Goal: Task Accomplishment & Management: Manage account settings

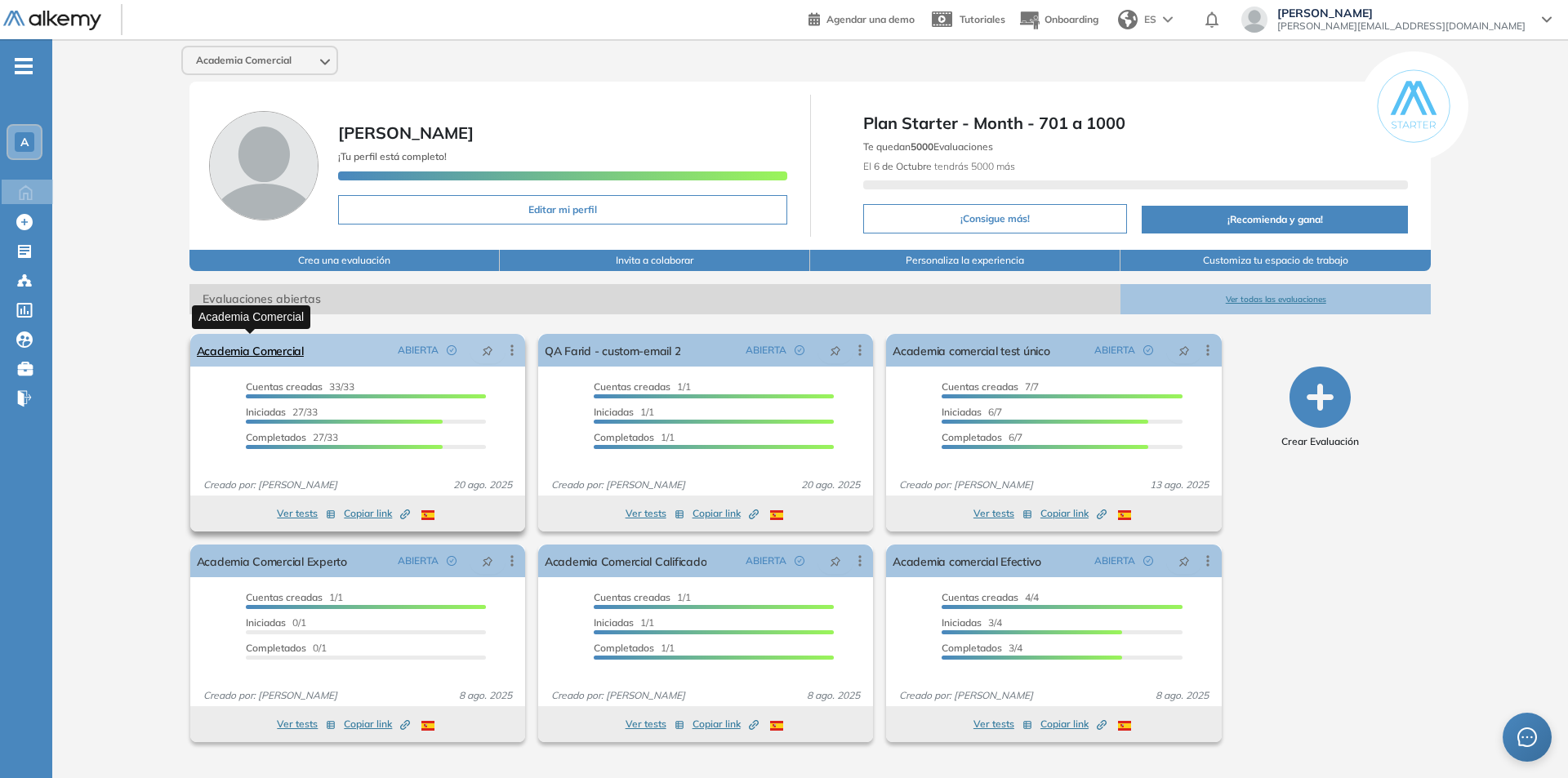
click at [232, 351] on link "Academia Comercial" at bounding box center [250, 350] width 107 height 33
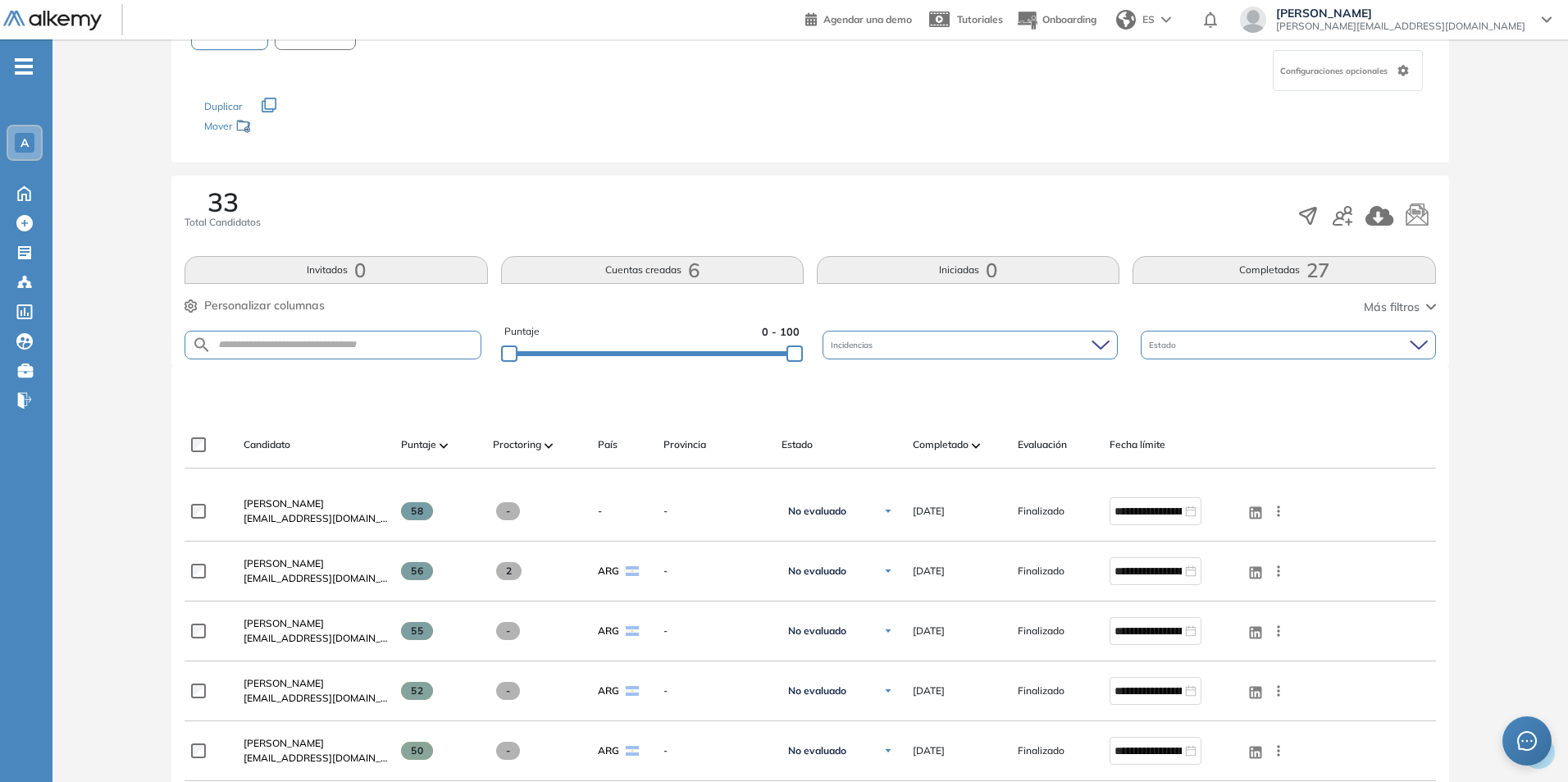
scroll to position [164, 0]
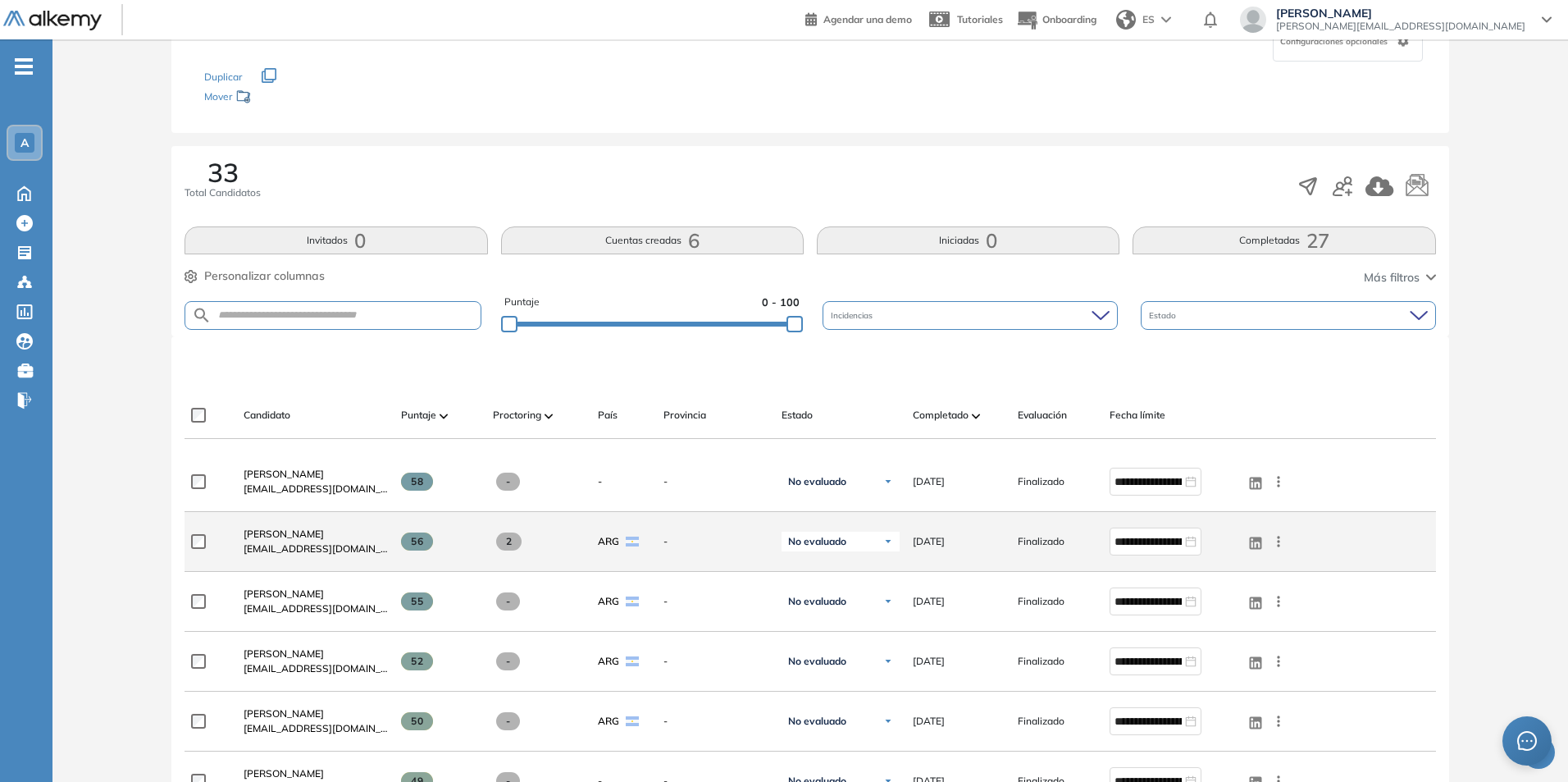
click at [1281, 539] on icon at bounding box center [1278, 541] width 16 height 16
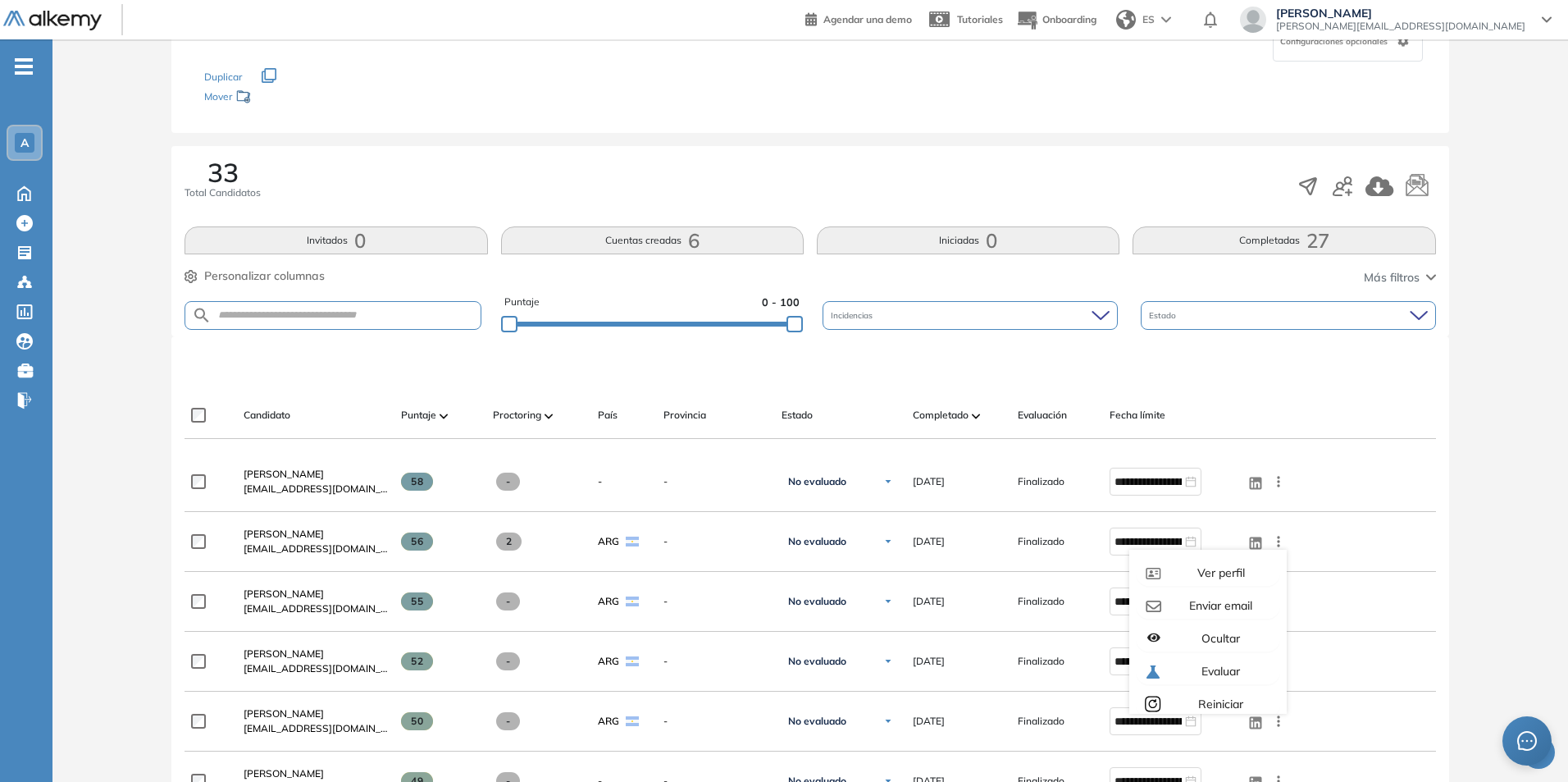
click at [1485, 485] on div "Evaluación : Academia Comercial Abierta Ver evaluación Cerrar evaluación Dashbo…" at bounding box center [810, 790] width 1502 height 1764
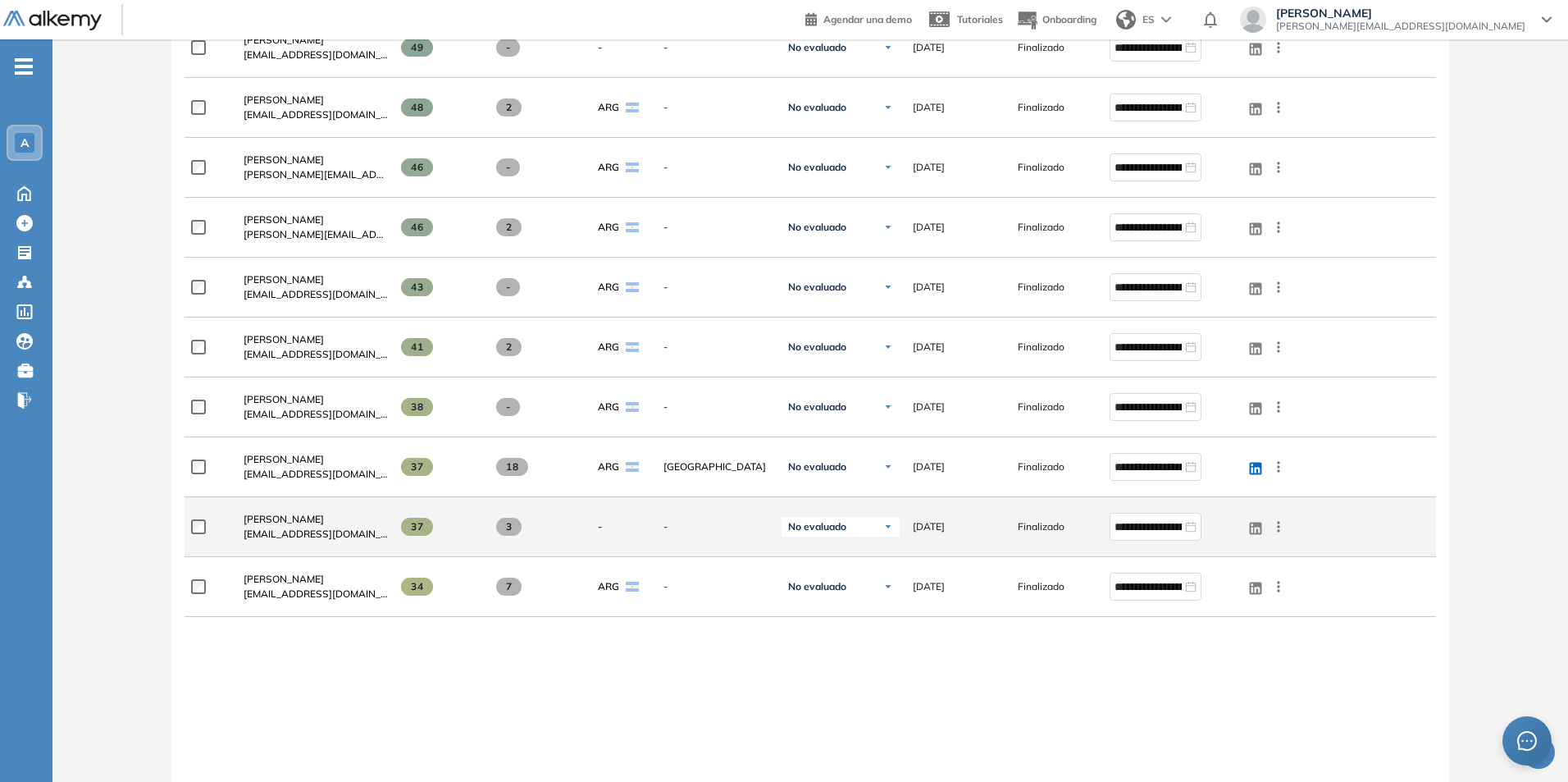
scroll to position [903, 0]
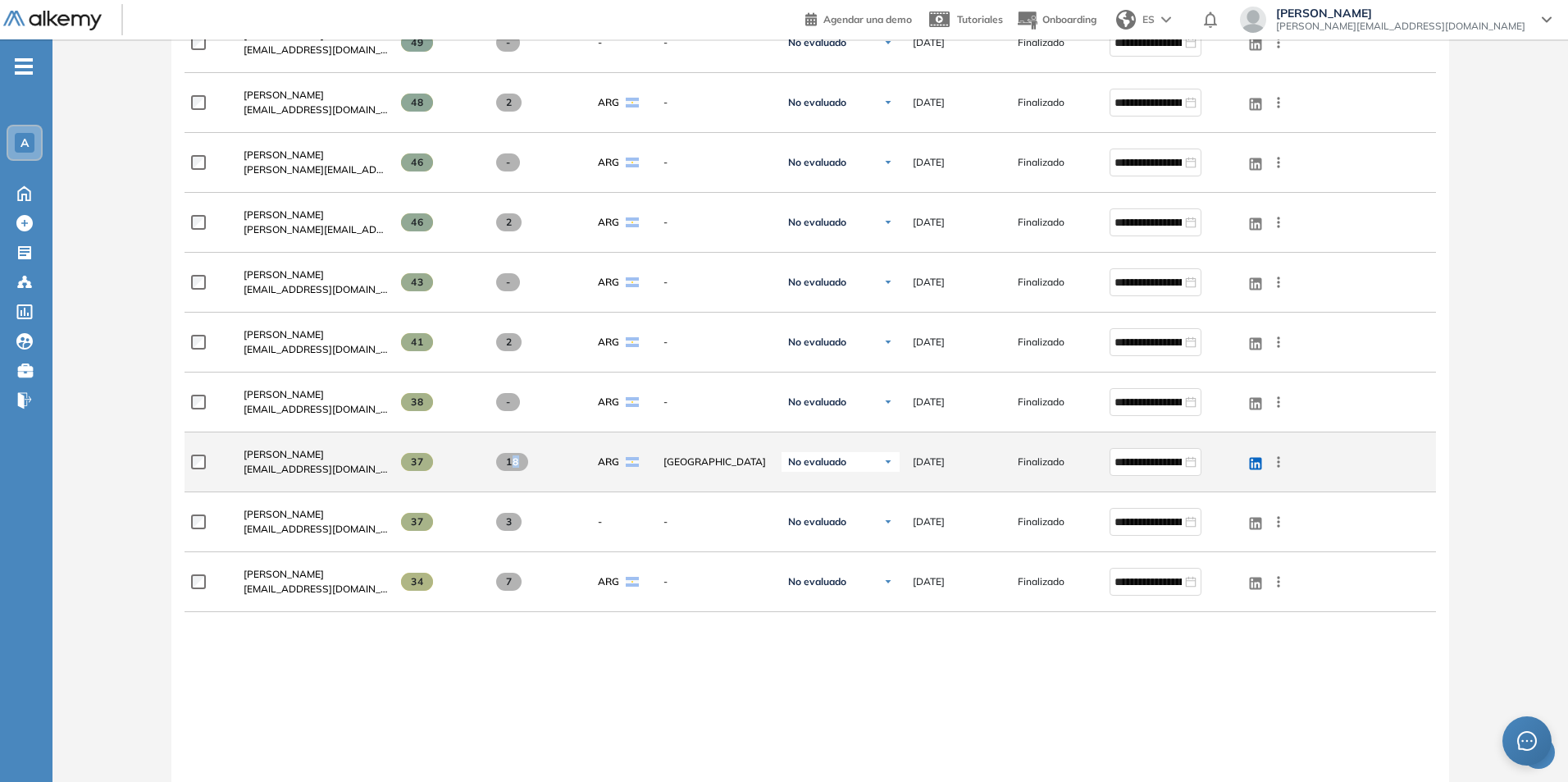
drag, startPoint x: 511, startPoint y: 461, endPoint x: 530, endPoint y: 461, distance: 19.0
click at [530, 461] on div "18" at bounding box center [539, 461] width 92 height 18
click at [529, 462] on div "18" at bounding box center [539, 461] width 92 height 18
drag, startPoint x: 505, startPoint y: 459, endPoint x: 527, endPoint y: 463, distance: 22.4
click at [527, 463] on span "18" at bounding box center [512, 461] width 32 height 18
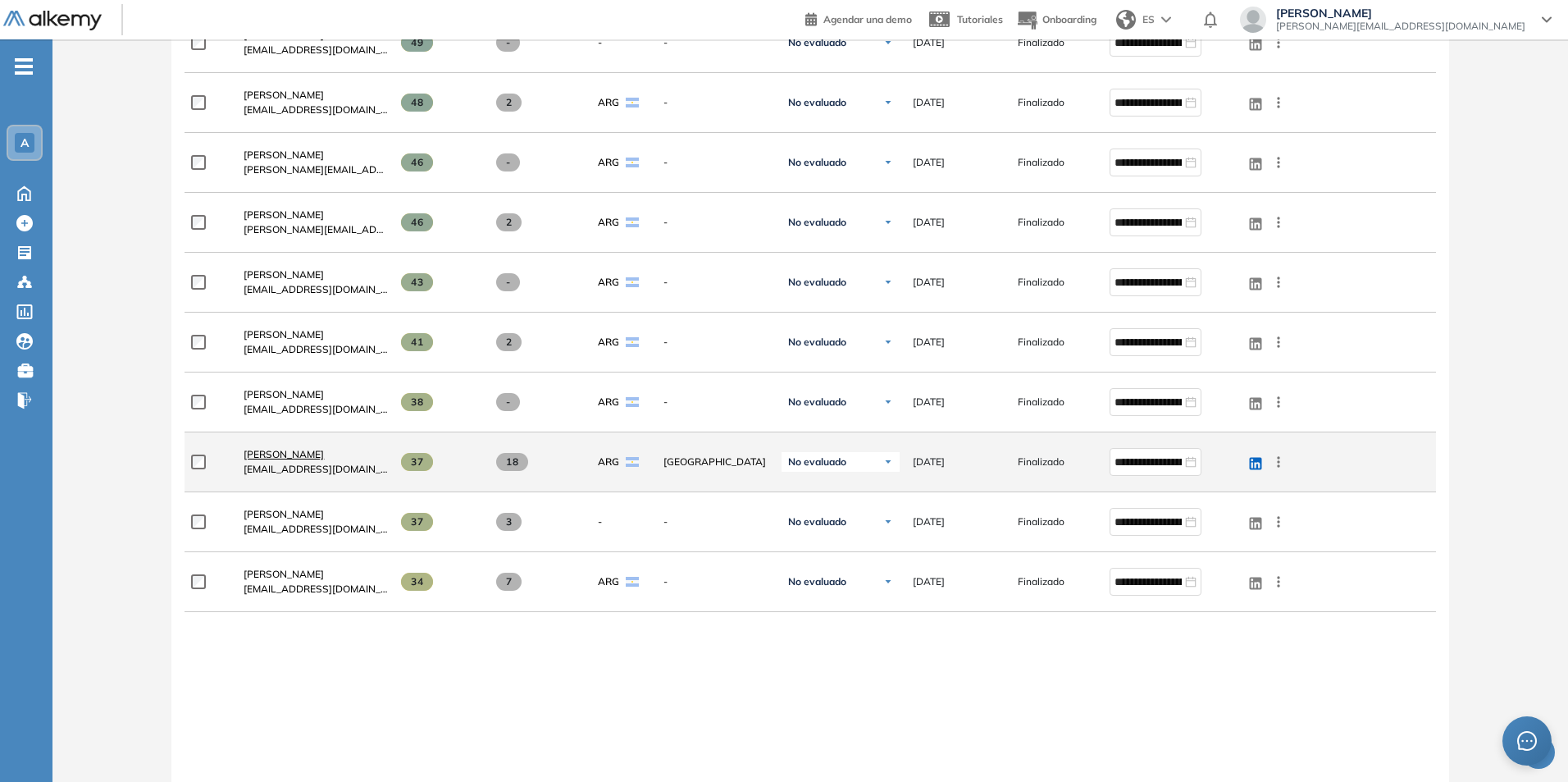
click at [281, 458] on span "[PERSON_NAME]" at bounding box center [283, 454] width 80 height 12
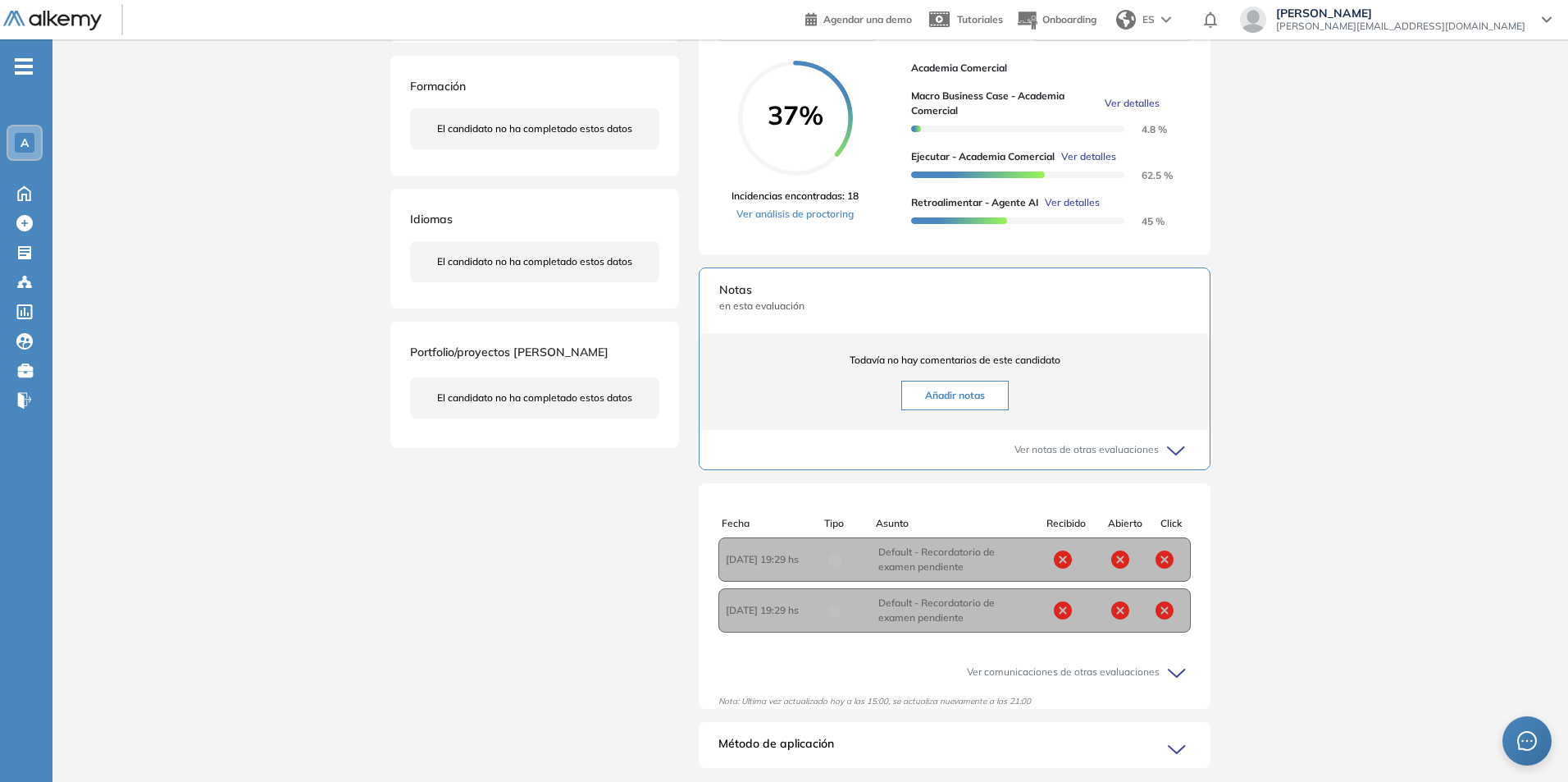
scroll to position [368, 0]
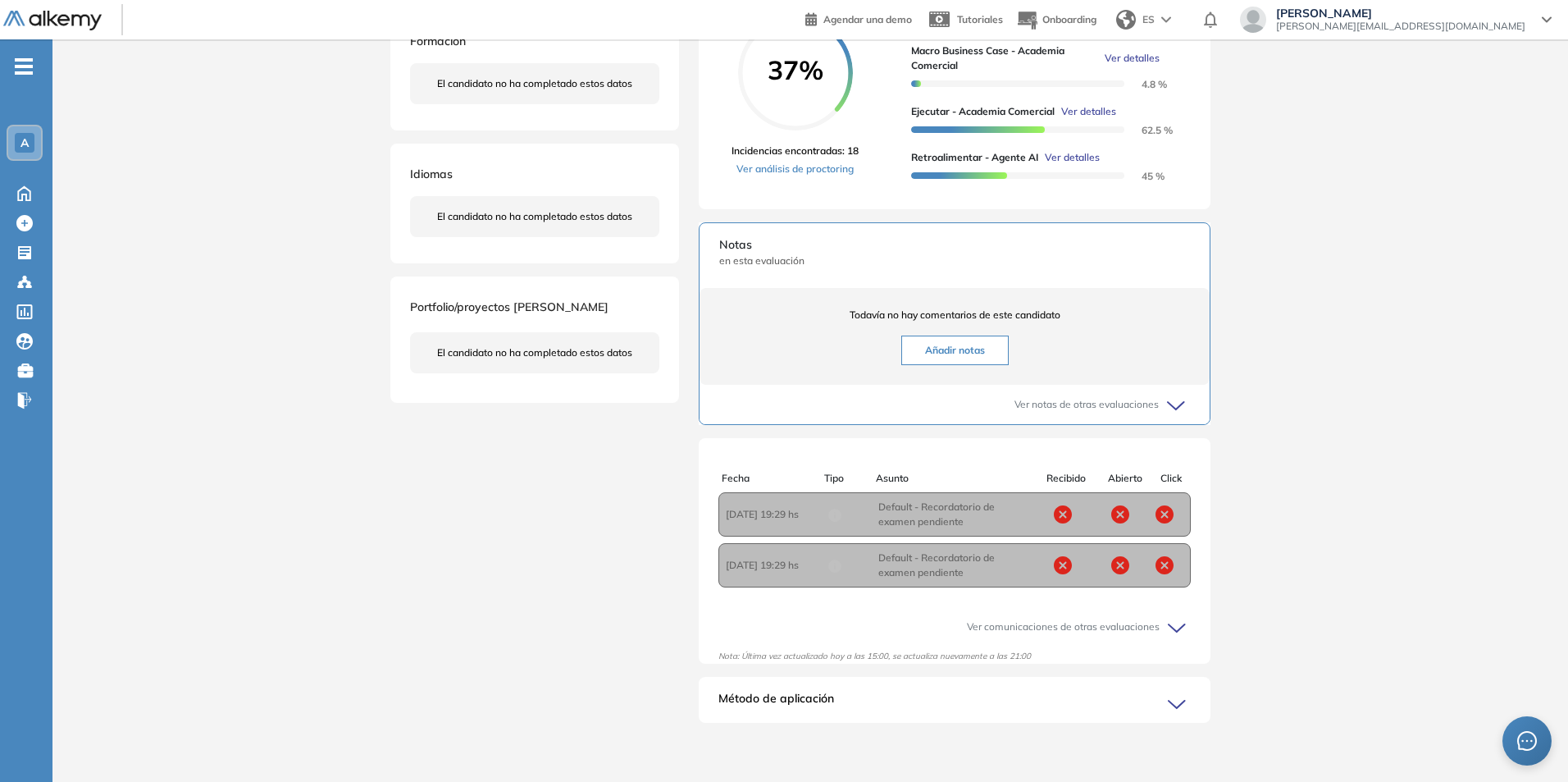
click at [1186, 708] on icon at bounding box center [1179, 705] width 23 height 23
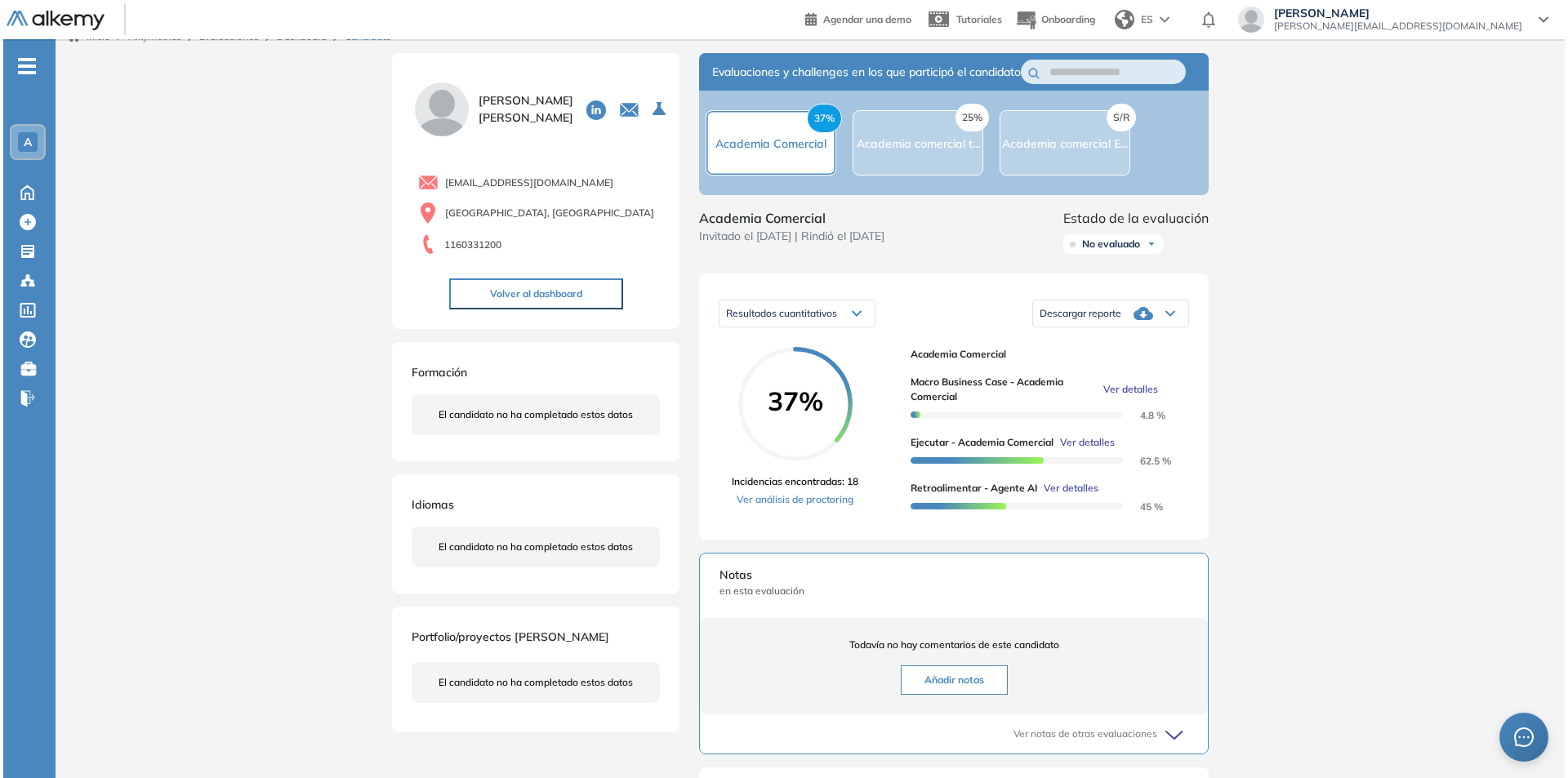
scroll to position [0, 0]
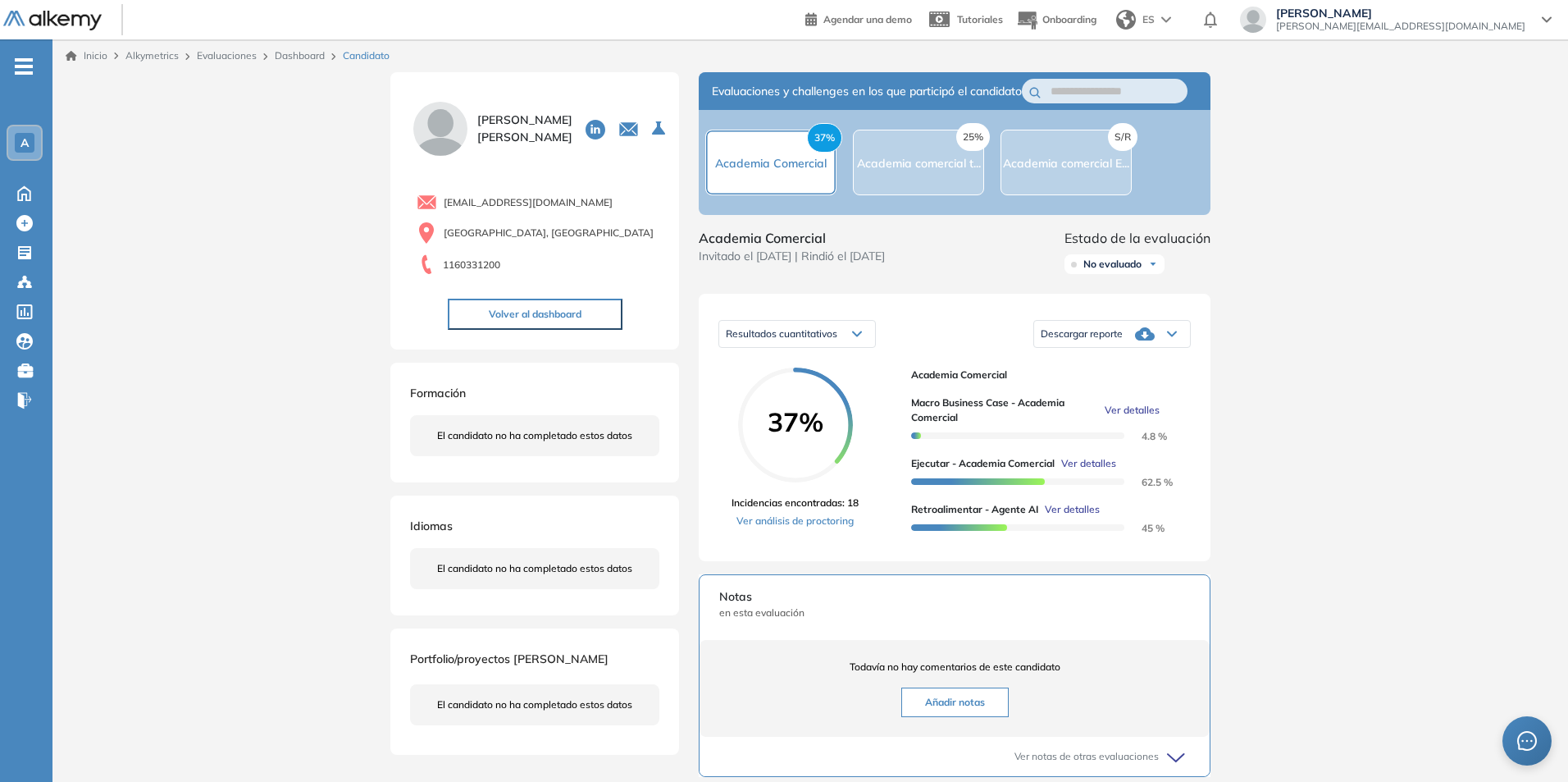
click at [1148, 418] on span "Ver detalles" at bounding box center [1132, 409] width 55 height 14
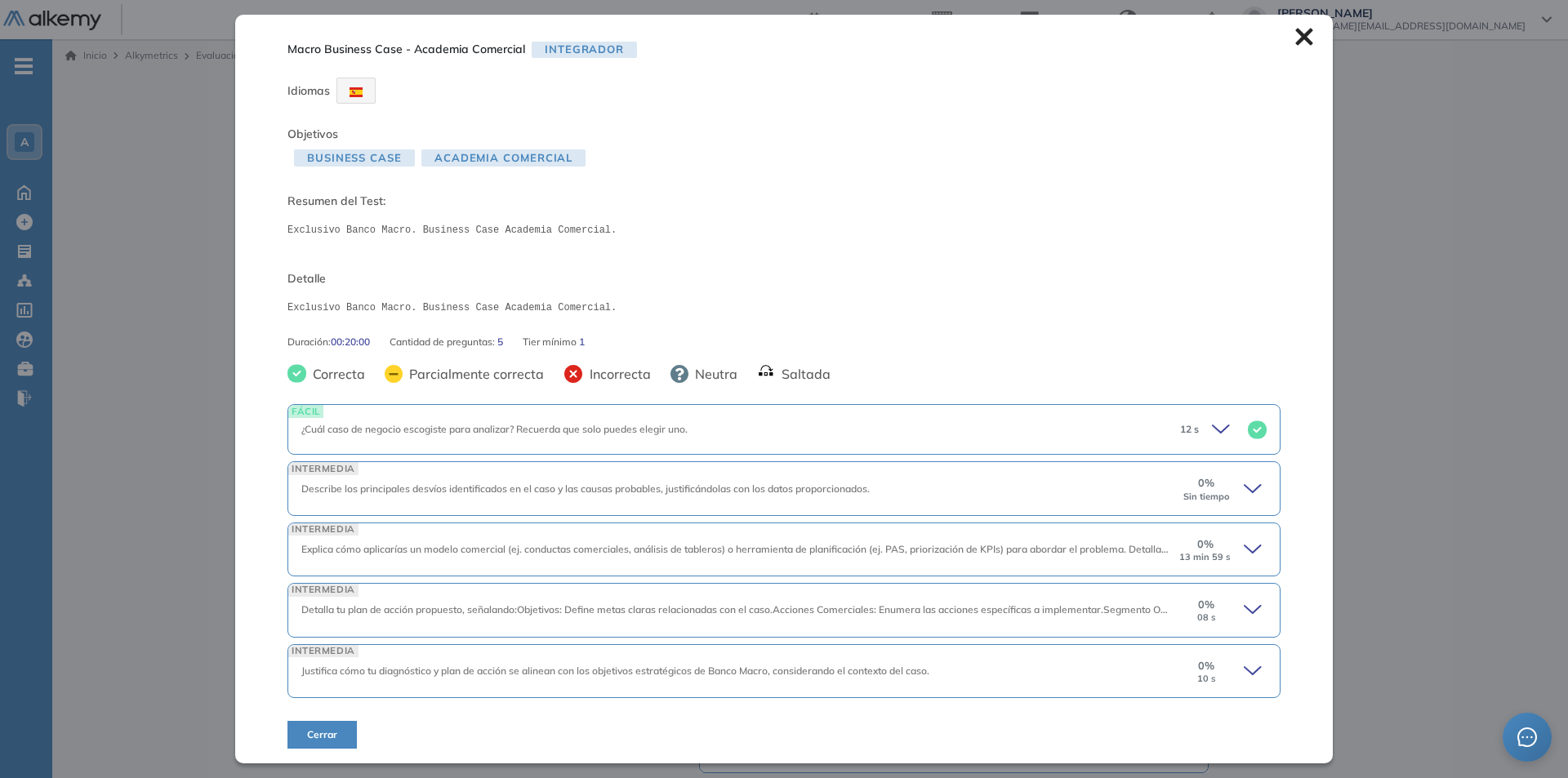
click at [354, 155] on span "Business Case" at bounding box center [354, 157] width 121 height 17
click at [1244, 489] on icon at bounding box center [1252, 487] width 16 height 8
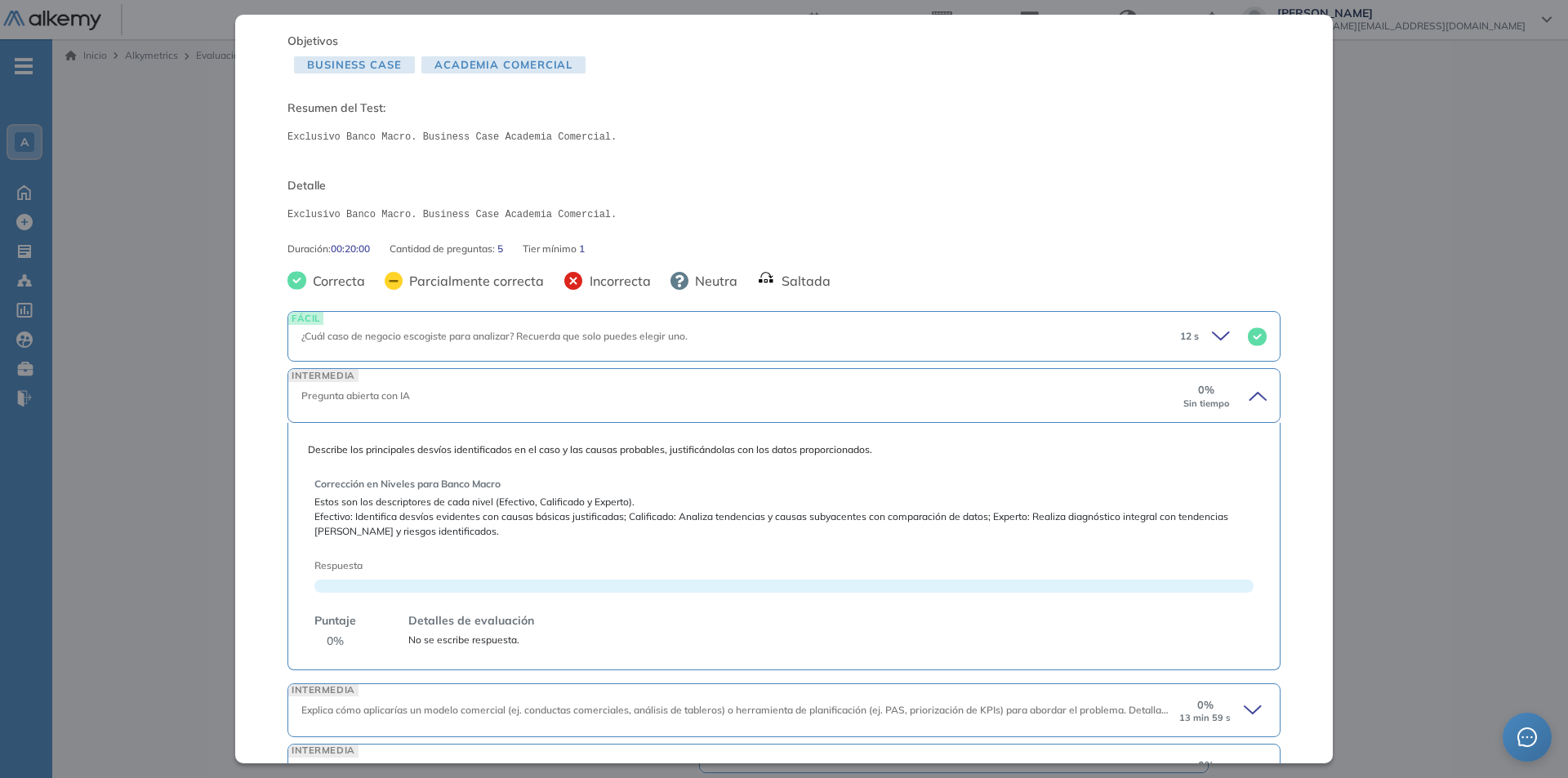
scroll to position [256, 0]
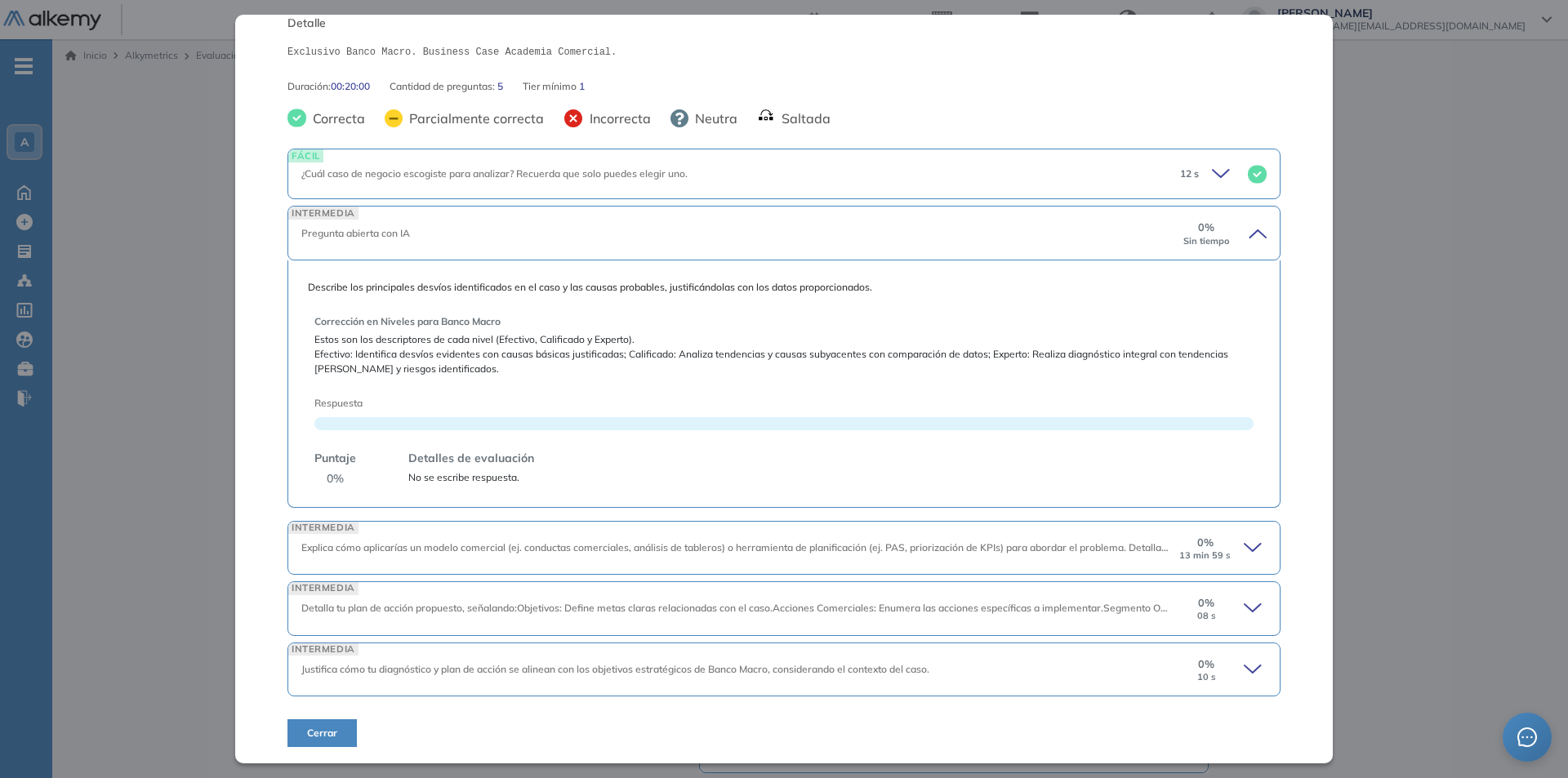
click at [1244, 549] on icon at bounding box center [1252, 547] width 16 height 8
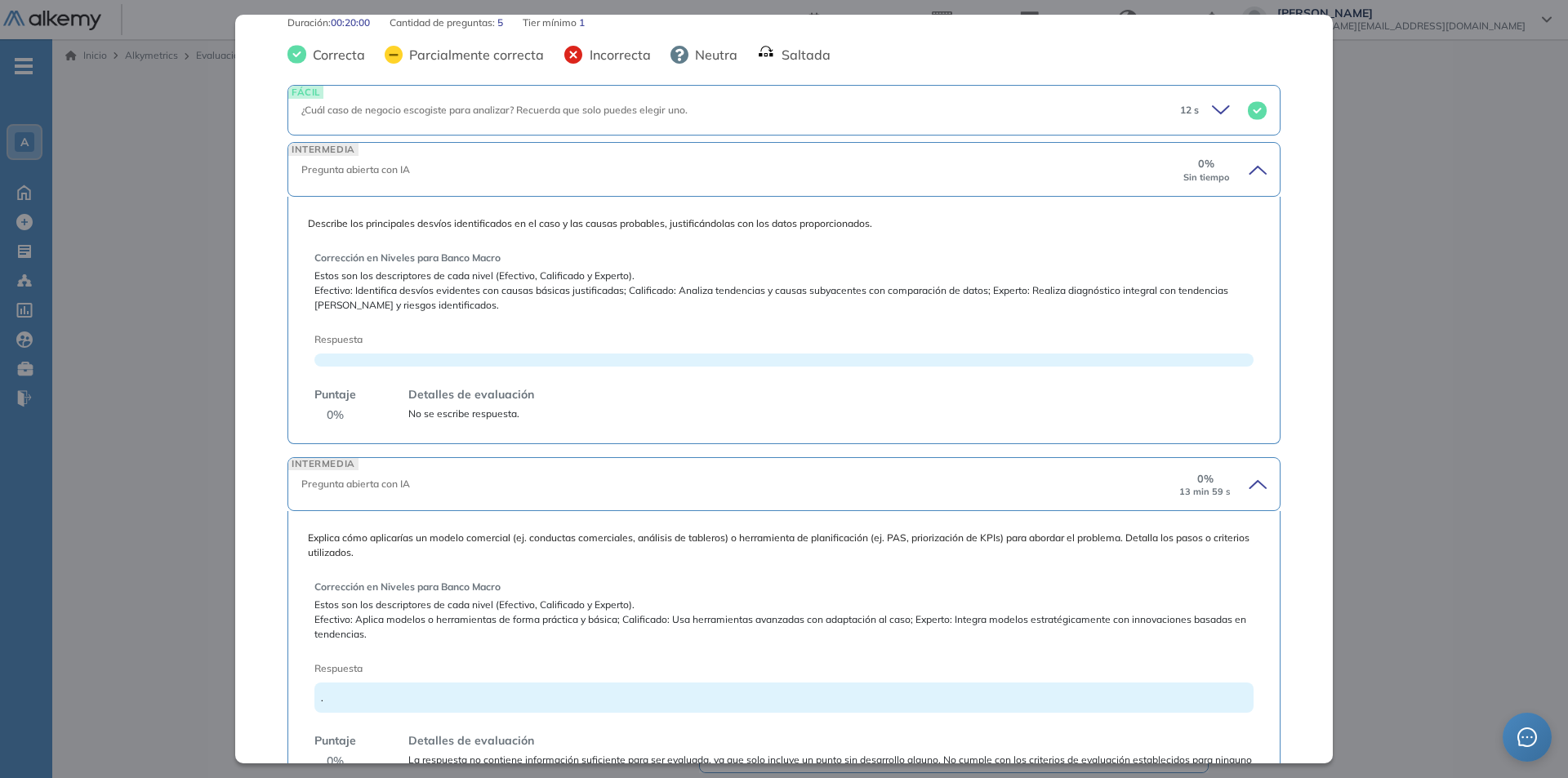
scroll to position [554, 0]
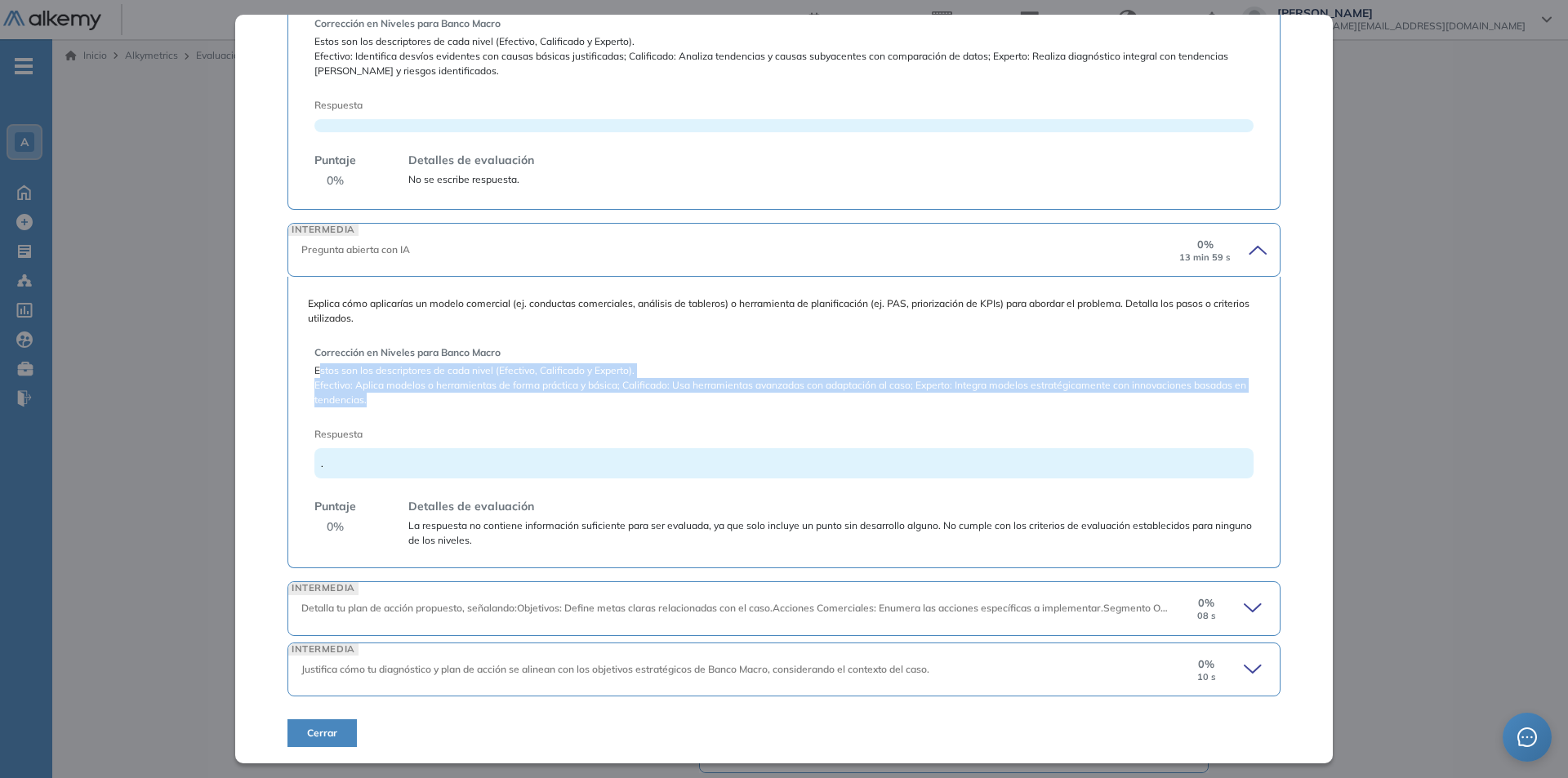
drag, startPoint x: 319, startPoint y: 372, endPoint x: 594, endPoint y: 398, distance: 276.2
click at [594, 398] on div "Corrección en Niveles para Banco Macro Estos son los descriptores de cada nivel…" at bounding box center [784, 376] width 939 height 62
click at [806, 416] on div "Corrección en Niveles para Banco Macro Estos son los descriptores de cada nivel…" at bounding box center [784, 439] width 939 height 216
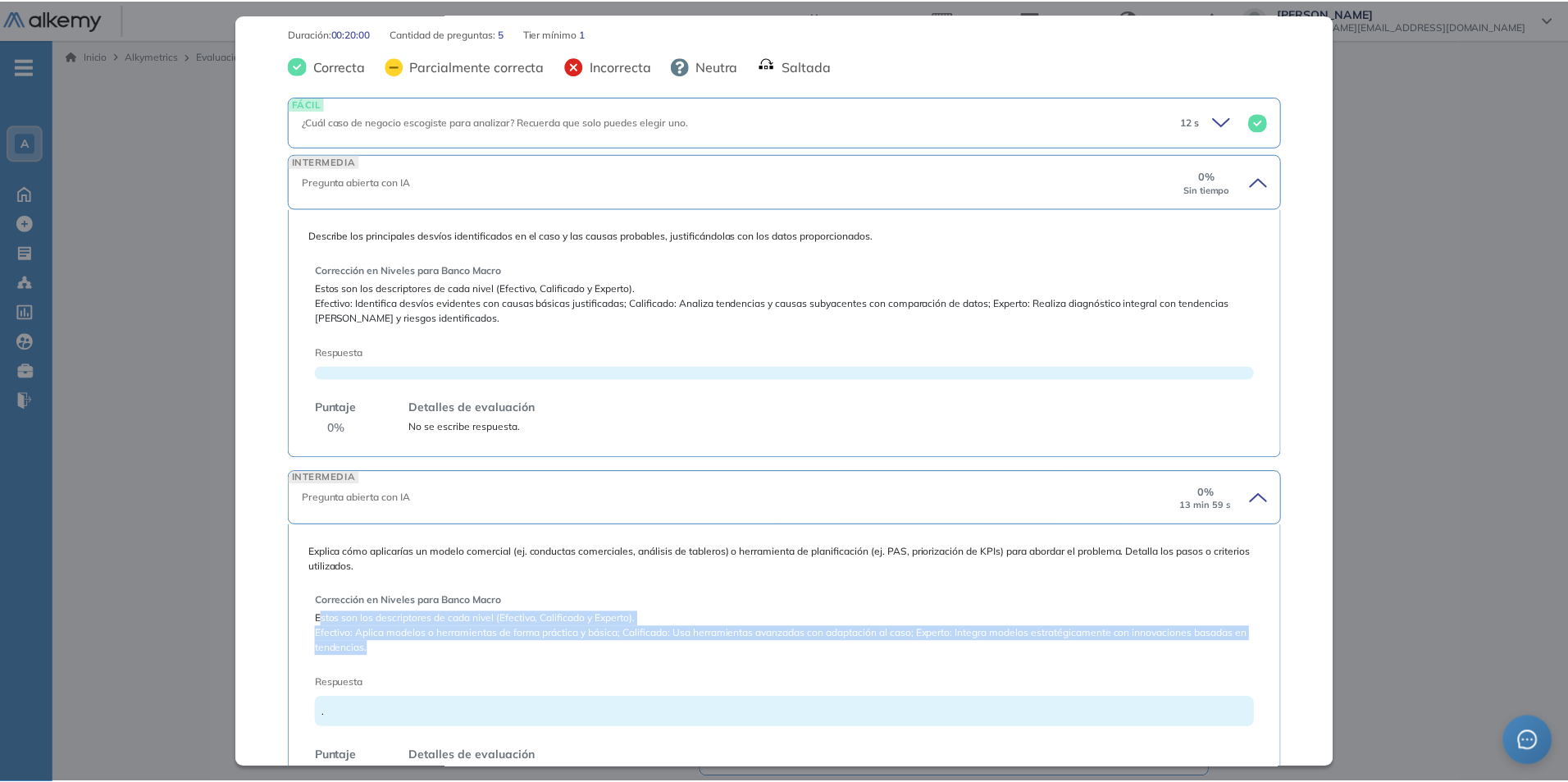
scroll to position [0, 0]
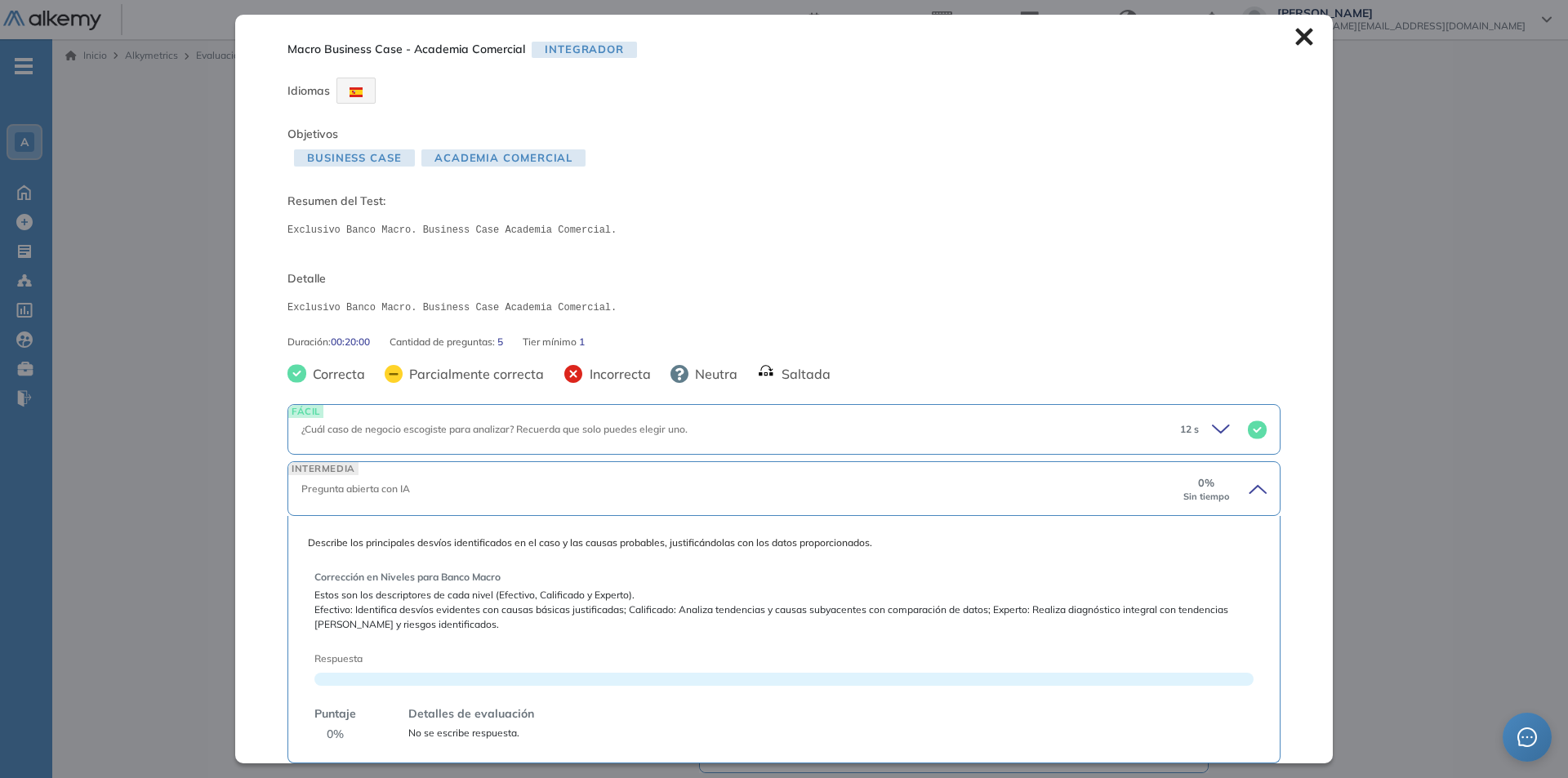
click at [1295, 35] on icon at bounding box center [1304, 36] width 18 height 18
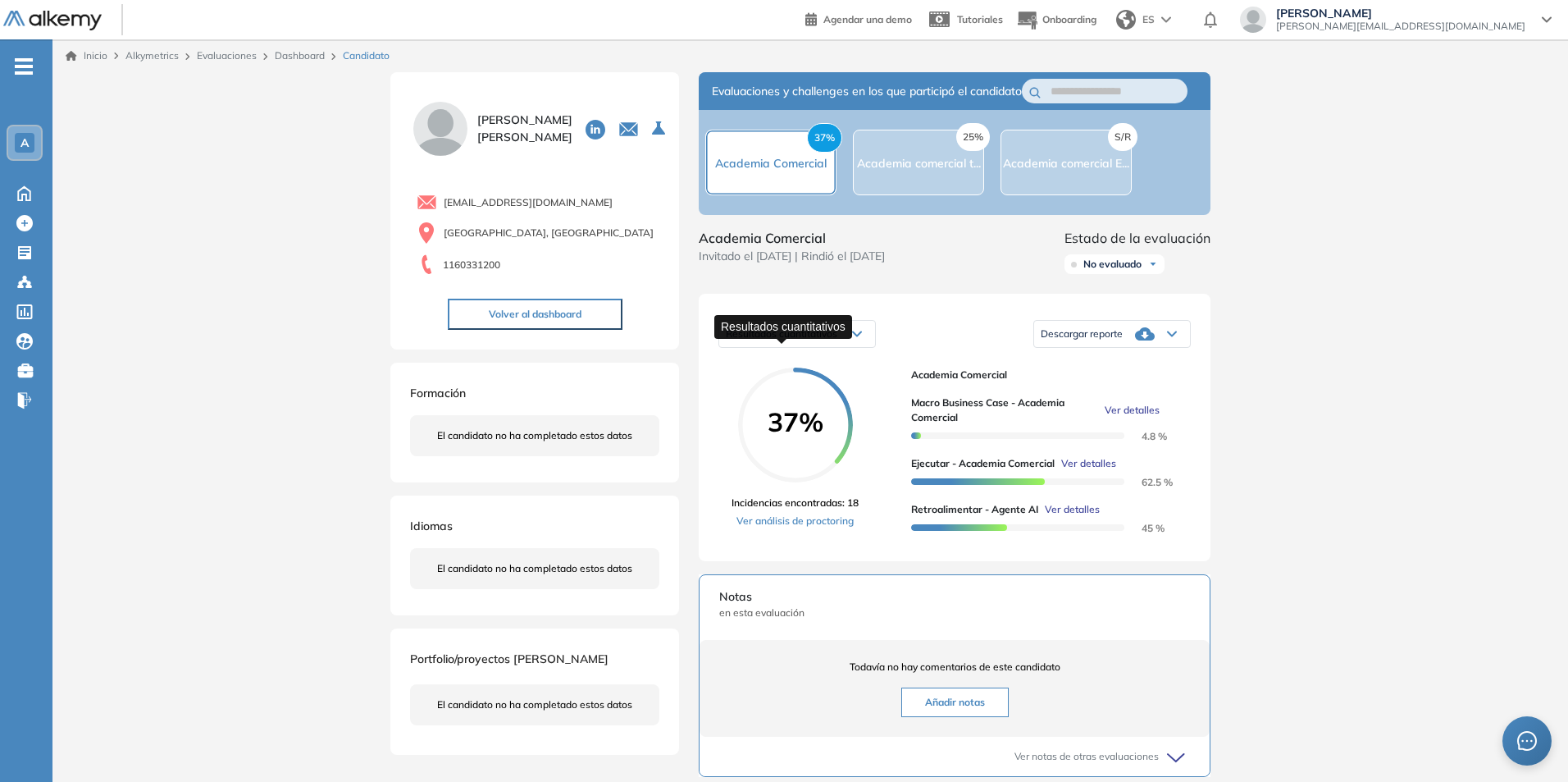
click at [835, 340] on span "Resultados cuantitativos" at bounding box center [781, 334] width 111 height 12
click at [1428, 362] on div "Inicio Alkymetrics Evaluaciones Dashboard Candidato Duración : 00:00:00 Cantida…" at bounding box center [811, 635] width 1516 height 1191
click at [782, 528] on link "Ver análisis de proctoring" at bounding box center [795, 521] width 127 height 14
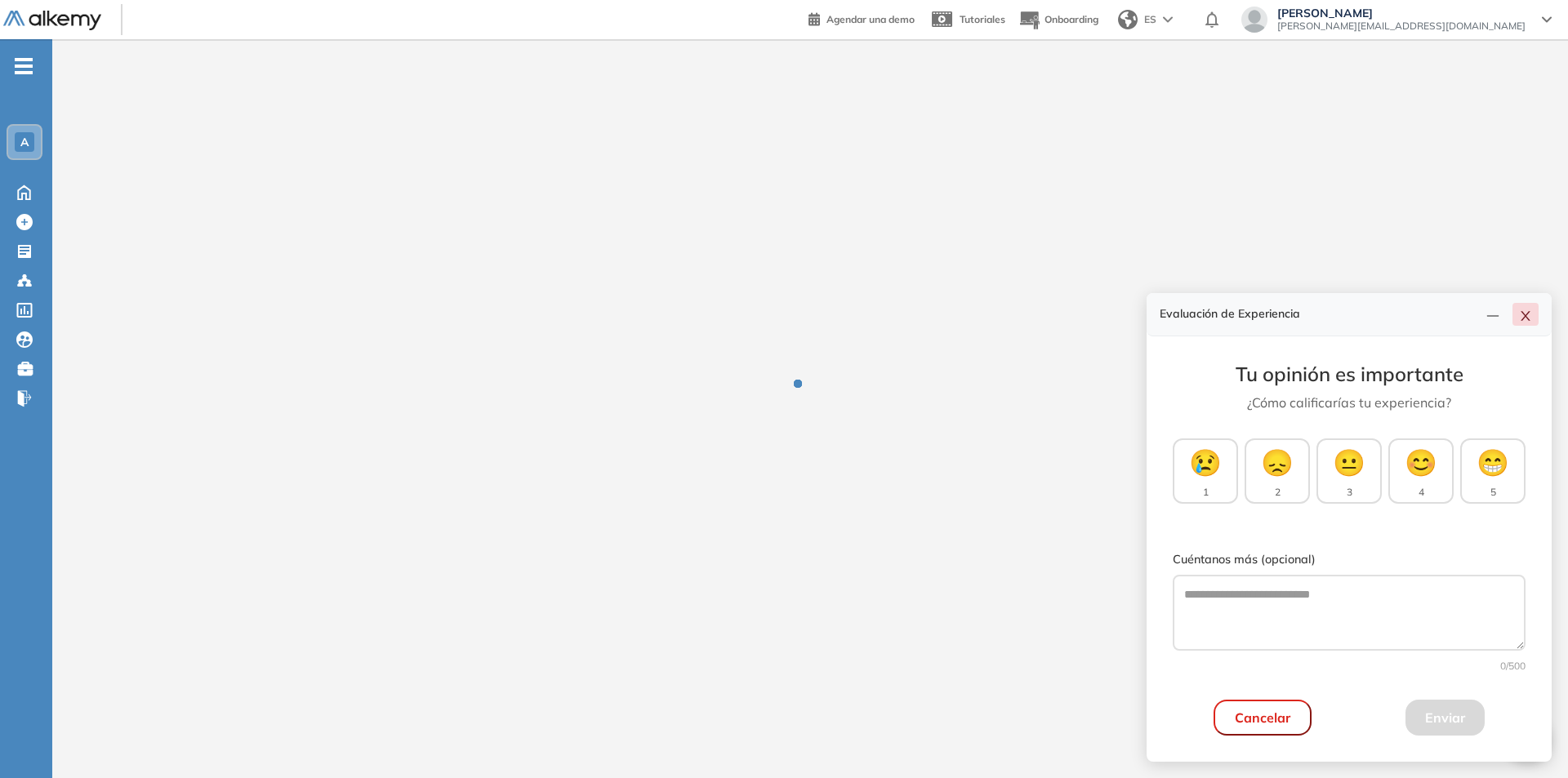
click at [1525, 319] on icon "close" at bounding box center [1525, 315] width 13 height 13
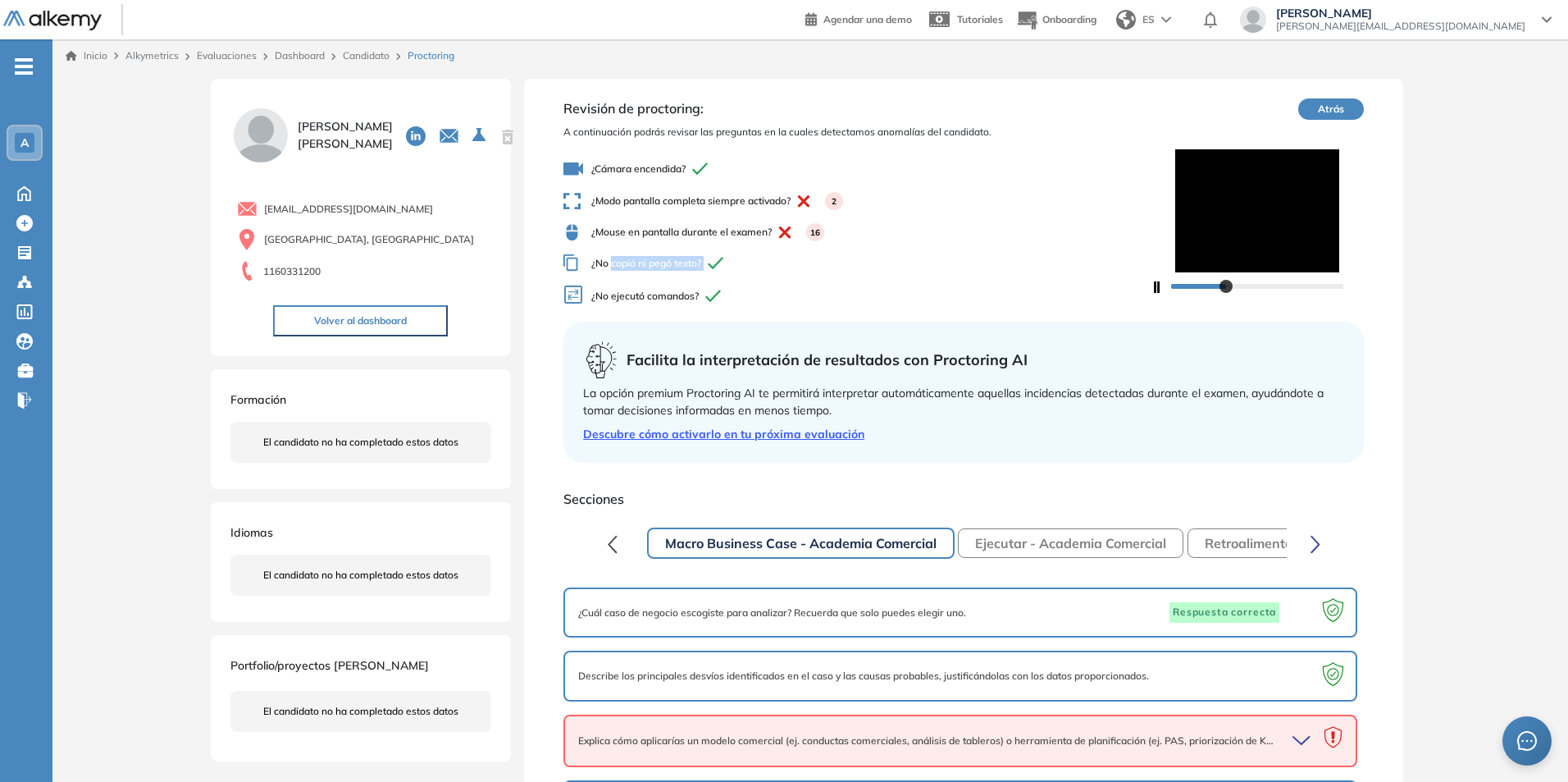
drag, startPoint x: 611, startPoint y: 265, endPoint x: 733, endPoint y: 266, distance: 122.0
click at [721, 265] on span "¿No copió ni pegó texto?" at bounding box center [857, 263] width 587 height 17
click at [743, 266] on span "¿No copió ni pegó texto?" at bounding box center [857, 263] width 587 height 17
drag, startPoint x: 594, startPoint y: 294, endPoint x: 907, endPoint y: 291, distance: 313.0
click at [907, 291] on span "¿No ejecutó comandos?" at bounding box center [857, 297] width 587 height 24
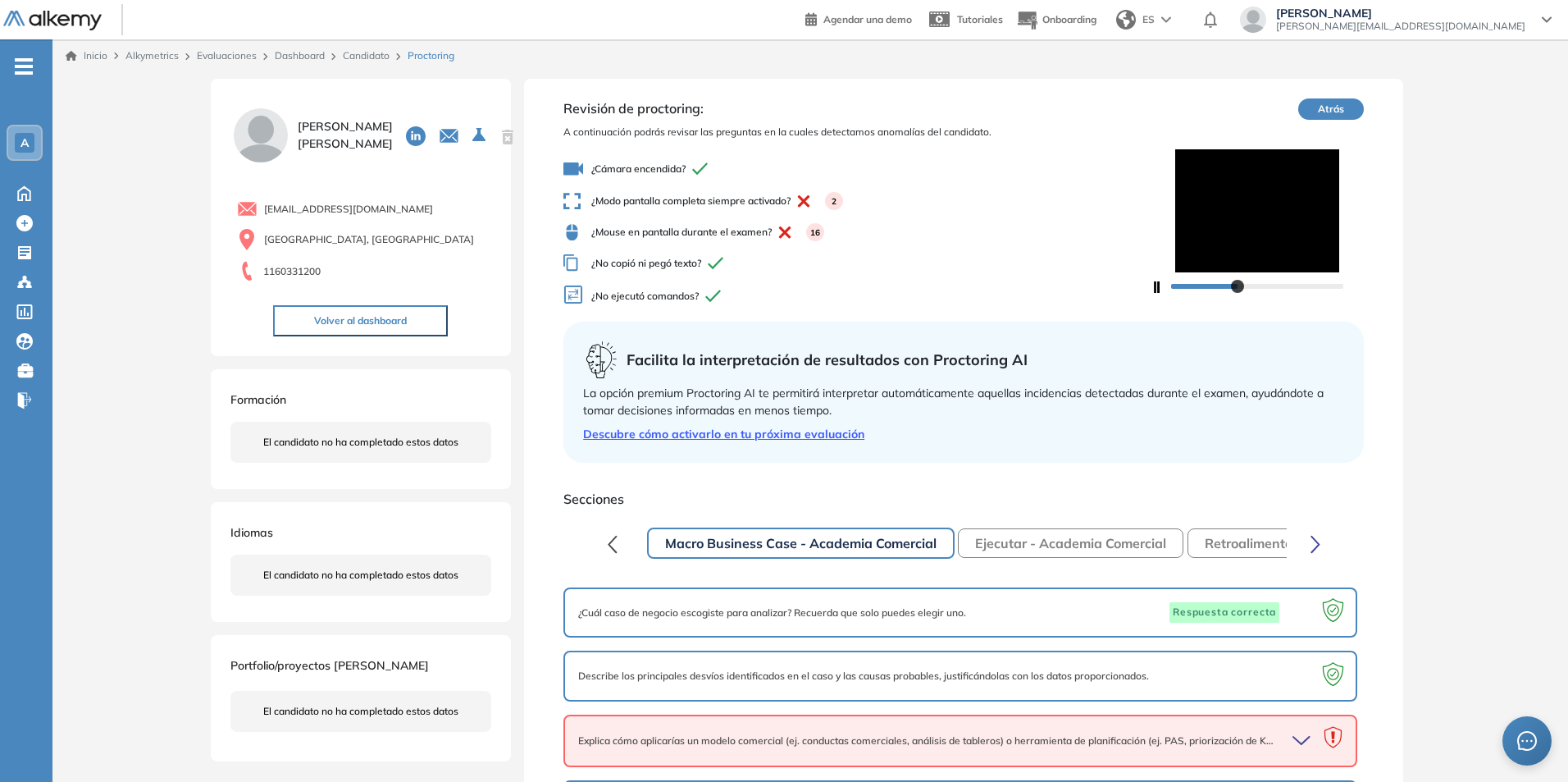
click at [897, 290] on span "¿No ejecutó comandos?" at bounding box center [857, 297] width 587 height 24
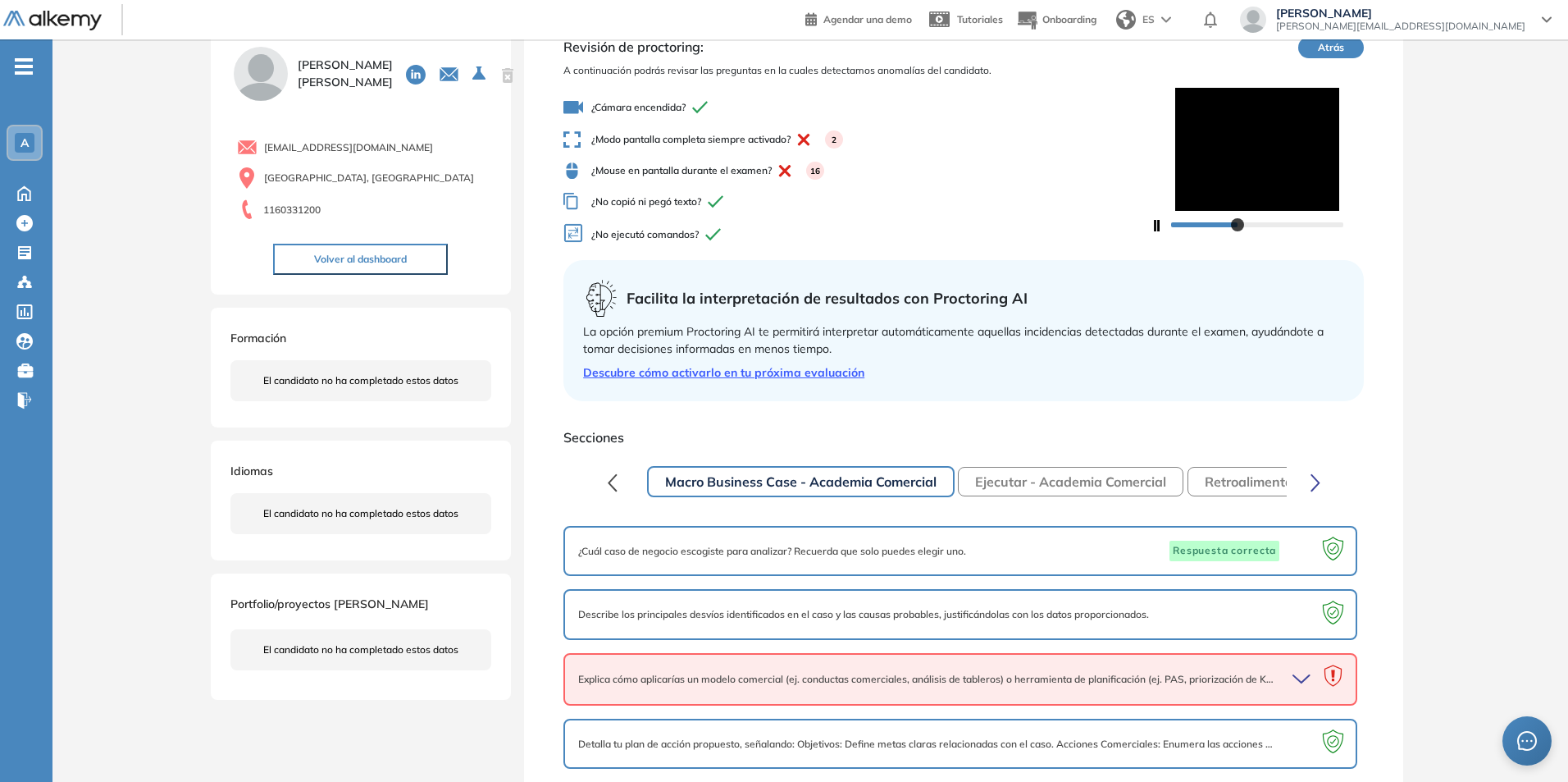
scroll to position [139, 0]
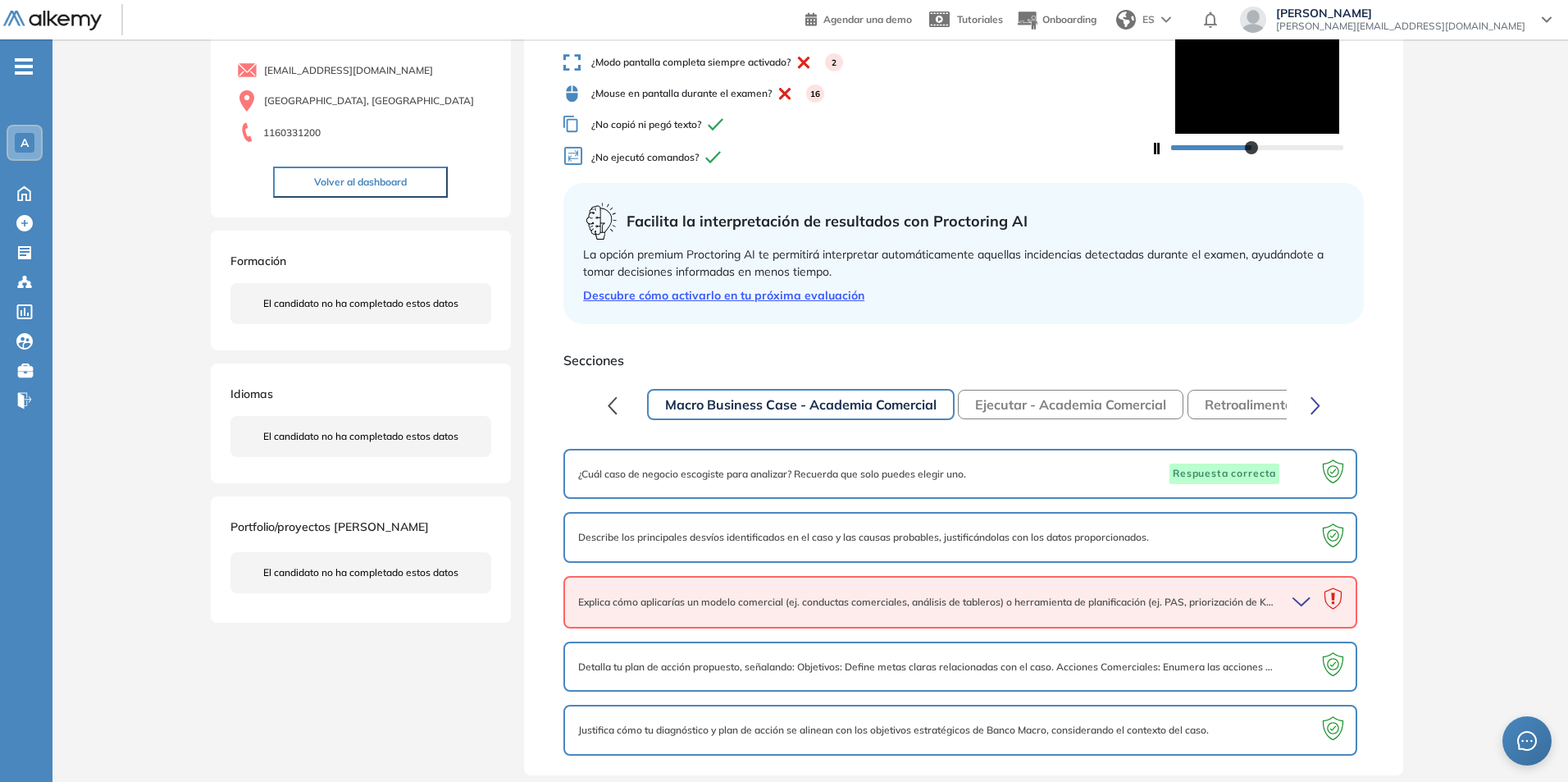
click at [1298, 601] on icon "button" at bounding box center [1303, 602] width 23 height 23
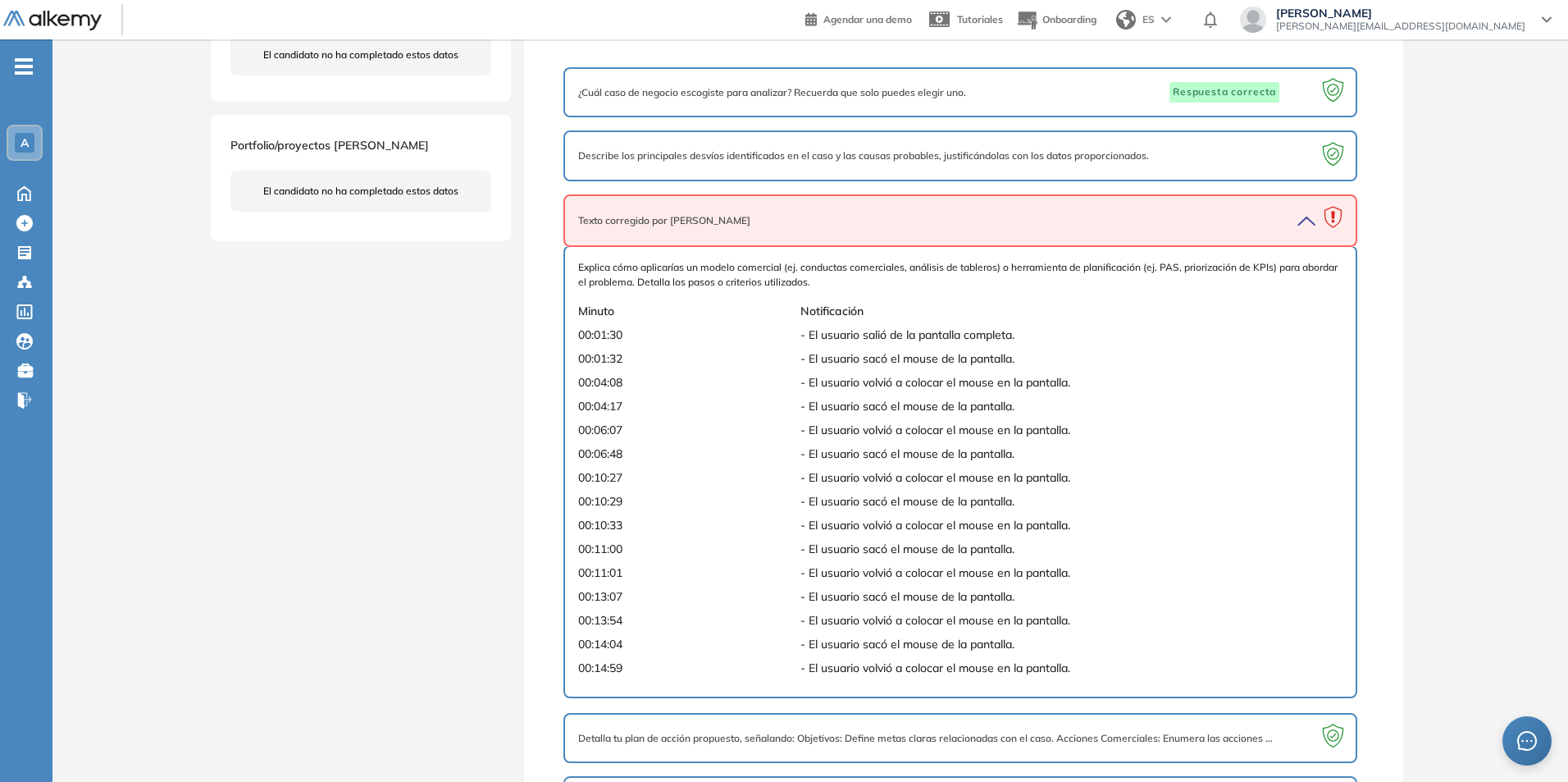
scroll to position [591, 0]
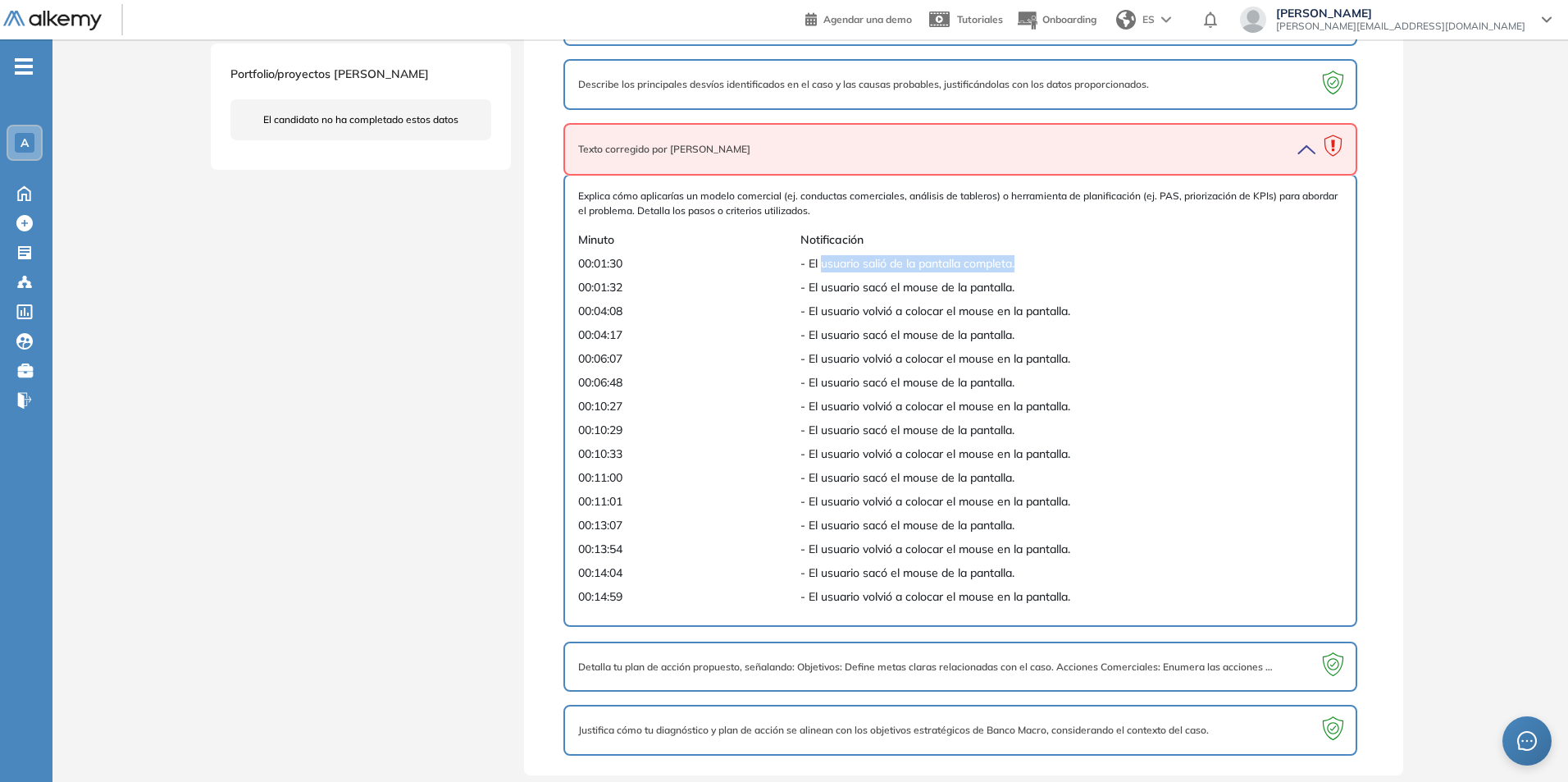
drag, startPoint x: 820, startPoint y: 262, endPoint x: 1067, endPoint y: 271, distance: 247.2
click at [1067, 271] on span "- El usuario salió de la pantalla completa." at bounding box center [1055, 264] width 510 height 17
click at [714, 299] on div "Explica cómo aplicarías un modelo comercial (ej. conductas comerciales, análisi…" at bounding box center [961, 400] width 765 height 423
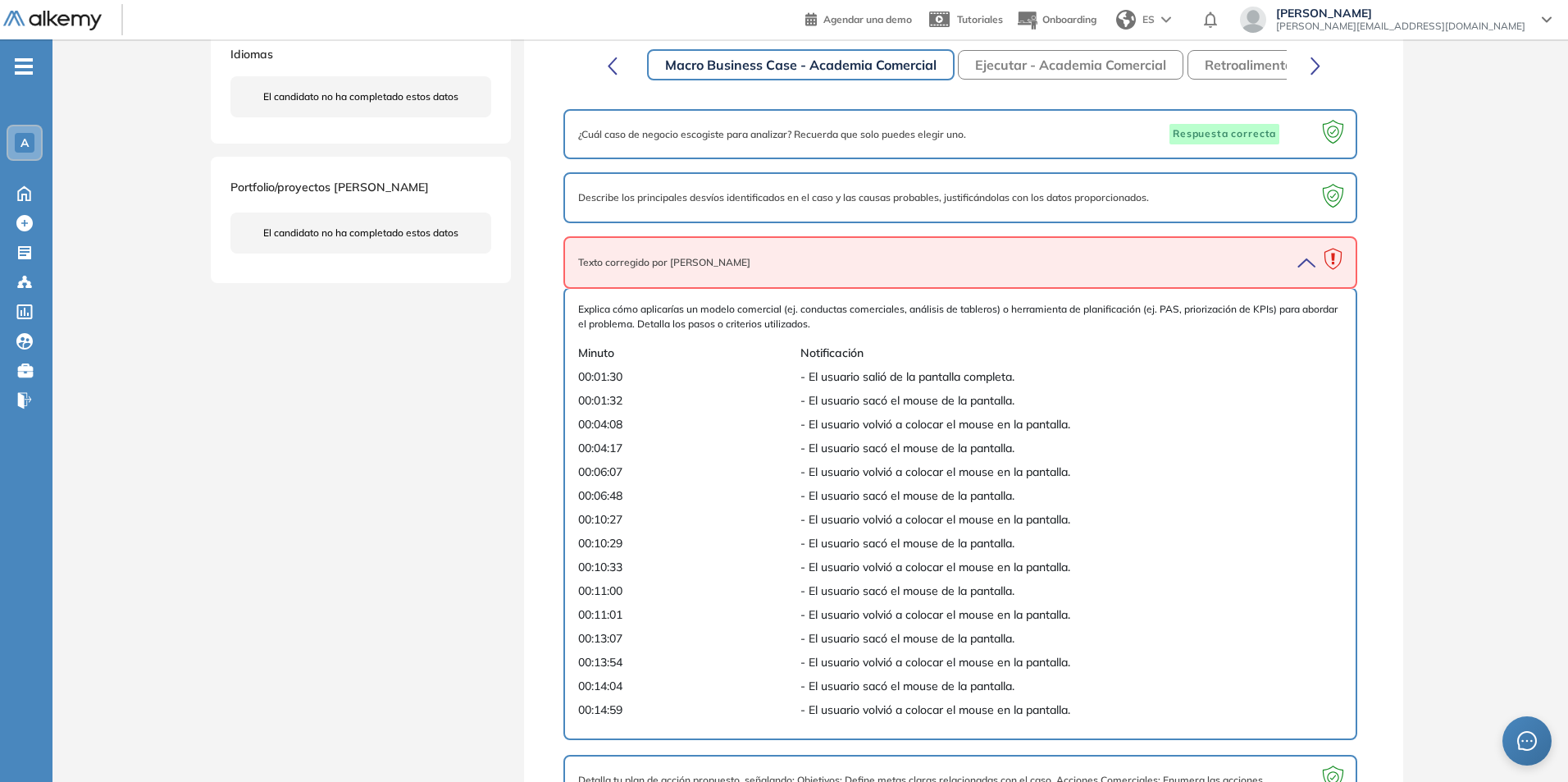
scroll to position [100, 0]
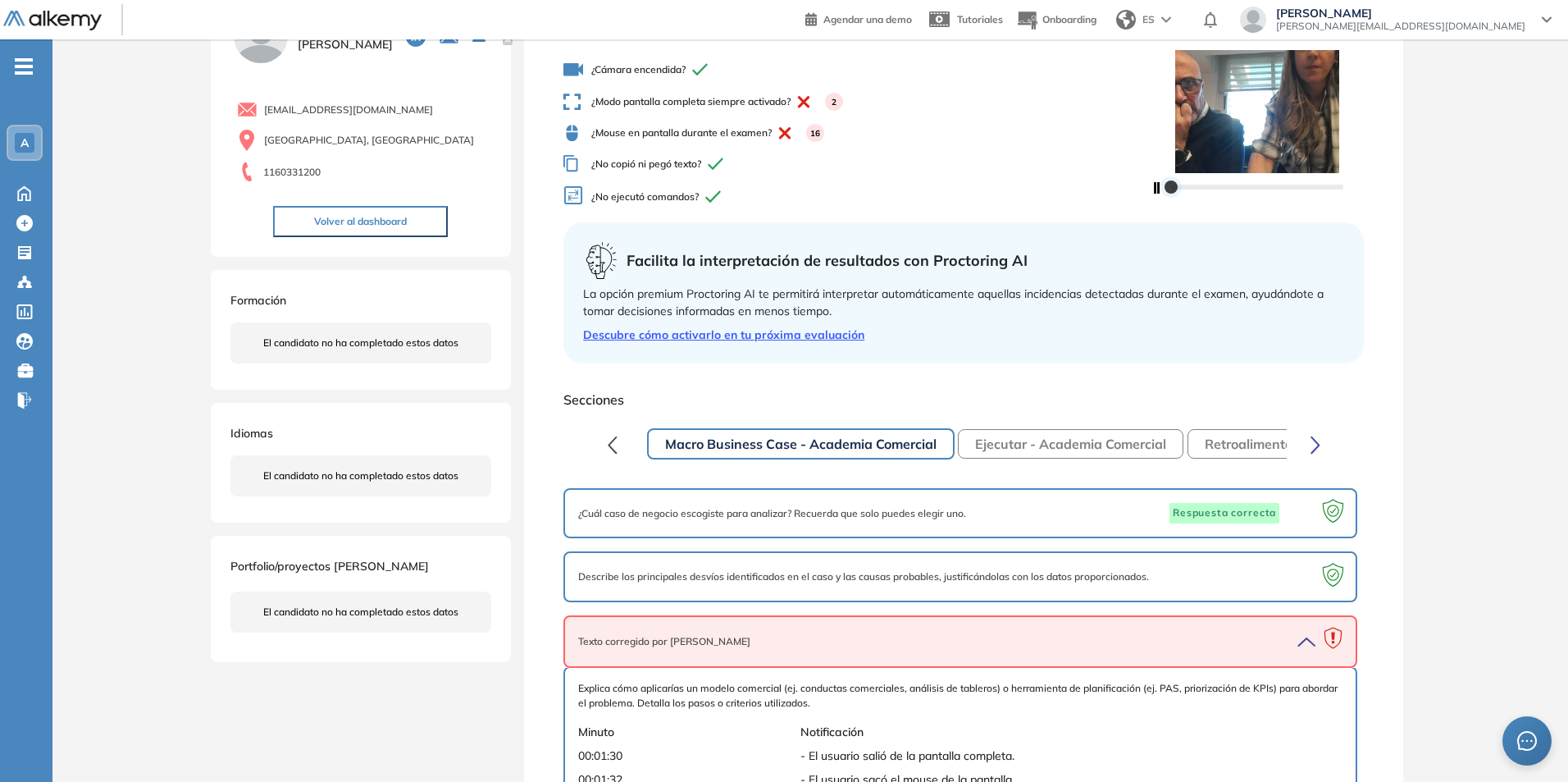
drag, startPoint x: 1286, startPoint y: 184, endPoint x: 1146, endPoint y: 190, distance: 140.1
click at [1146, 190] on div "Revisión de proctoring: A continuación podrás revisar las preguntas en la cuale…" at bounding box center [963, 107] width 801 height 217
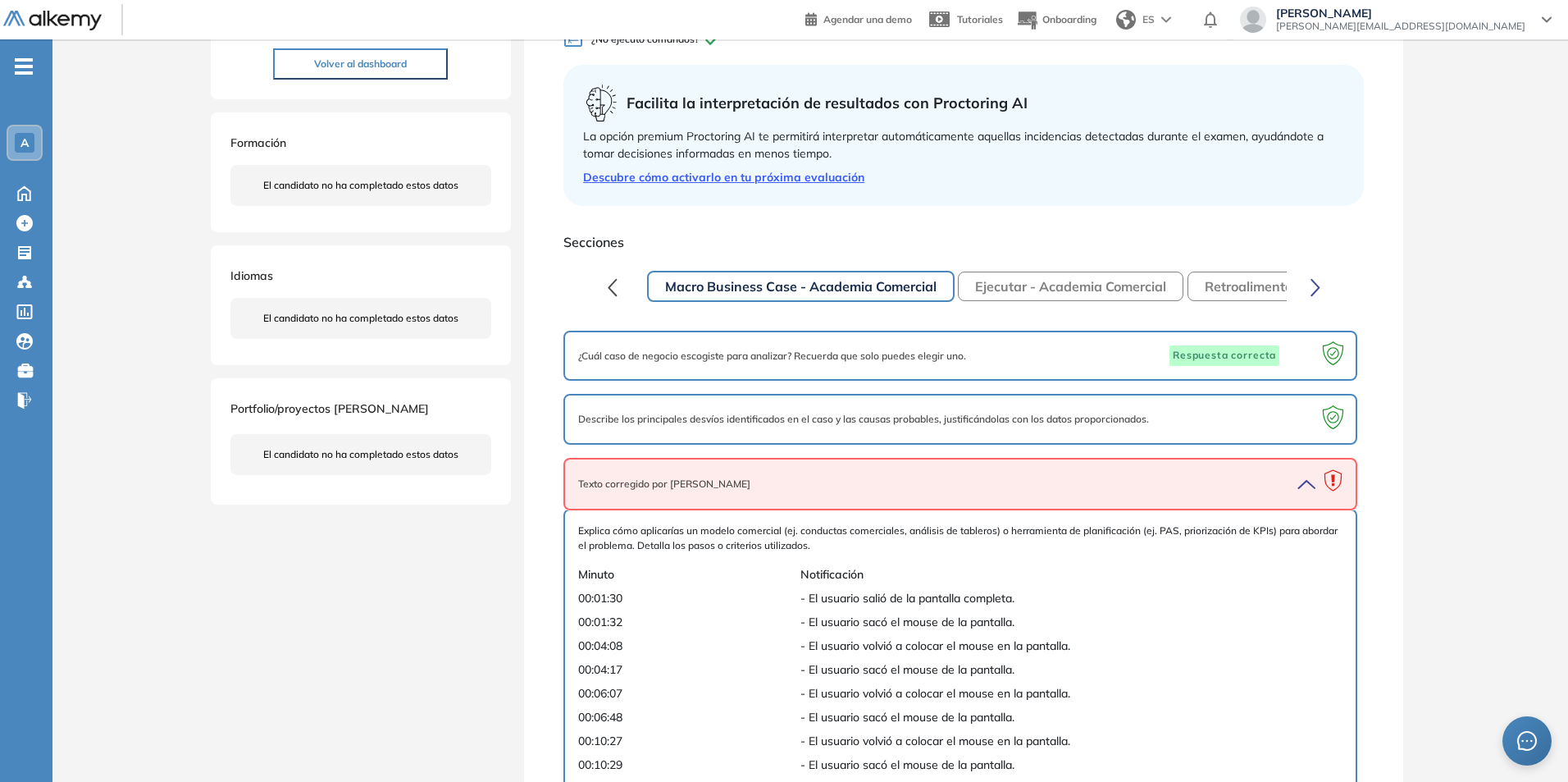
scroll to position [0, 0]
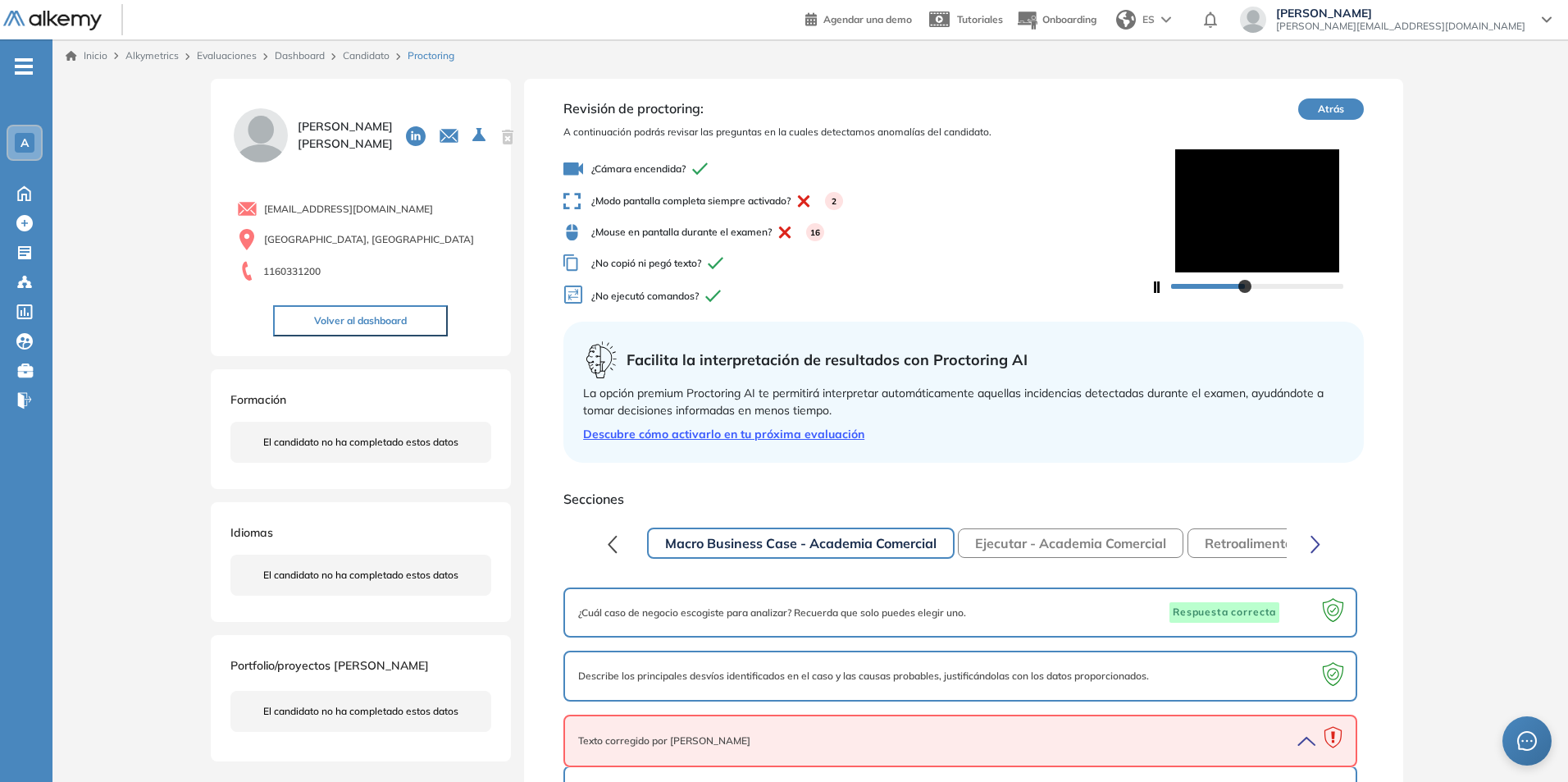
click at [1337, 111] on button "Atrás" at bounding box center [1331, 109] width 66 height 21
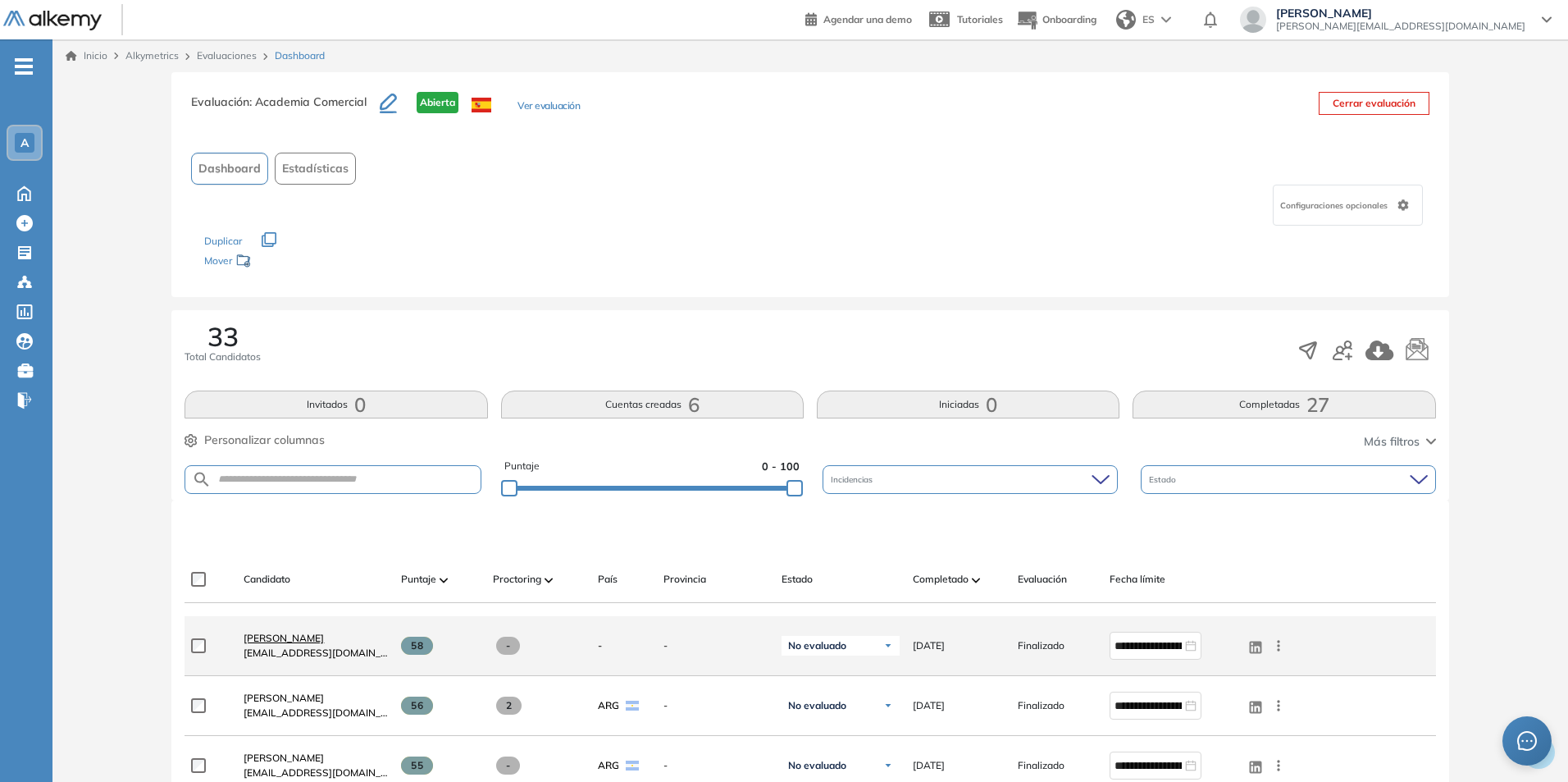
click at [299, 635] on span "[PERSON_NAME]" at bounding box center [283, 637] width 80 height 12
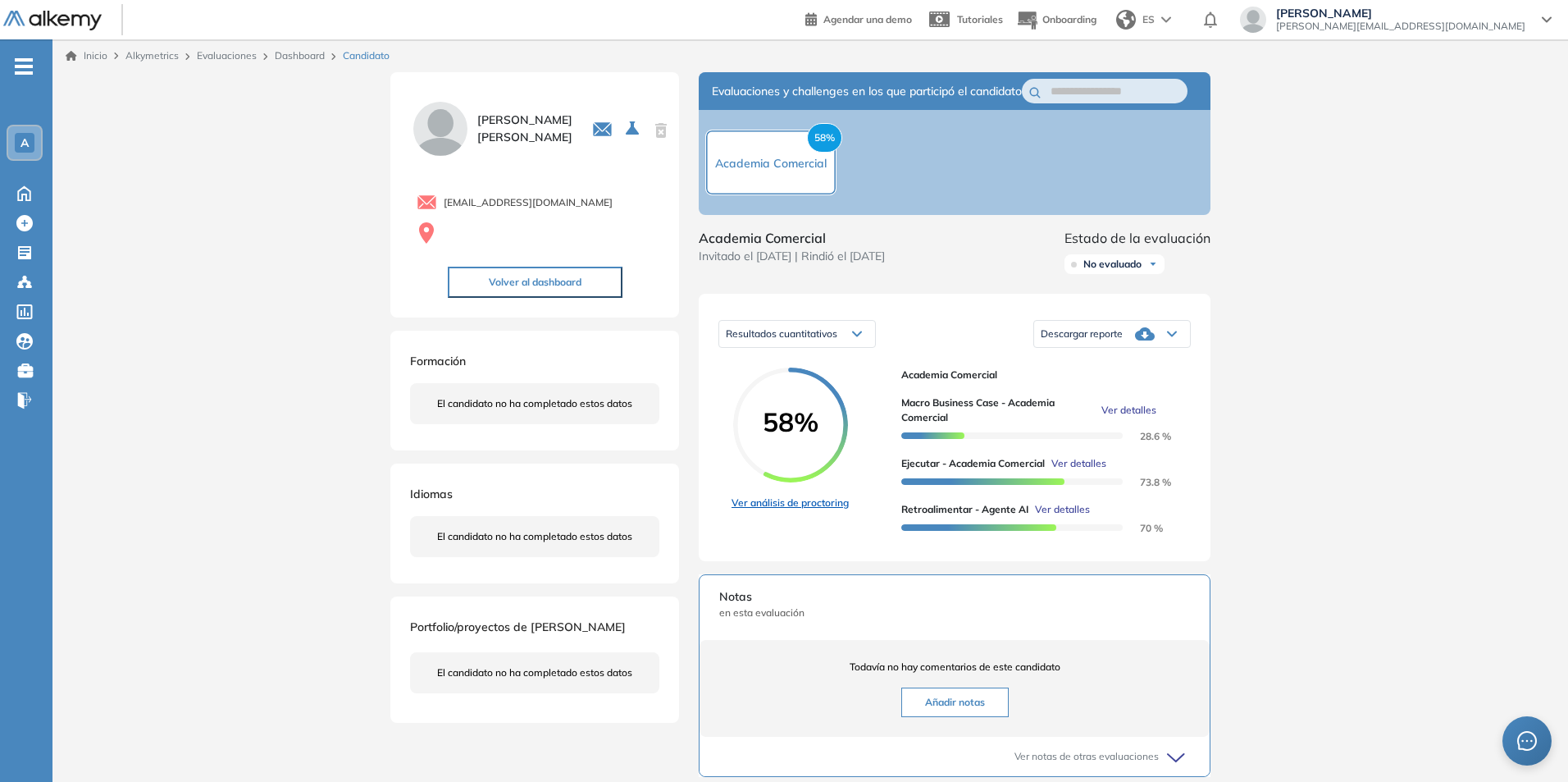
click at [814, 511] on link "Ver análisis de proctoring" at bounding box center [790, 502] width 117 height 14
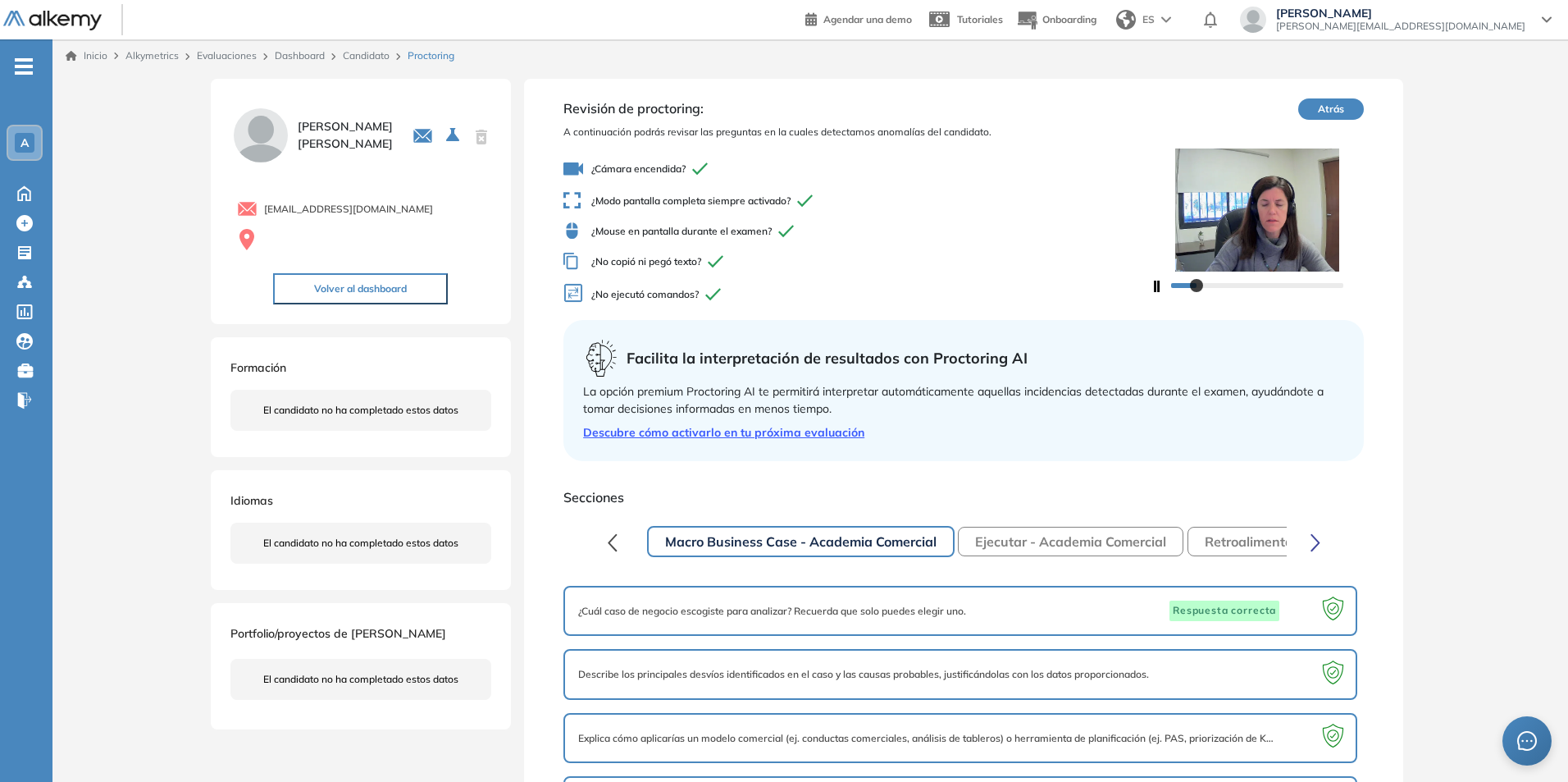
click at [1143, 537] on button "Ejecutar - Academia Comercial" at bounding box center [1070, 541] width 225 height 30
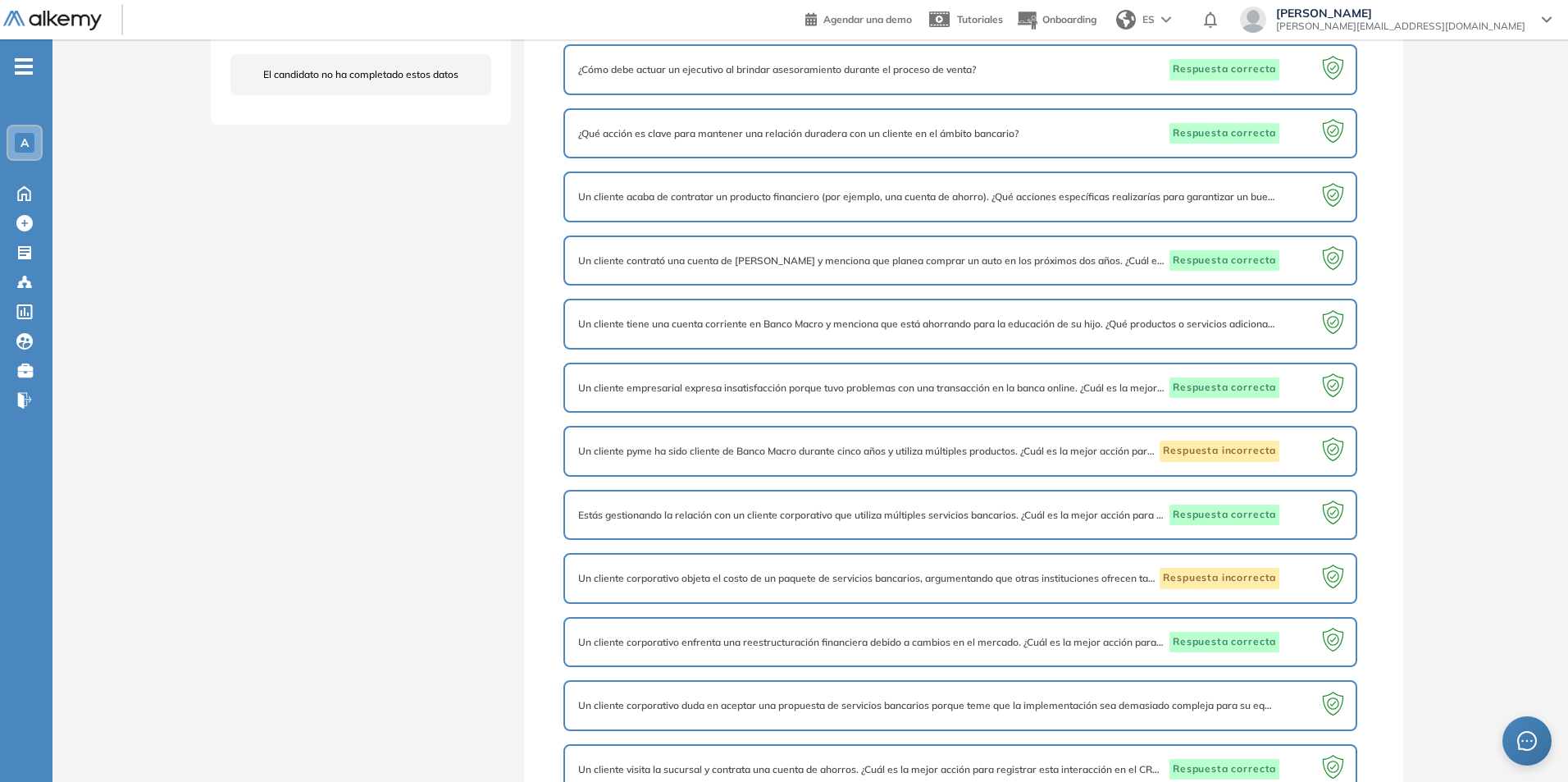
scroll to position [31, 0]
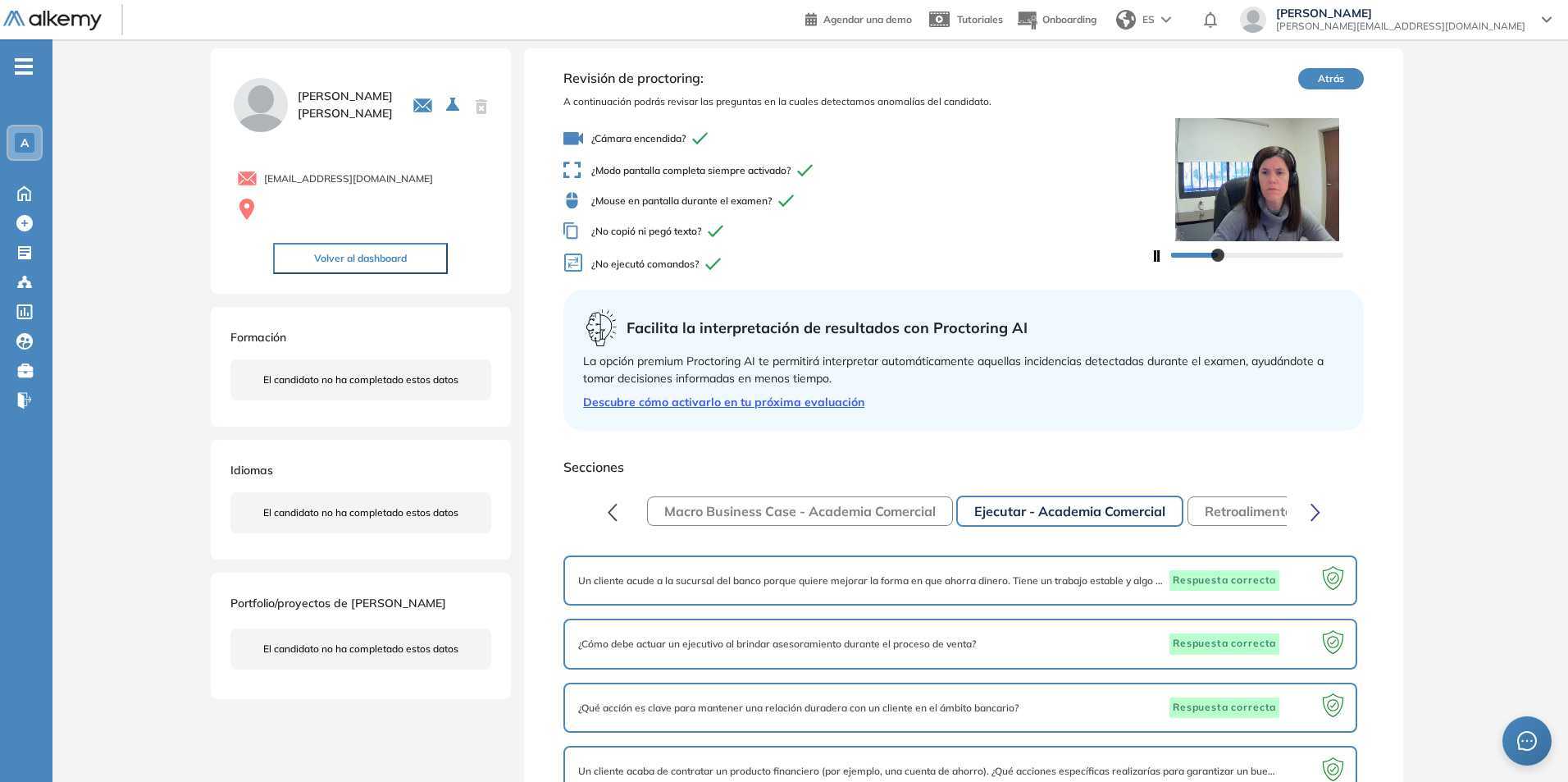
click at [1237, 510] on button "Retroalimentar - Agente AI" at bounding box center [1289, 511] width 203 height 30
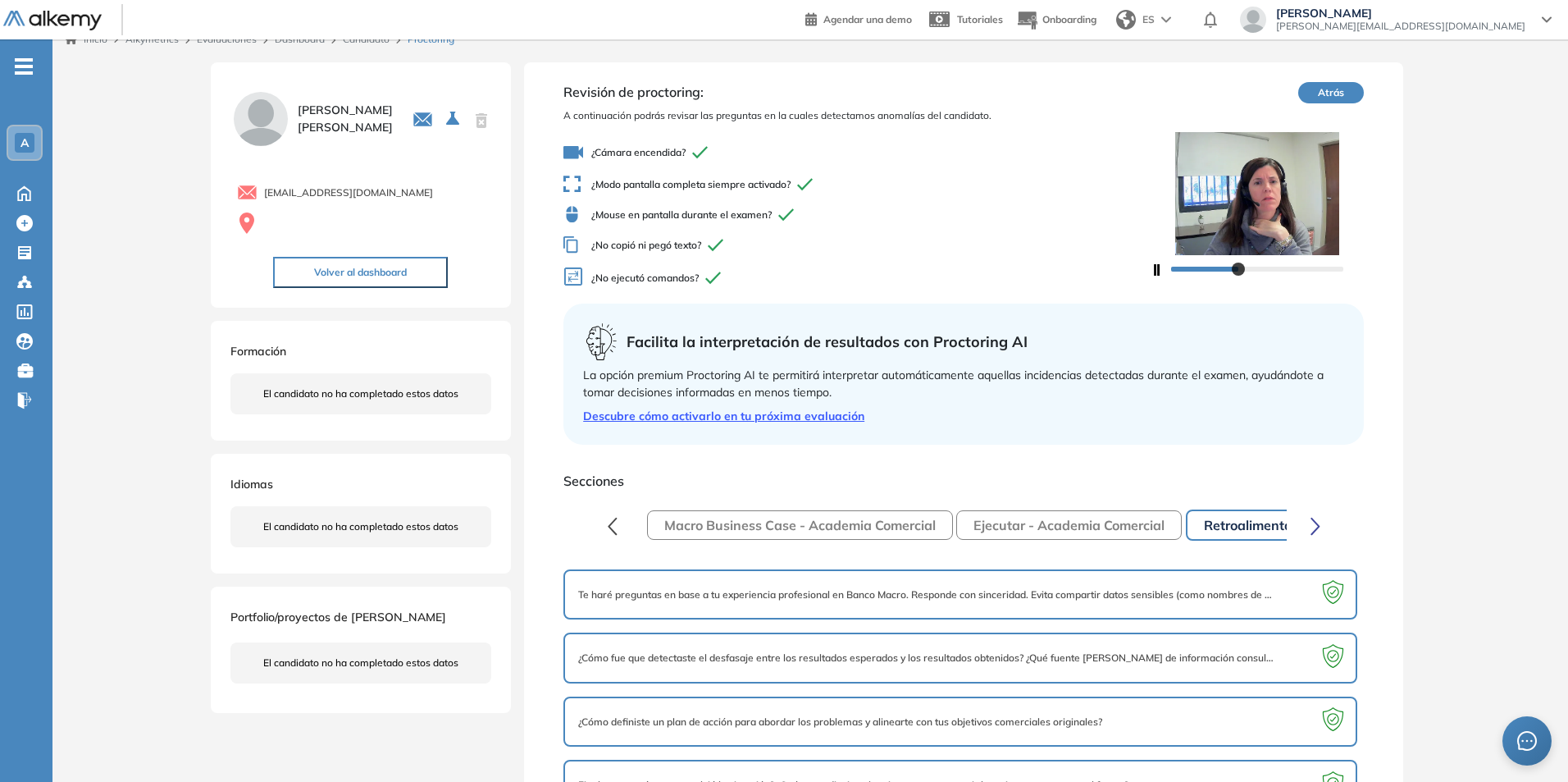
scroll to position [0, 0]
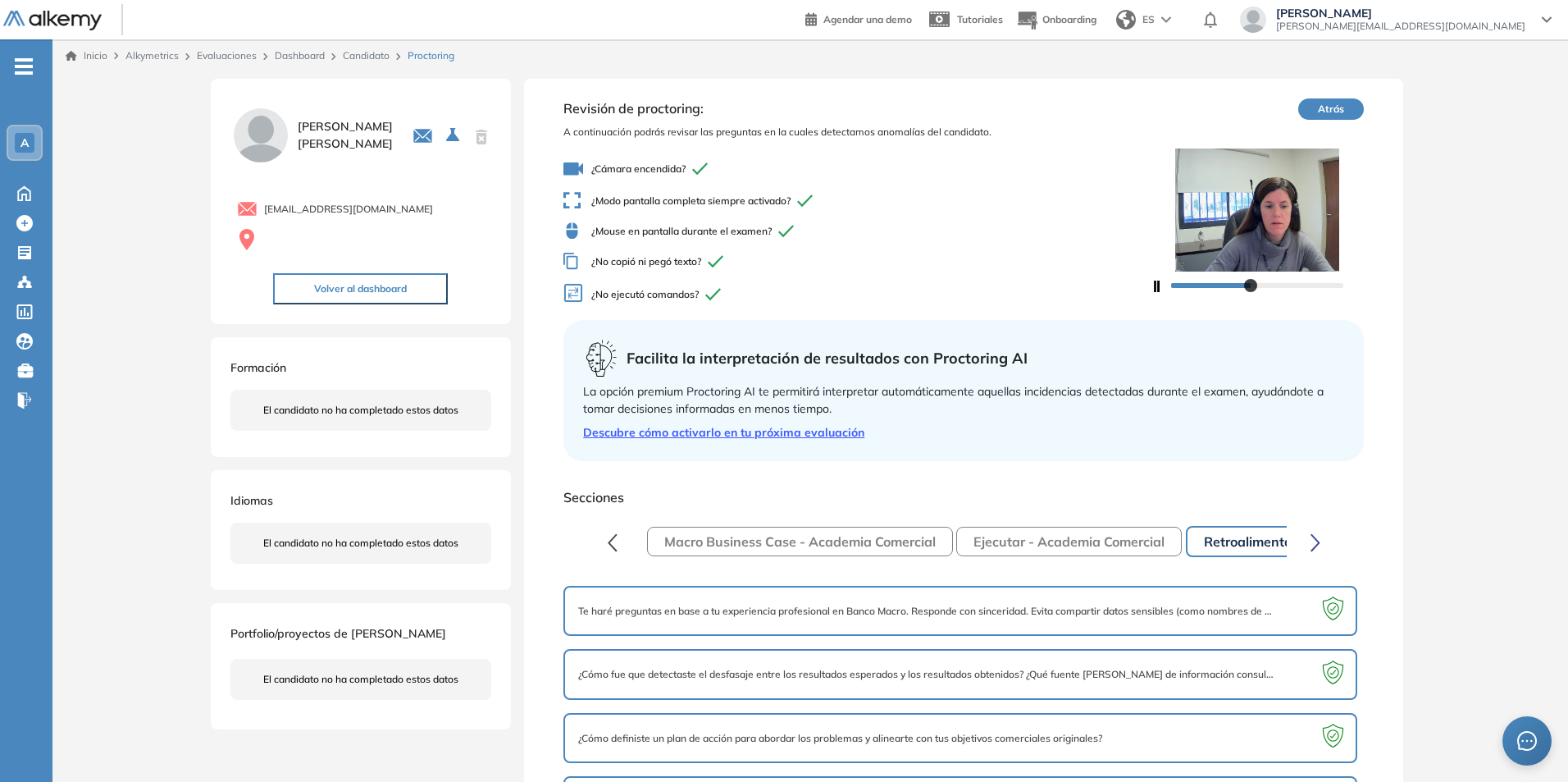
click at [702, 533] on button "Macro Business Case - Academia Comercial" at bounding box center [801, 541] width 306 height 30
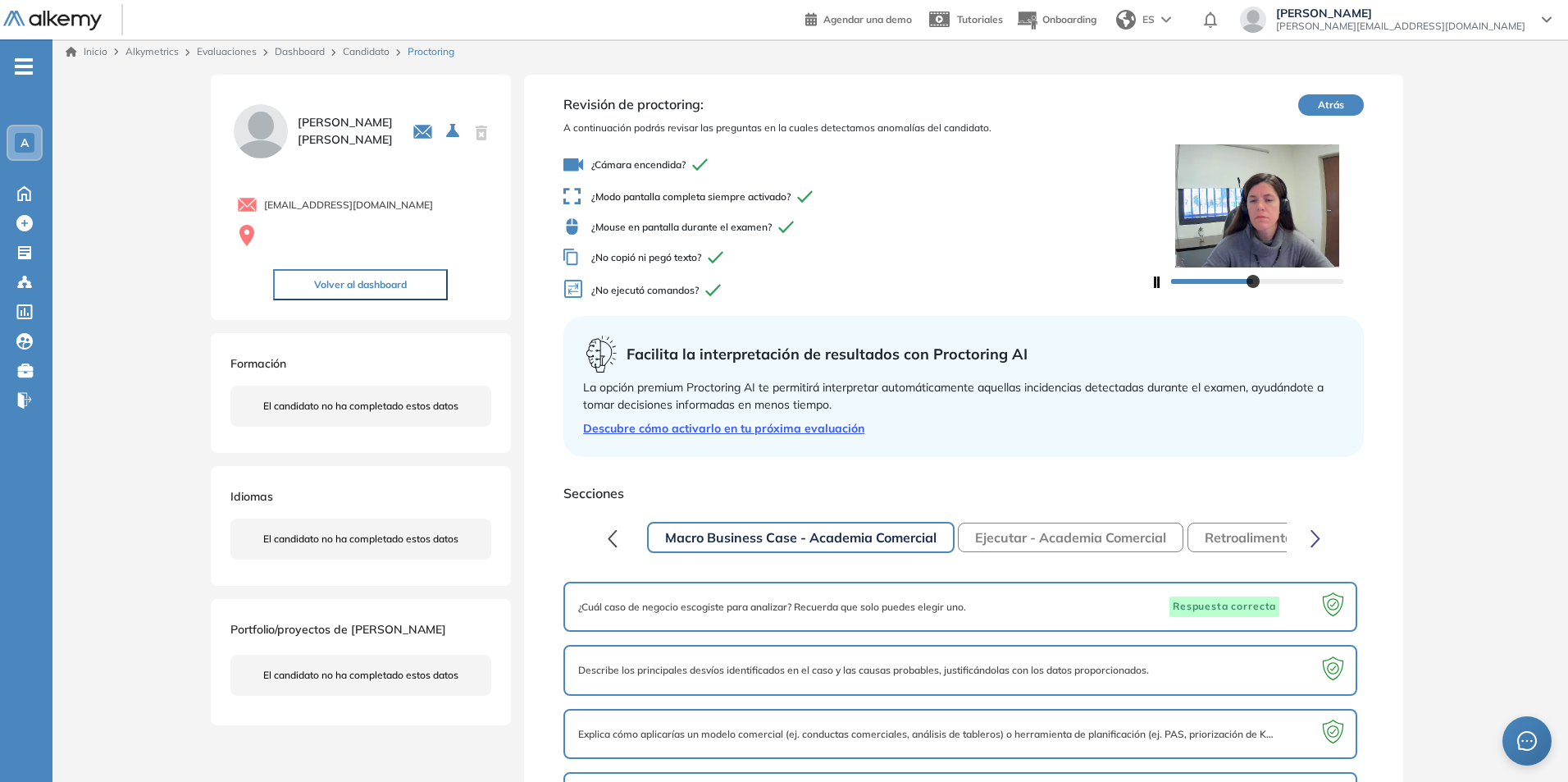
scroll to position [71, 0]
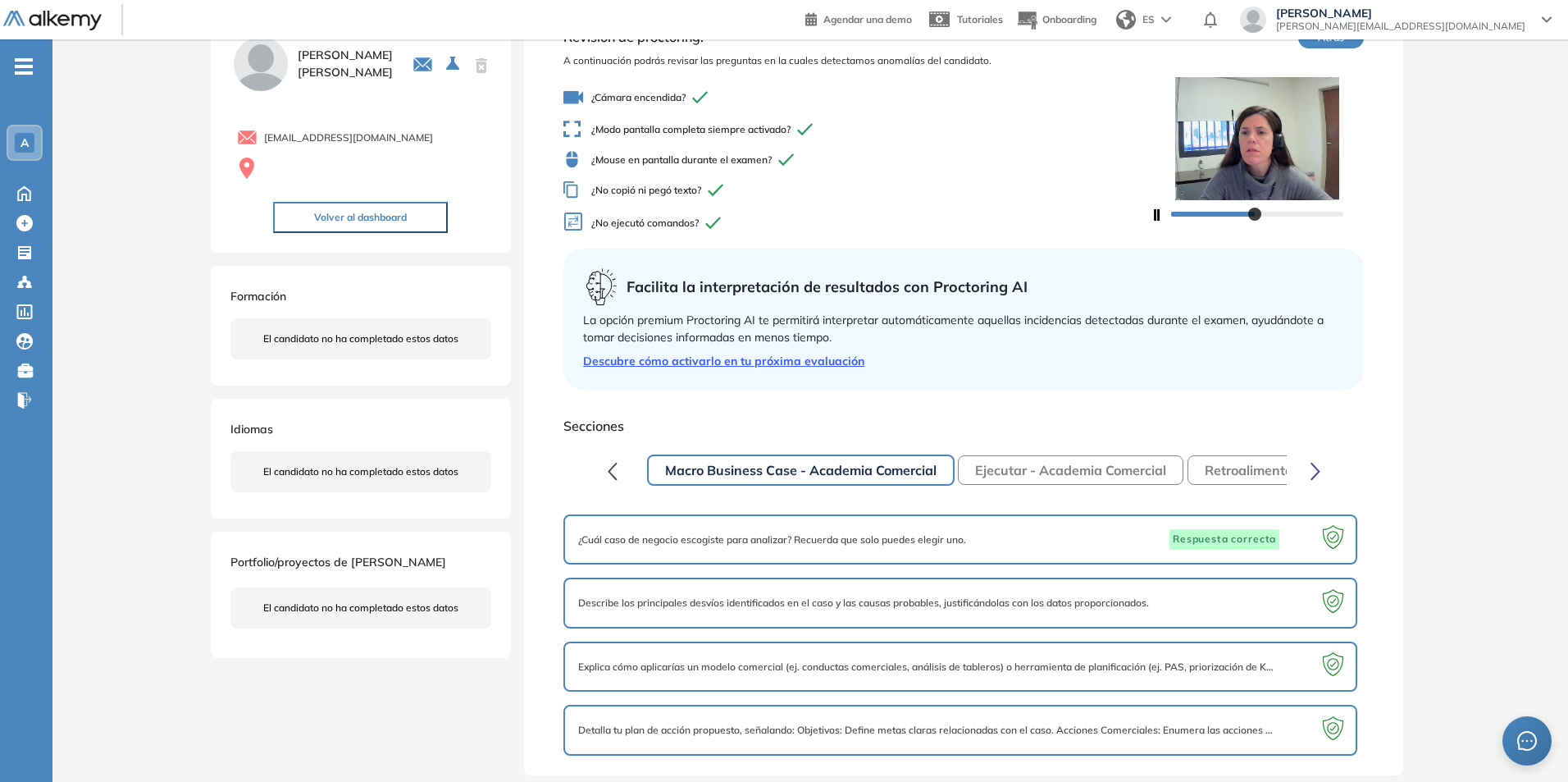
click at [1073, 473] on button "Ejecutar - Academia Comercial" at bounding box center [1070, 470] width 225 height 30
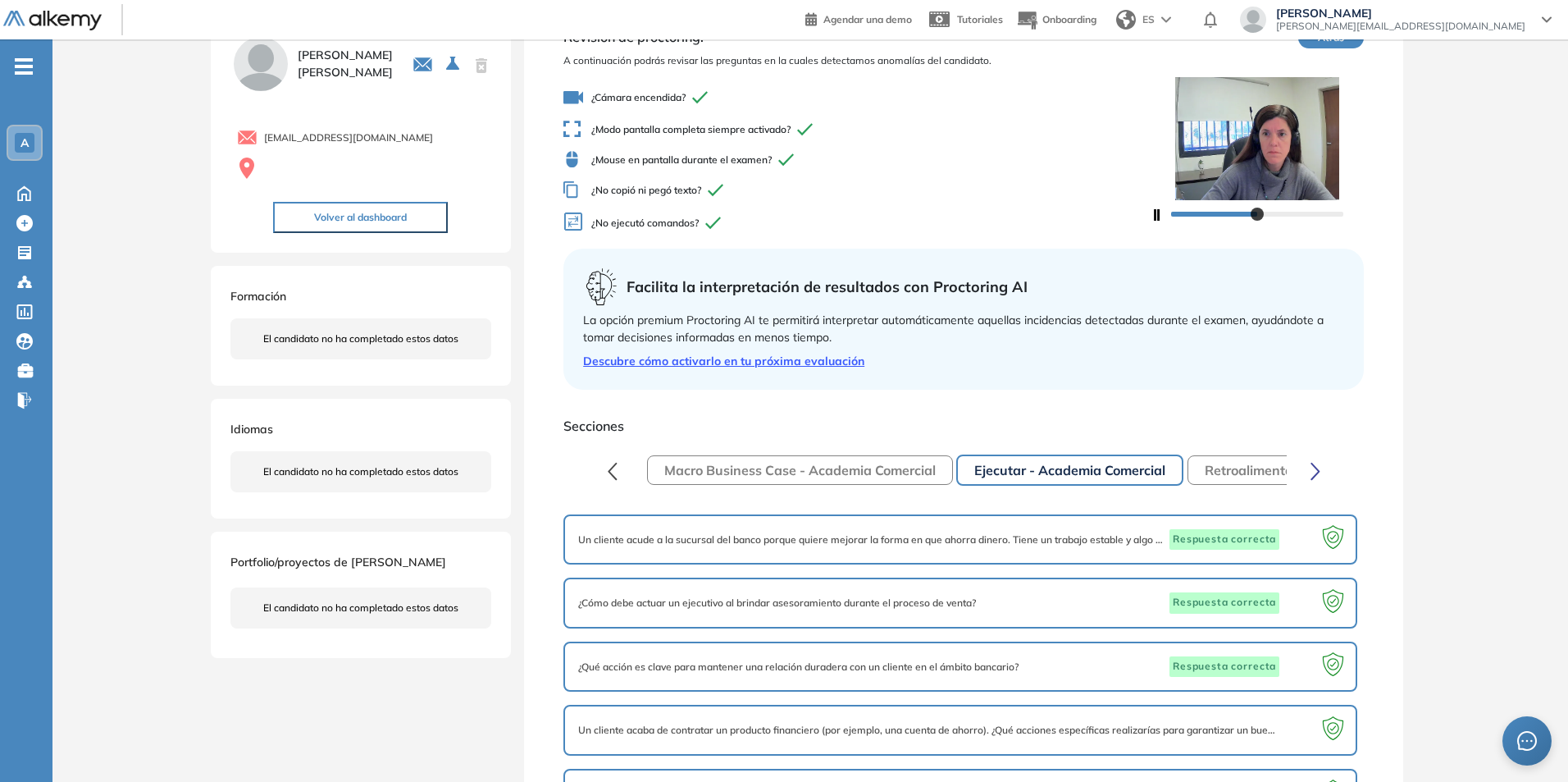
click at [1229, 465] on button "Retroalimentar - Agente AI" at bounding box center [1289, 470] width 203 height 30
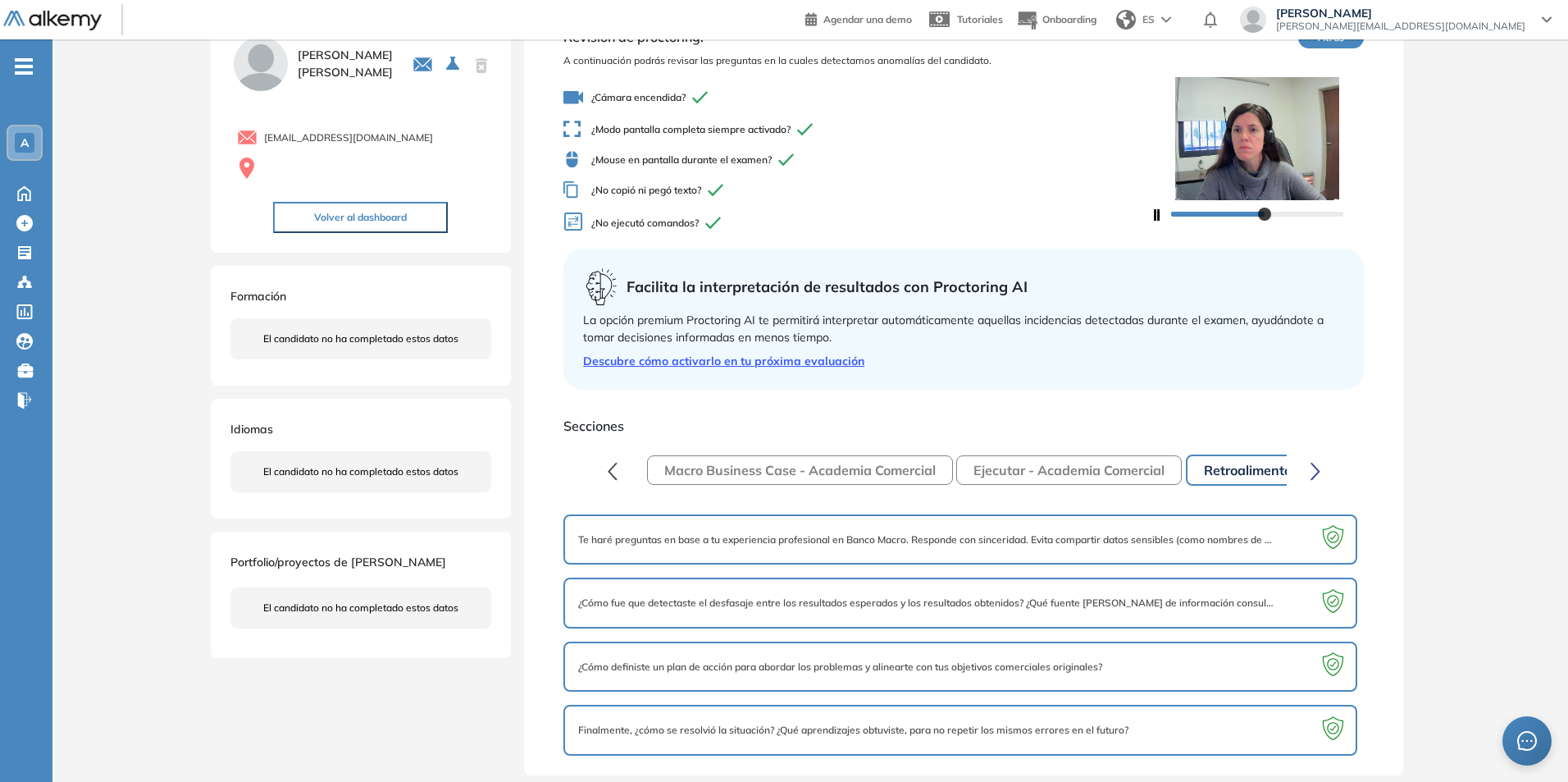
click at [1243, 469] on button "Retroalimentar - Agente AI" at bounding box center [1288, 470] width 205 height 31
click at [1324, 469] on button "button" at bounding box center [1315, 470] width 31 height 33
click at [1201, 469] on button "Retroalimentar - Agente AI" at bounding box center [1181, 470] width 205 height 31
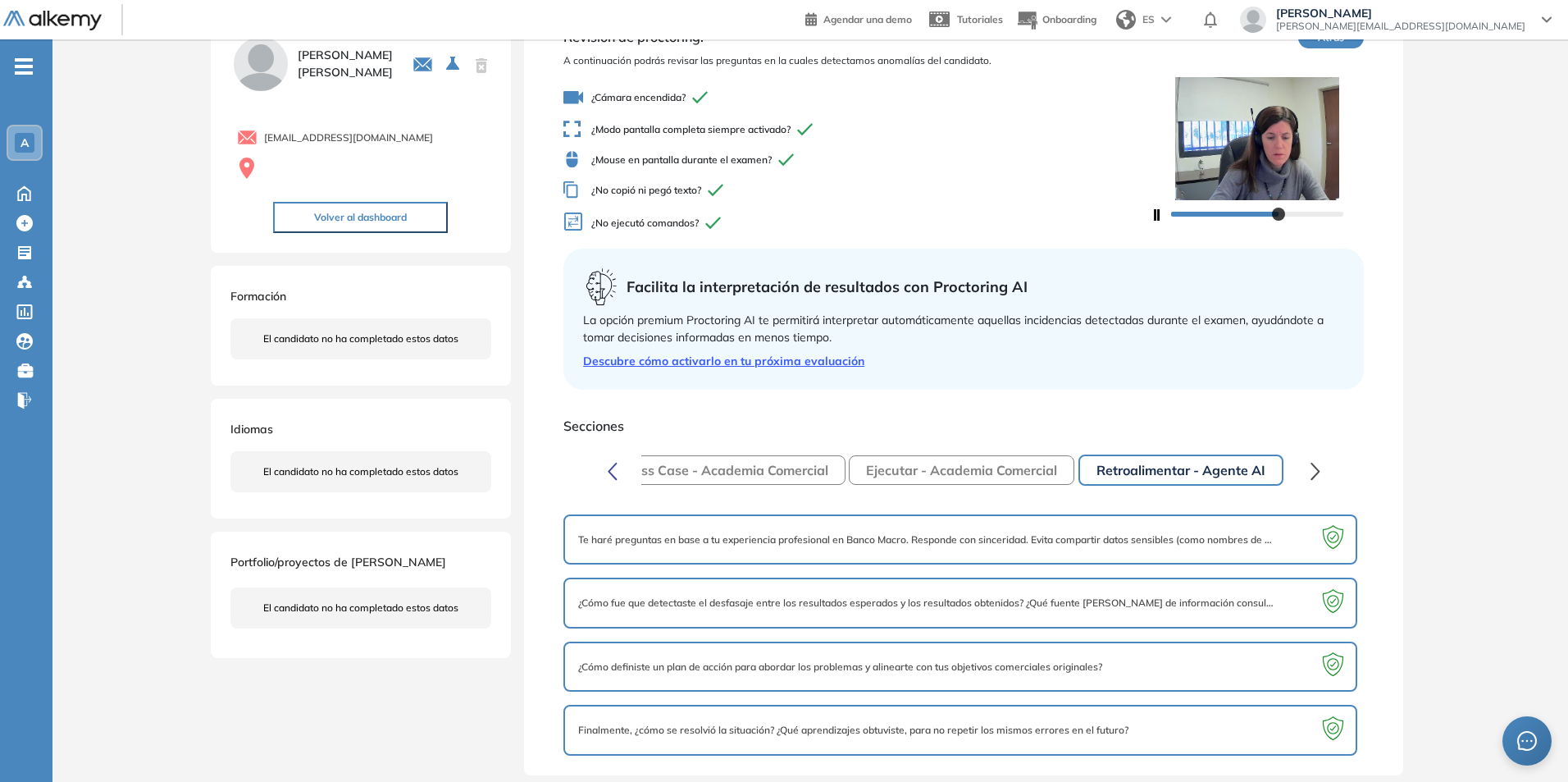
click at [686, 543] on span "Te haré preguntas en base a tu experiencia profesional en Banco Macro. Responde…" at bounding box center [927, 539] width 698 height 14
click at [1322, 535] on icon at bounding box center [1333, 540] width 32 height 32
click at [1331, 597] on icon at bounding box center [1333, 604] width 32 height 32
click at [1331, 659] on icon at bounding box center [1332, 664] width 11 height 11
click at [1126, 721] on div "Finalmente, ¿cómo se resolvió la situación? ¿Qué aprendizajes obtuviste, para n…" at bounding box center [961, 730] width 765 height 21
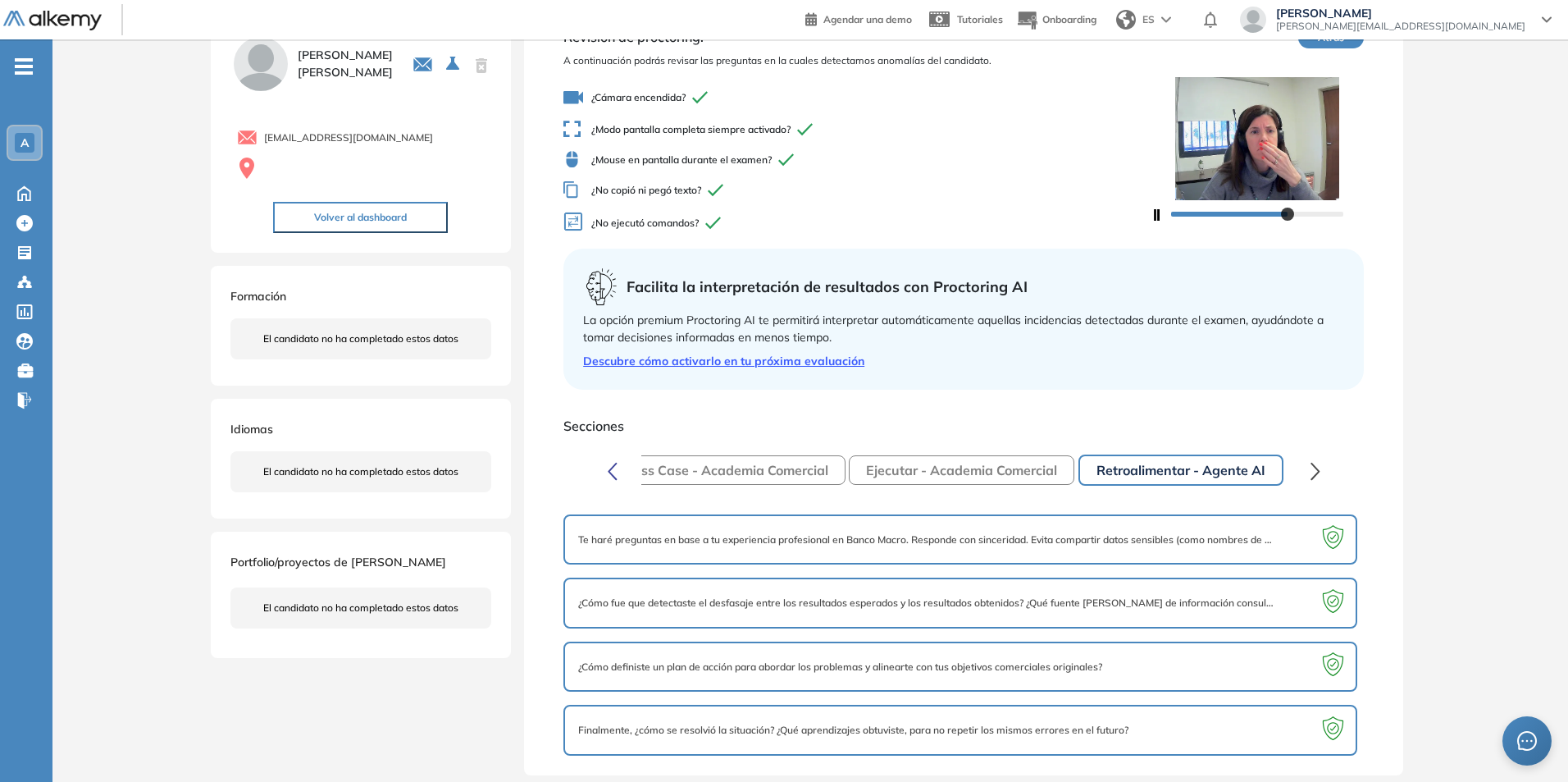
click at [984, 466] on button "Ejecutar - Academia Comercial" at bounding box center [961, 470] width 225 height 30
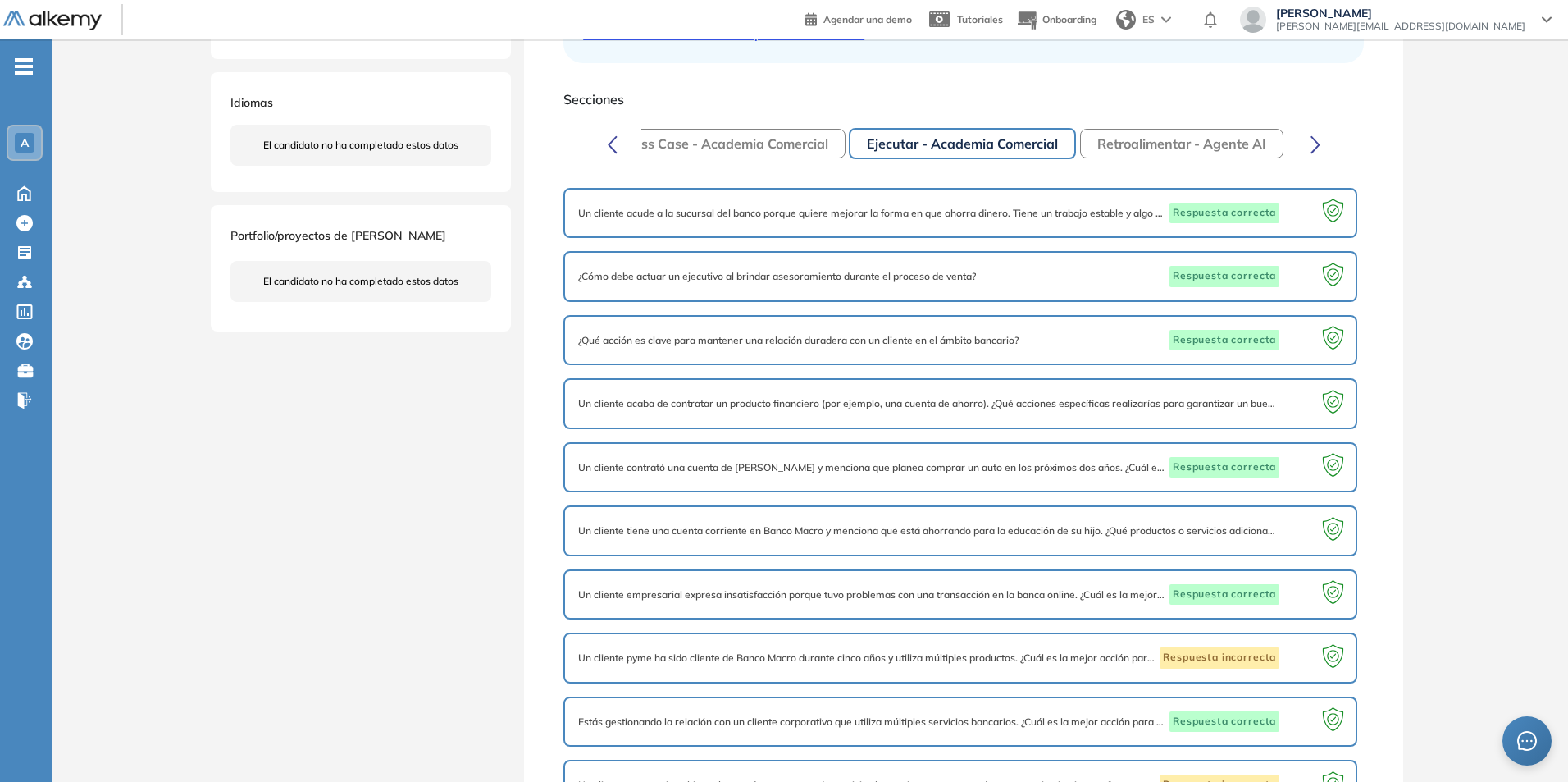
scroll to position [31, 0]
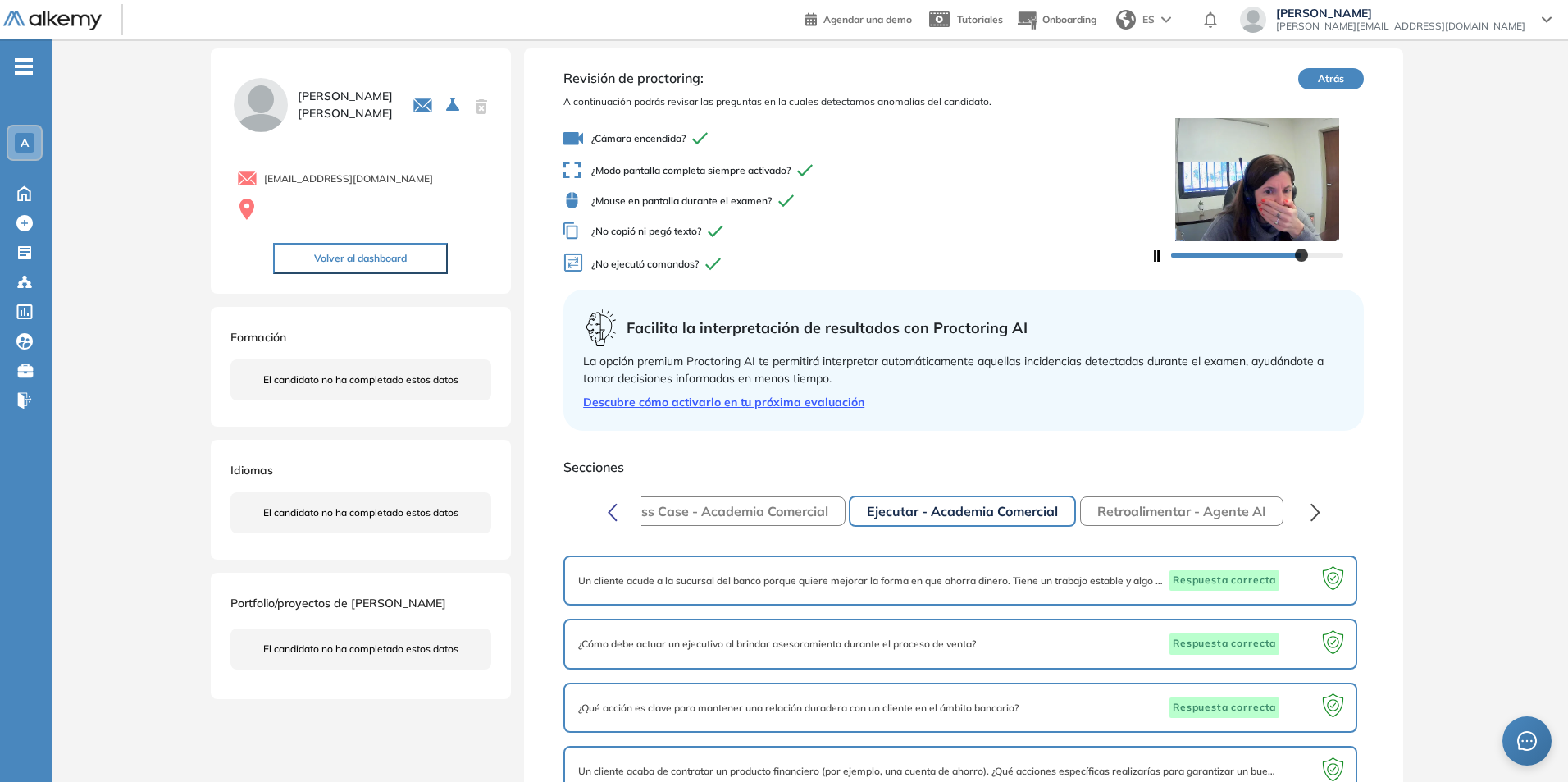
click at [726, 510] on button "Macro Business Case - Academia Comercial" at bounding box center [693, 511] width 306 height 30
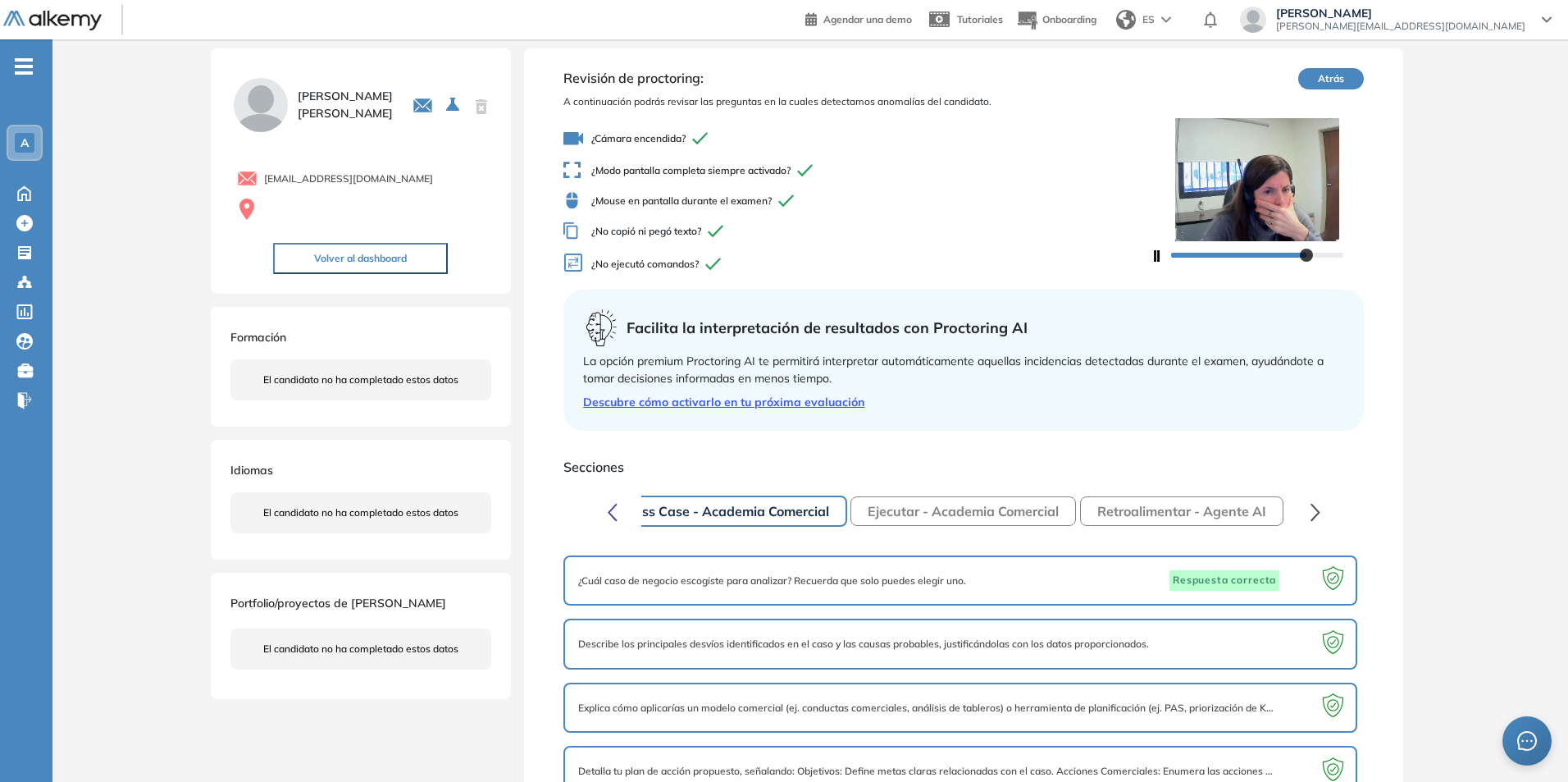
scroll to position [71, 0]
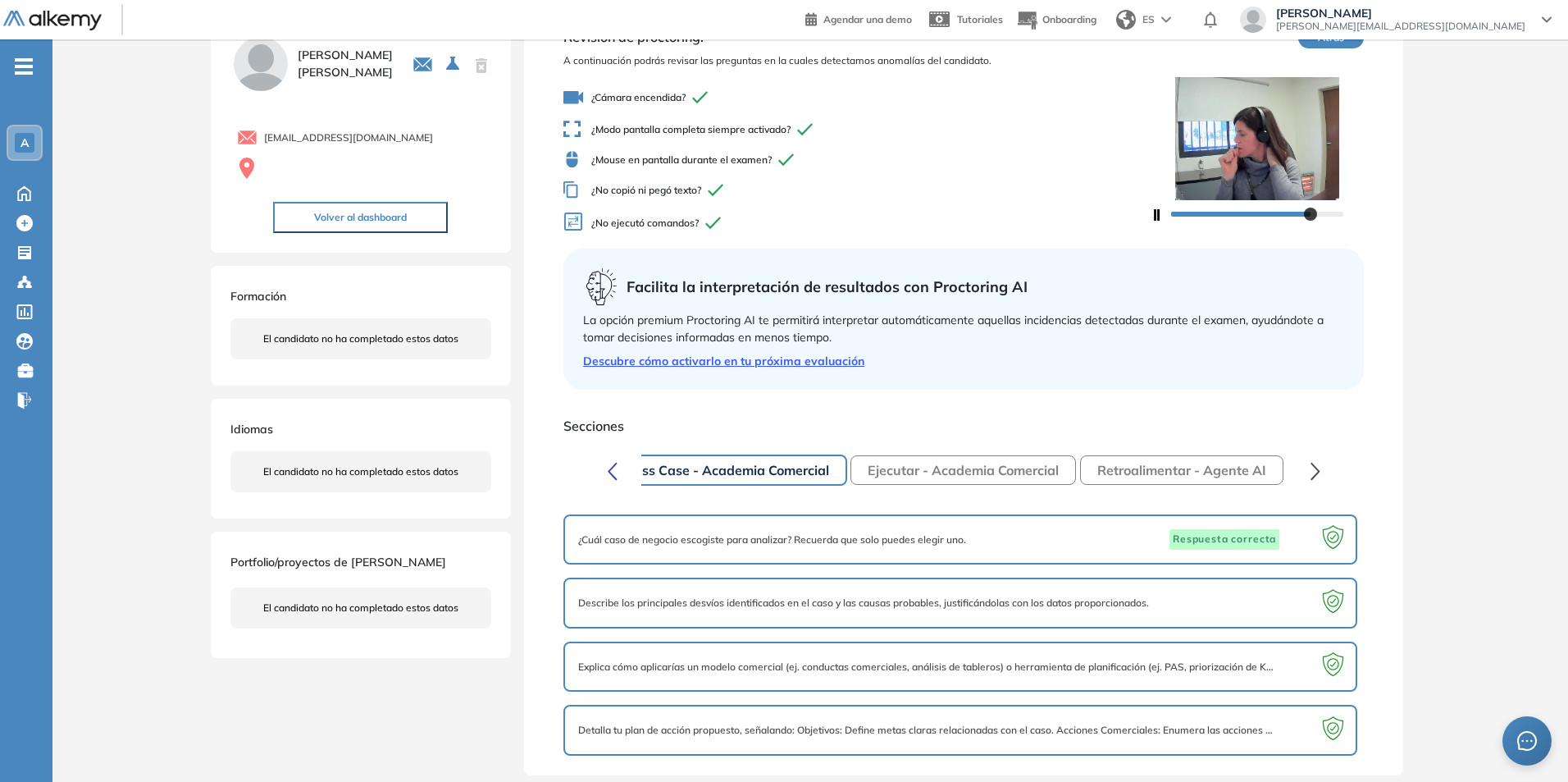
click at [927, 461] on button "Ejecutar - Academia Comercial" at bounding box center [963, 470] width 225 height 30
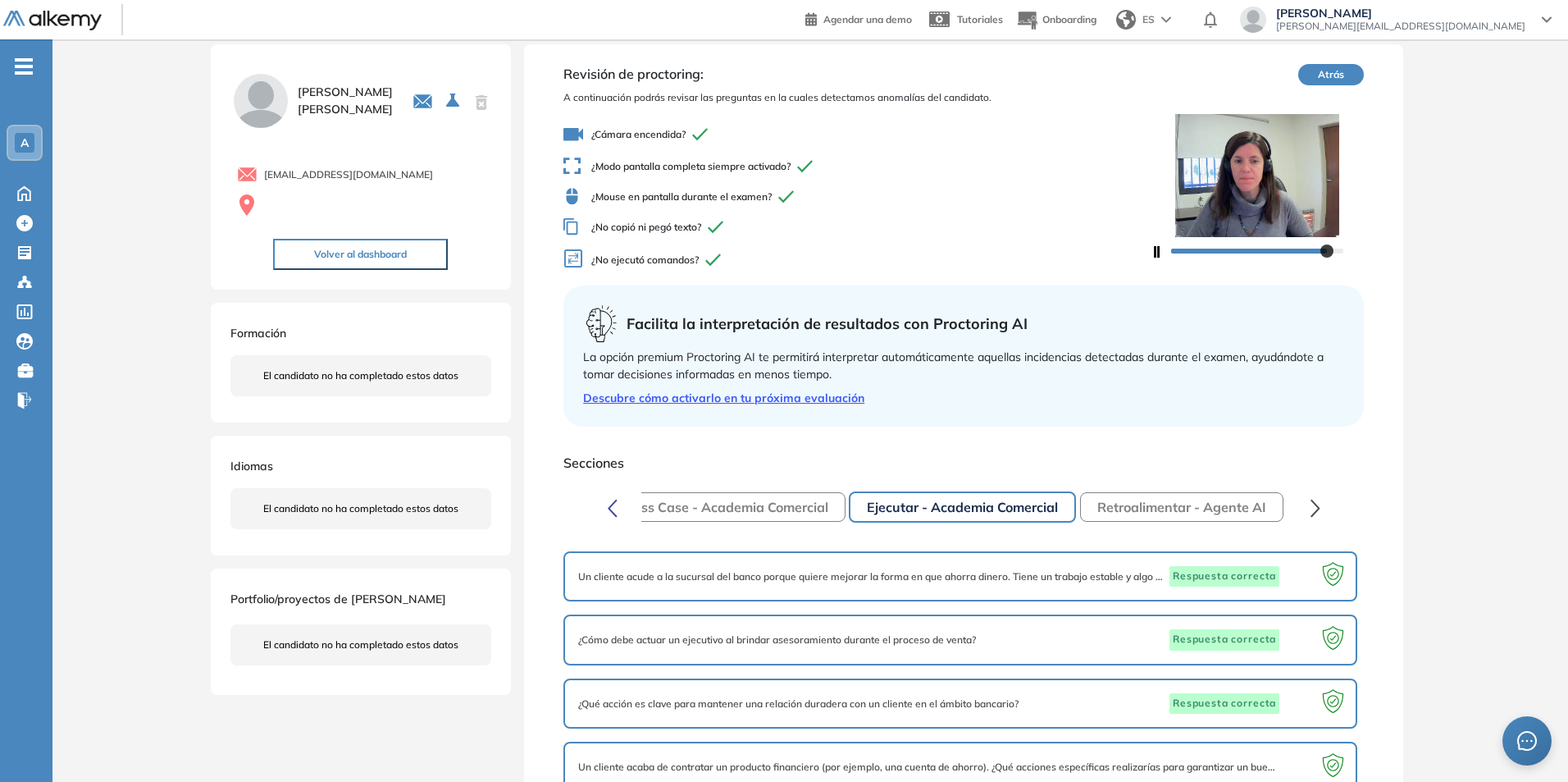
scroll to position [0, 0]
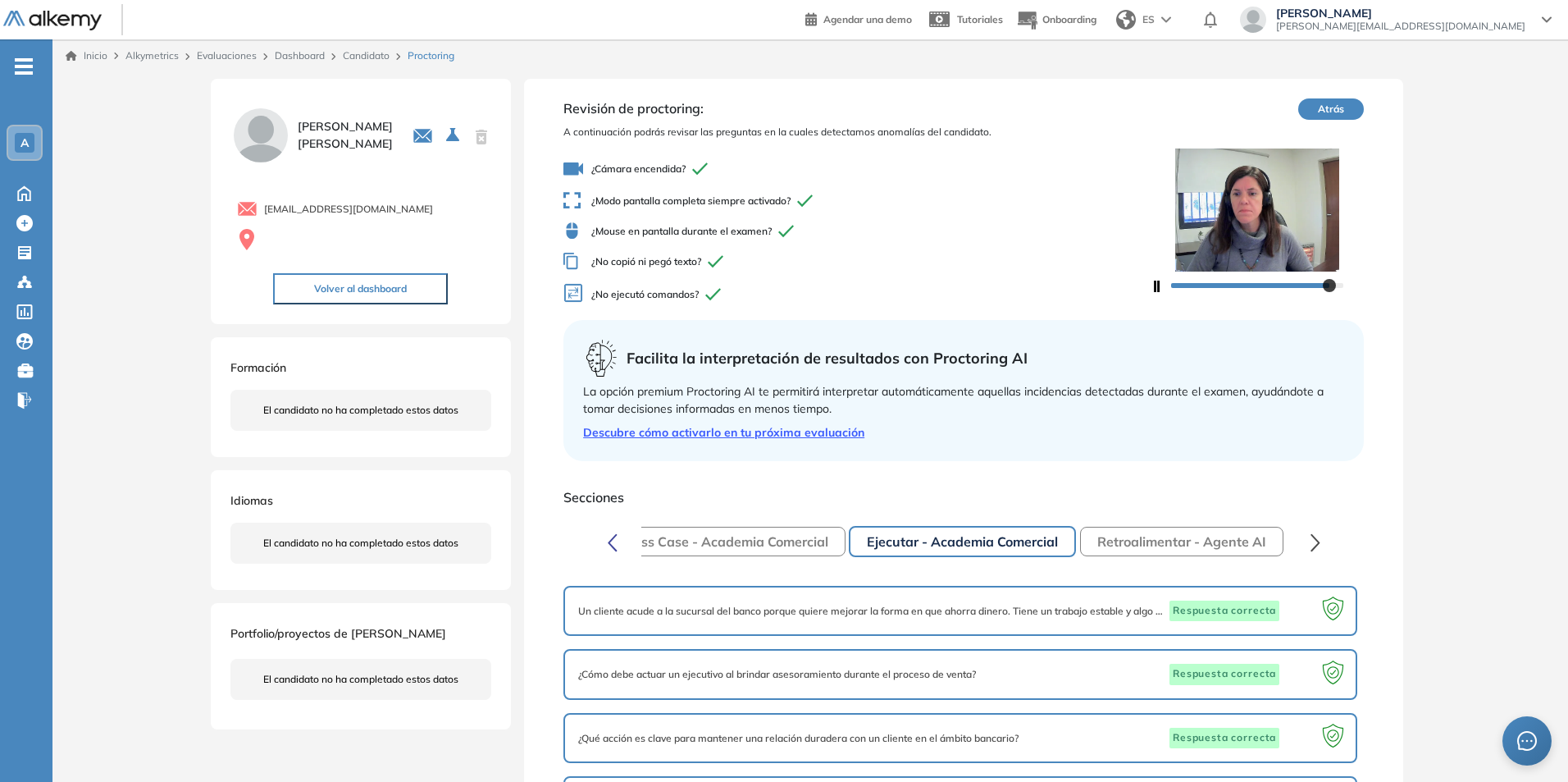
click at [1179, 533] on button "Retroalimentar - Agente AI" at bounding box center [1182, 541] width 203 height 30
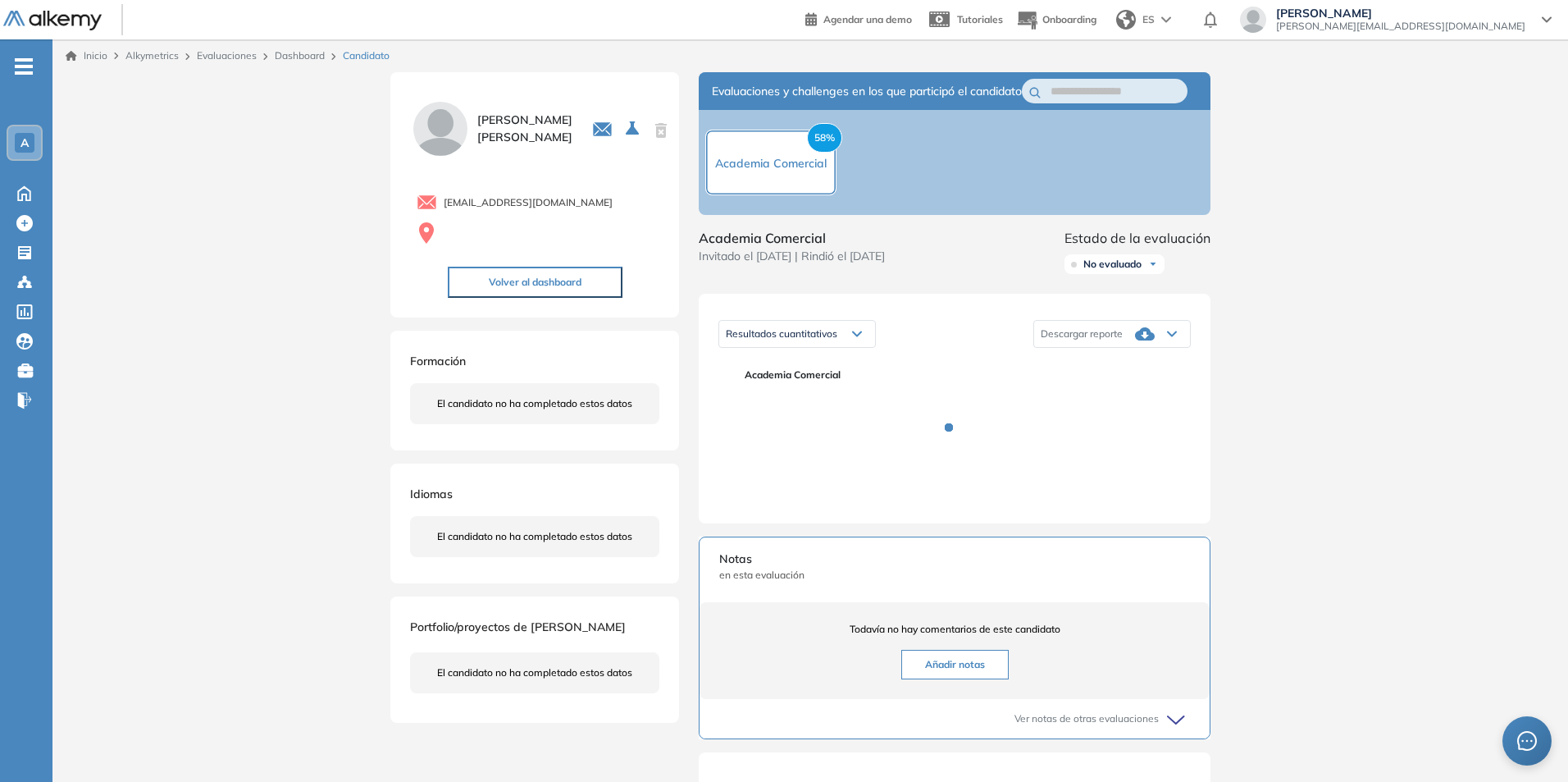
click at [23, 137] on span "A" at bounding box center [25, 142] width 9 height 13
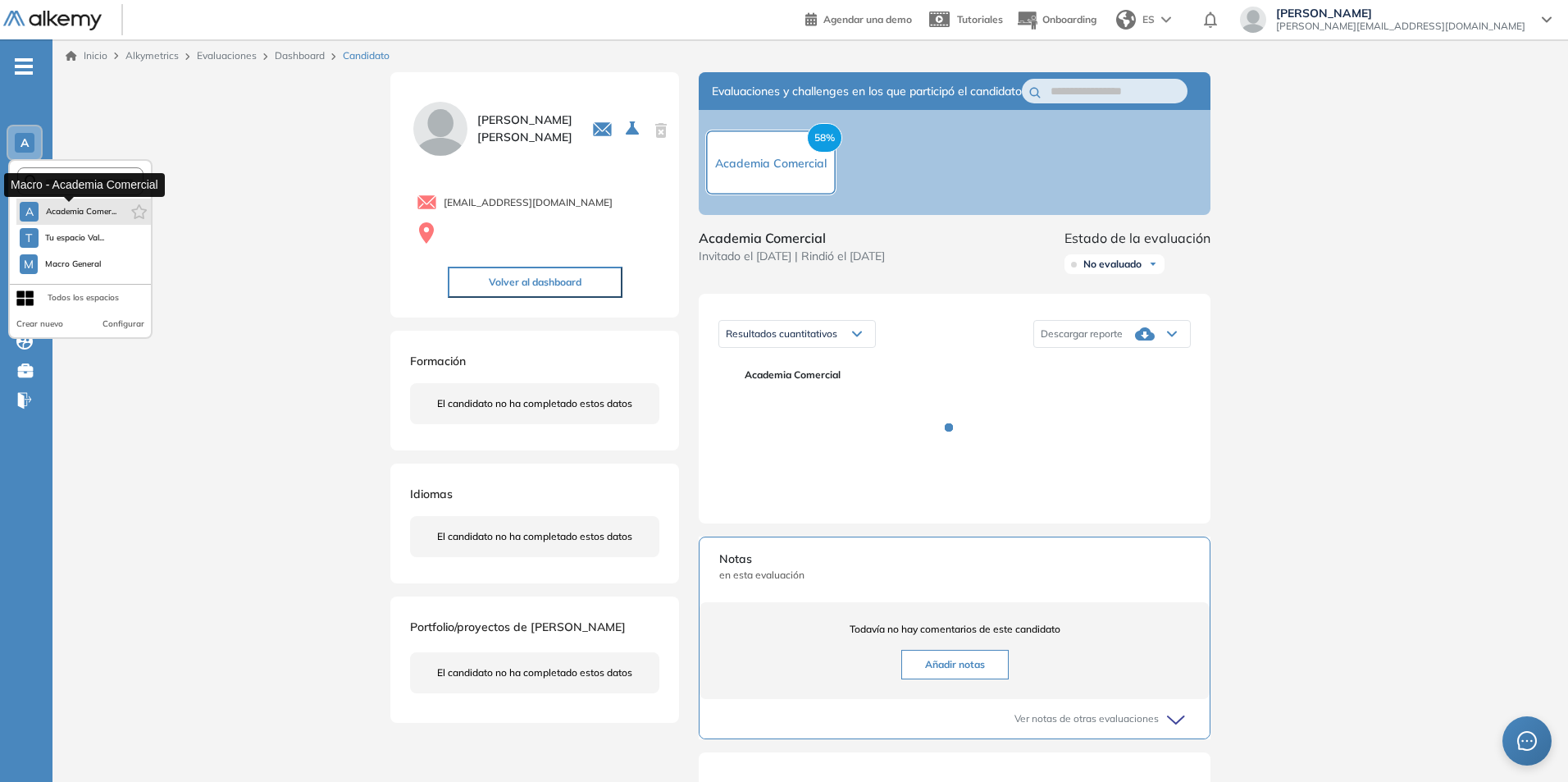
click at [70, 205] on span "Academia Comer..." at bounding box center [81, 211] width 71 height 13
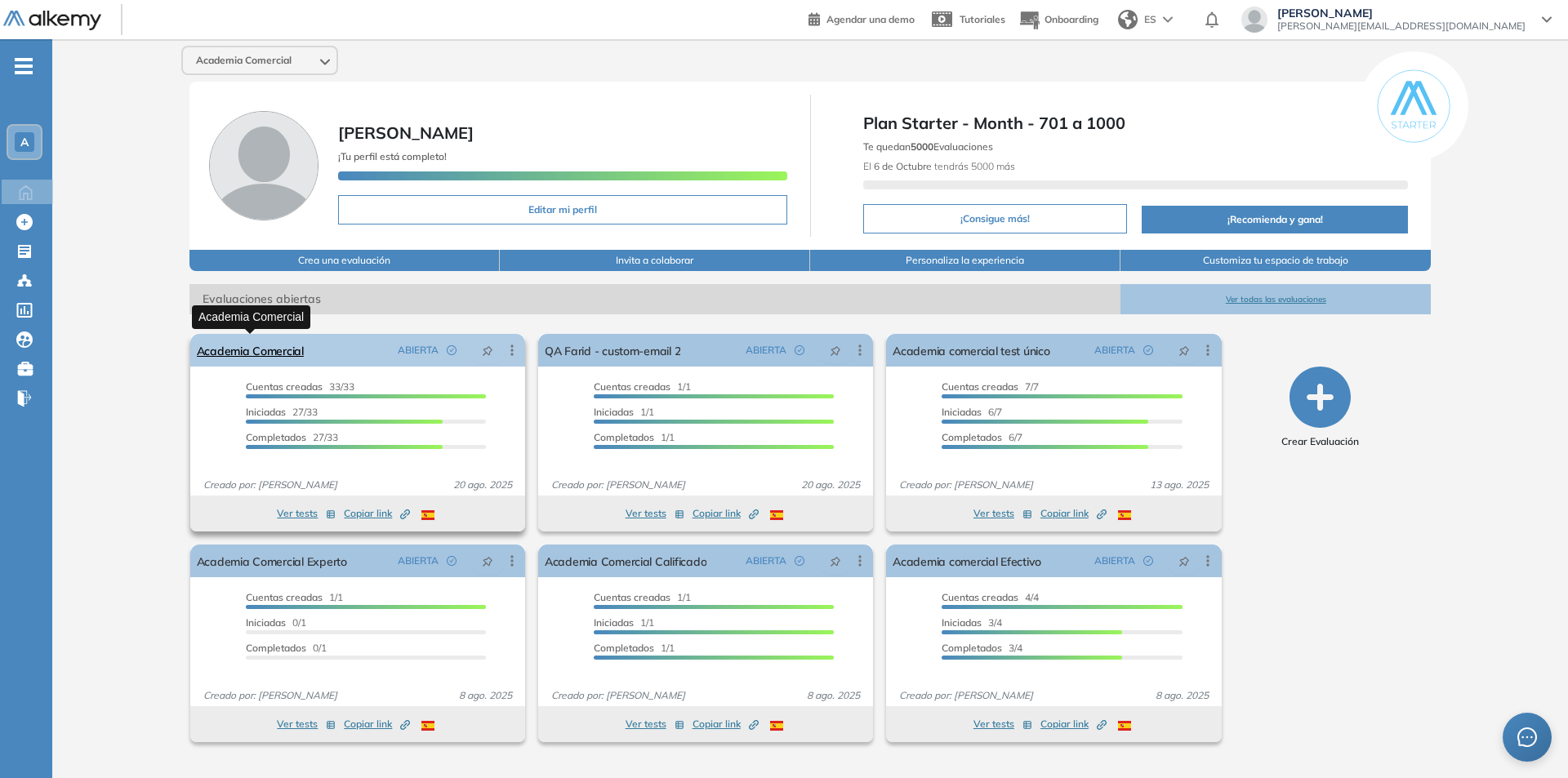
click at [263, 353] on link "Academia Comercial" at bounding box center [250, 350] width 107 height 33
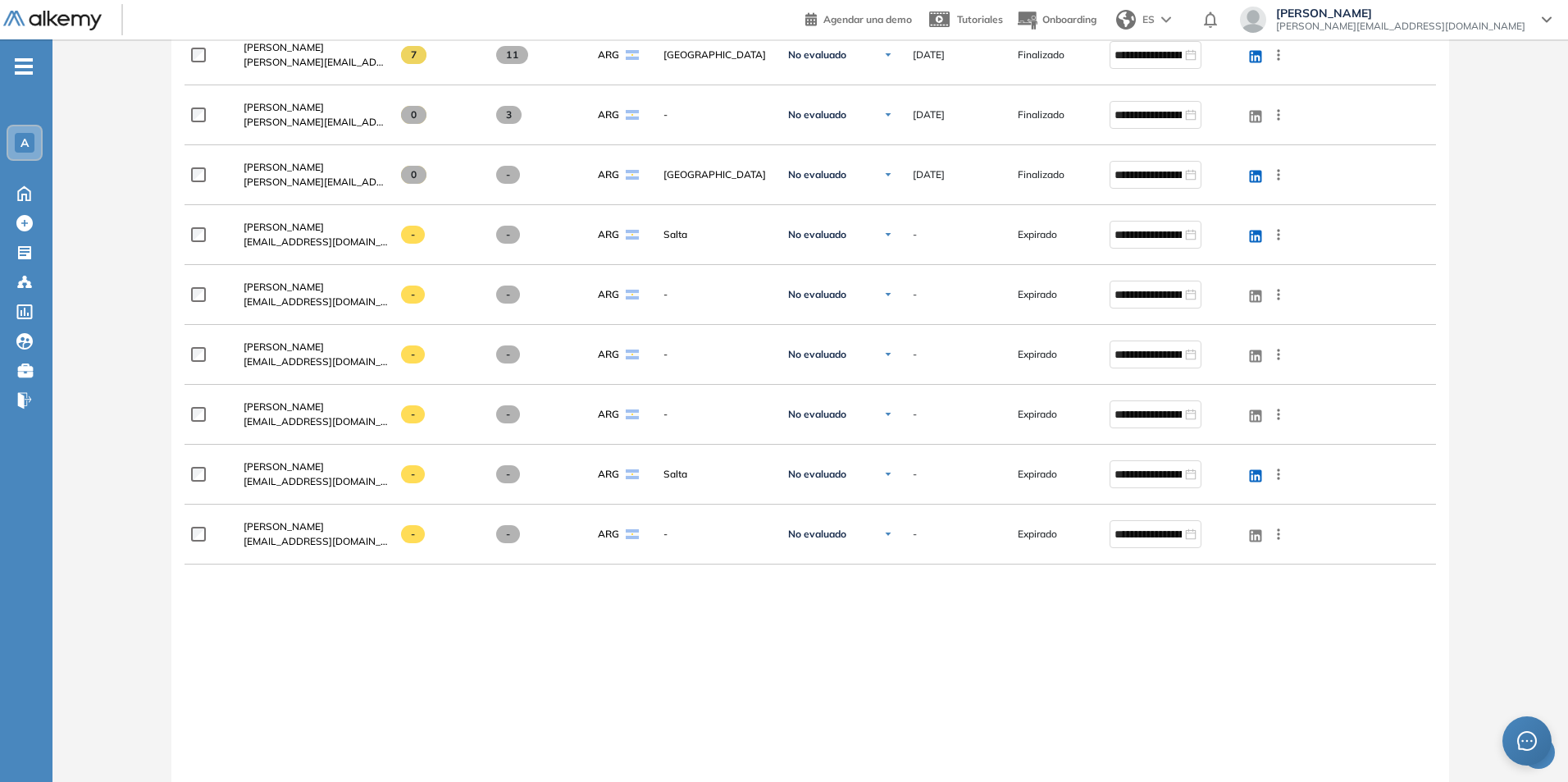
scroll to position [2132, 0]
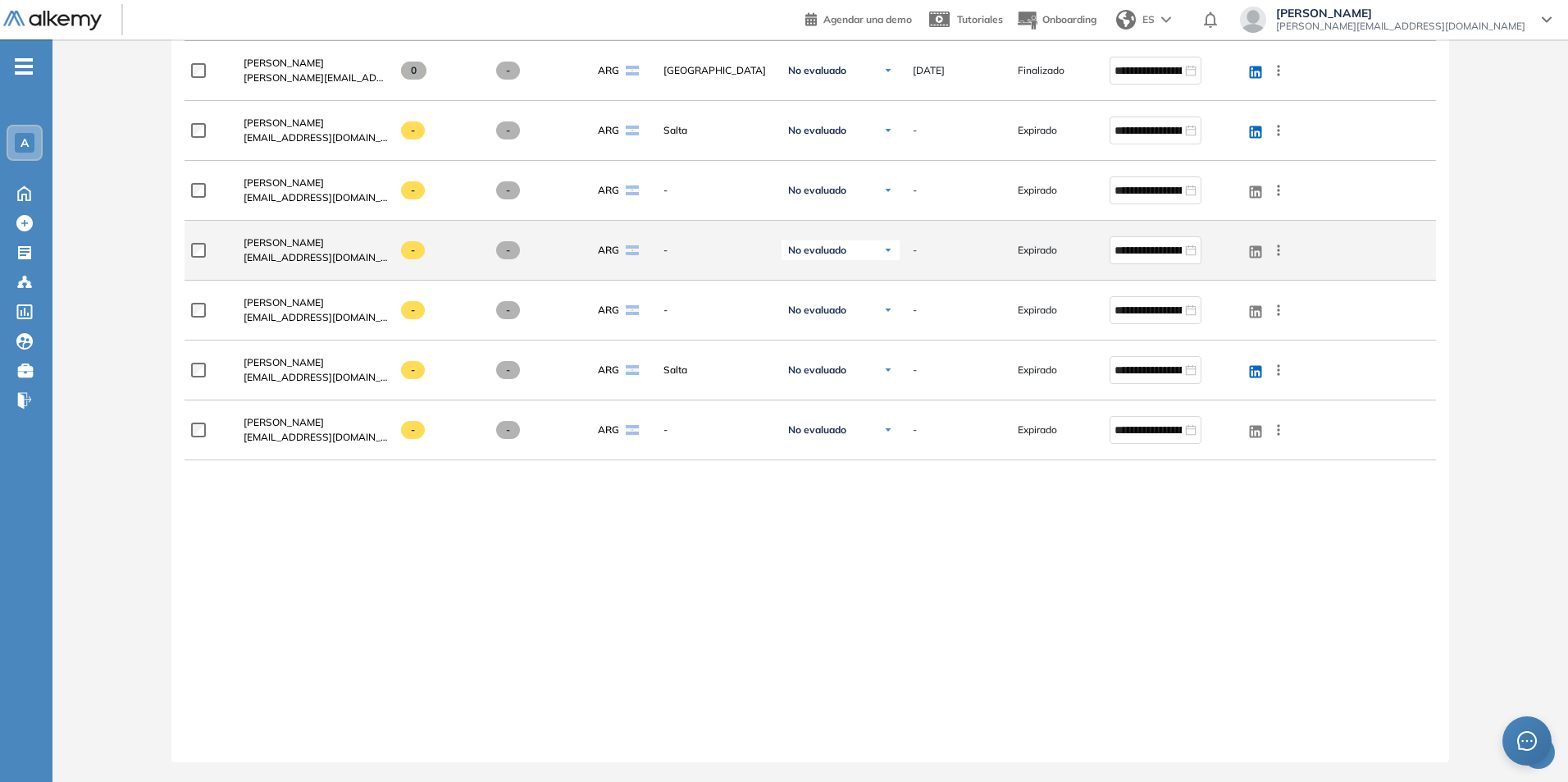
click at [1281, 248] on icon at bounding box center [1278, 249] width 16 height 16
click at [1217, 367] on span "Reiniciar" at bounding box center [1219, 366] width 48 height 14
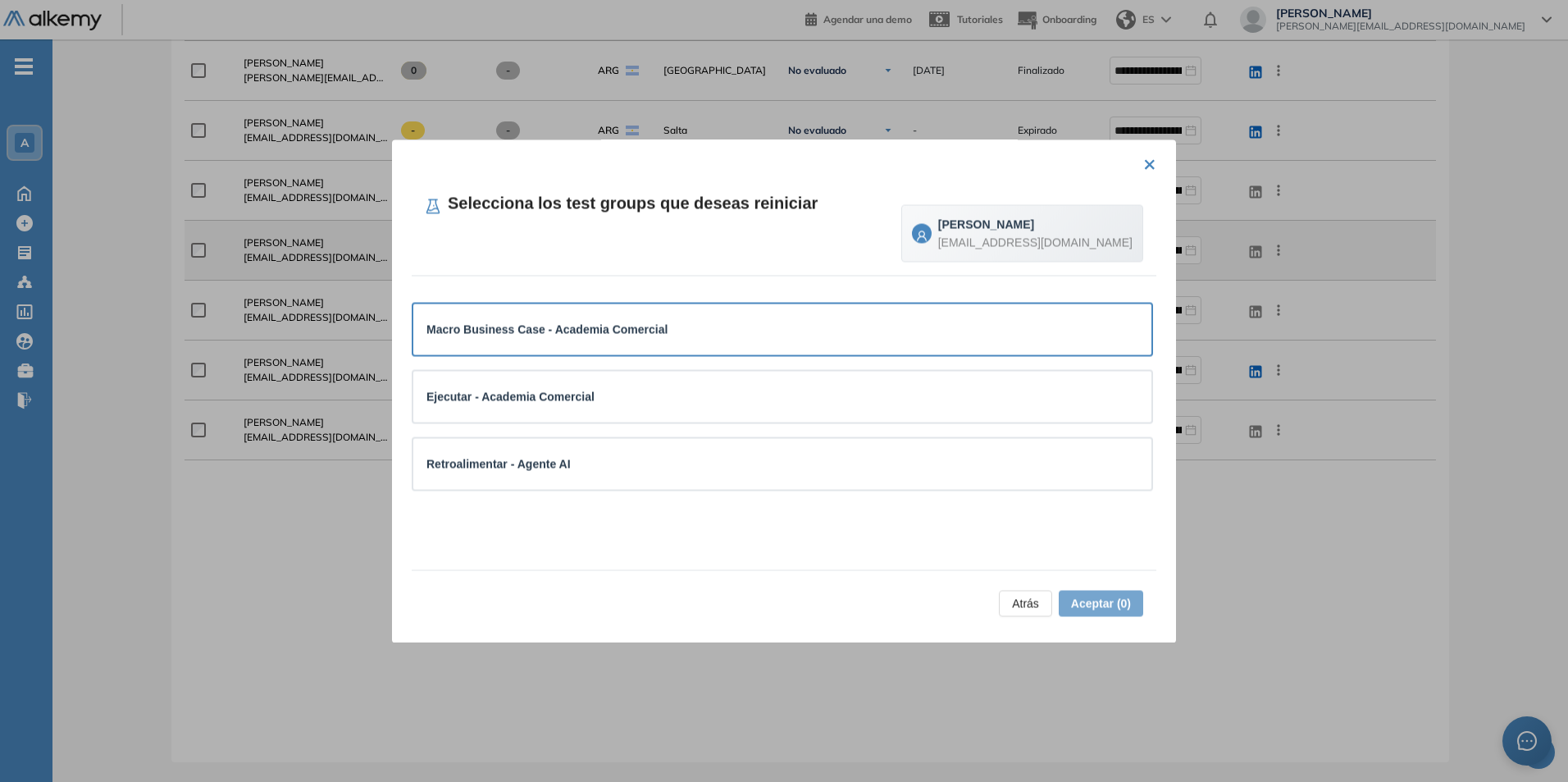
click at [629, 334] on strong "Macro Business Case - Academia Comercial" at bounding box center [546, 328] width 241 height 13
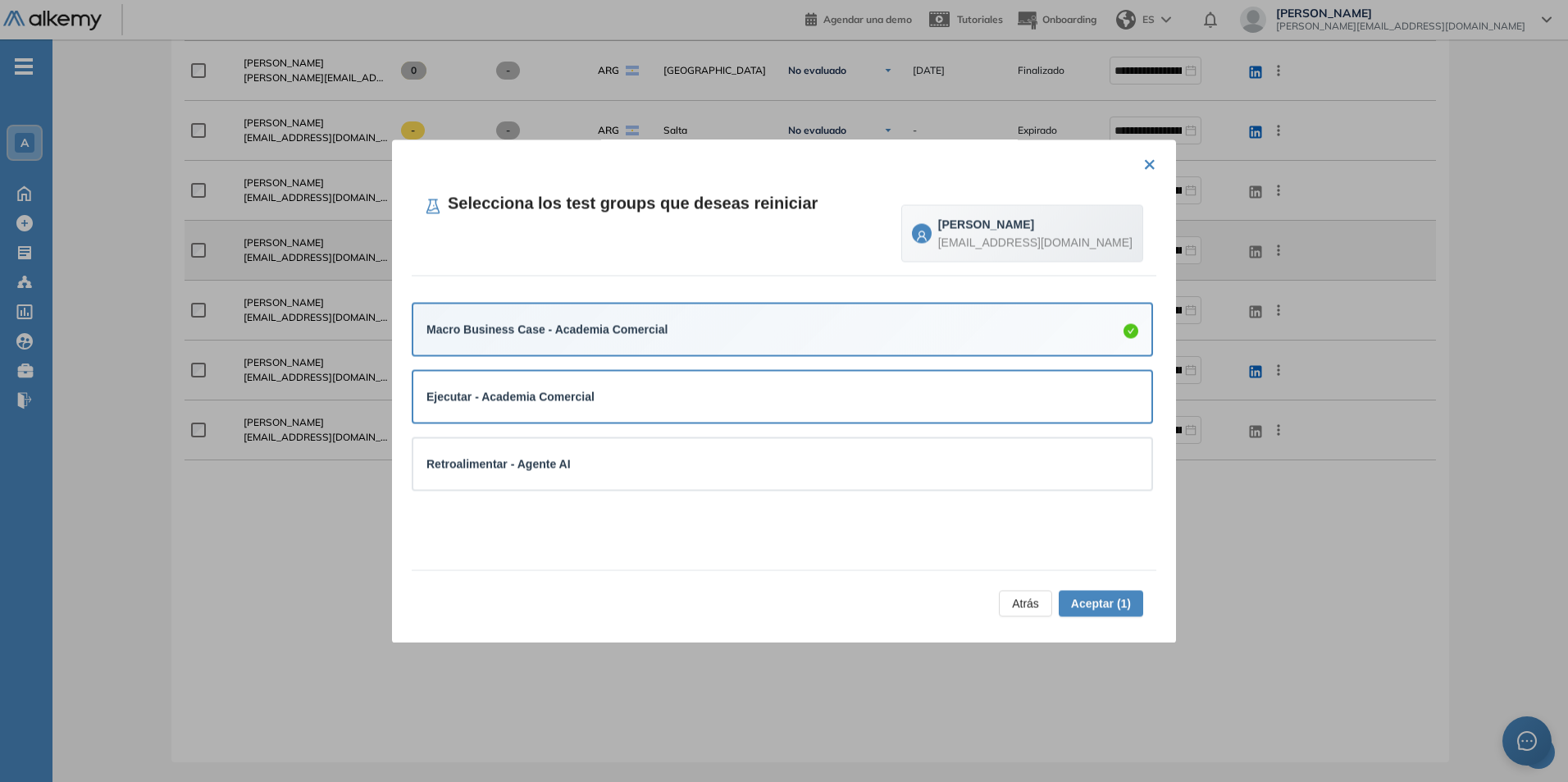
click at [687, 391] on div "Ejecutar - Academia Comercial" at bounding box center [782, 397] width 712 height 18
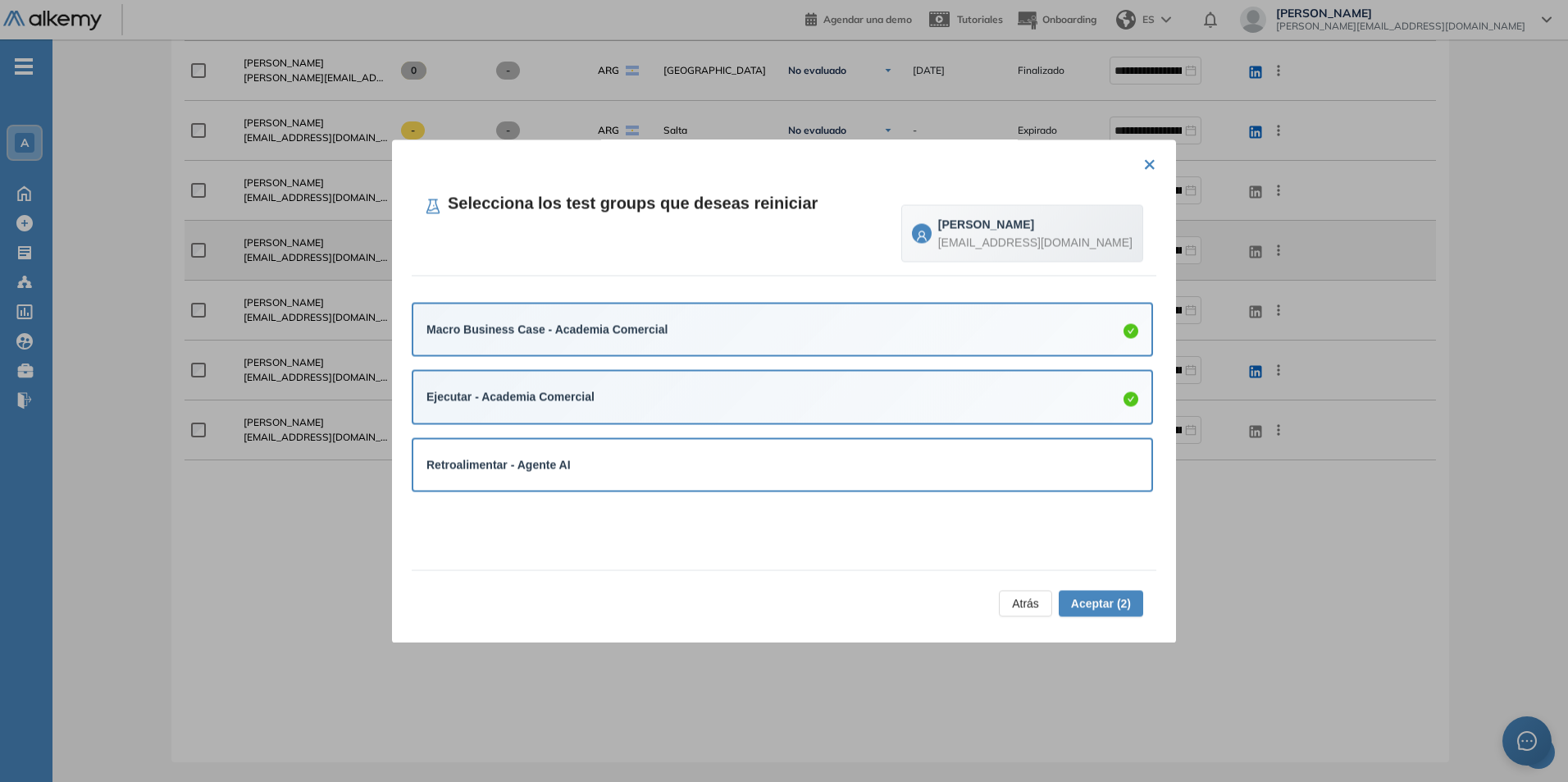
click at [684, 442] on div "Retroalimentar - Agente AI" at bounding box center [783, 465] width 738 height 51
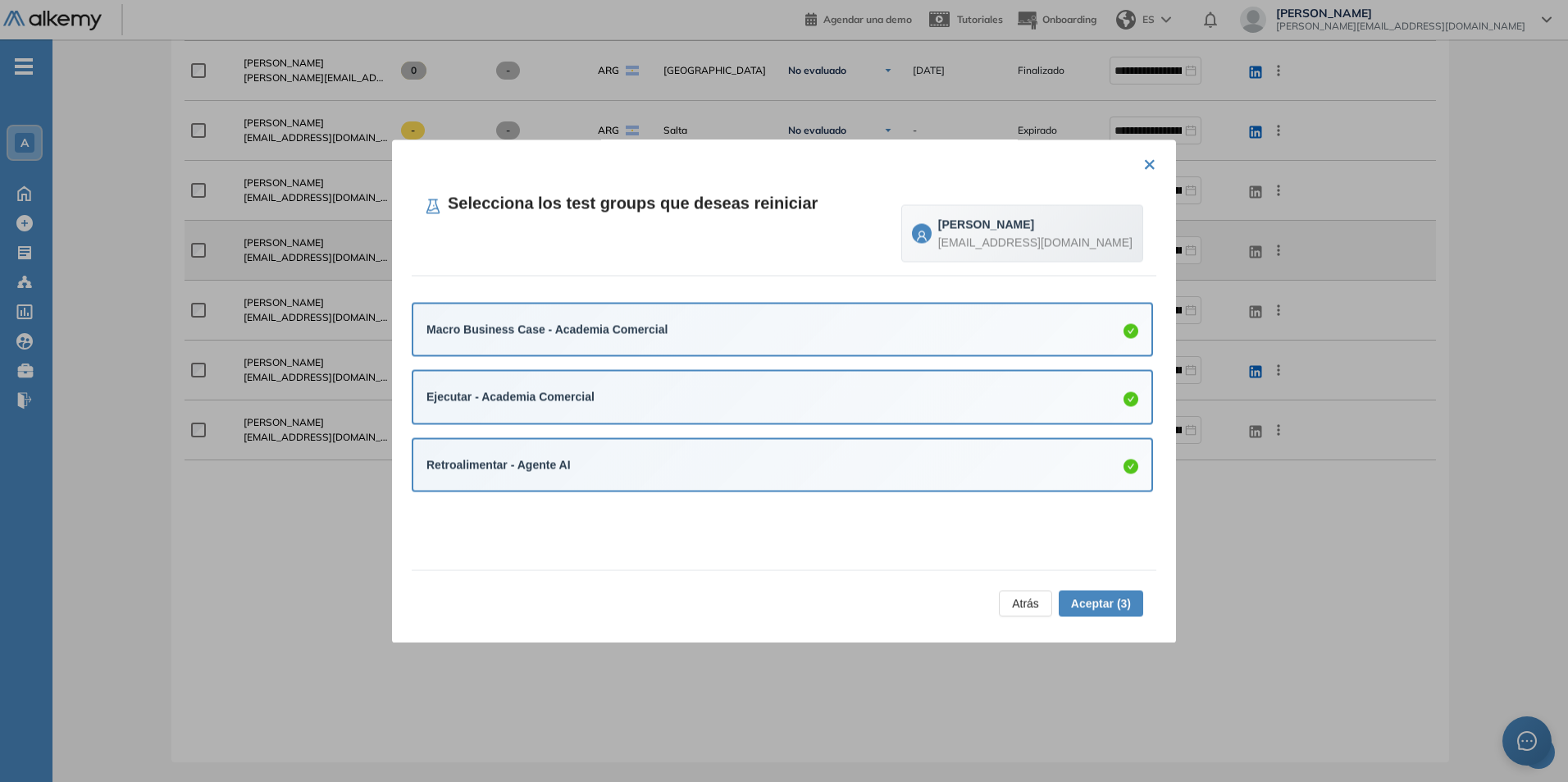
click at [1105, 601] on span "Aceptar (3)" at bounding box center [1101, 602] width 60 height 18
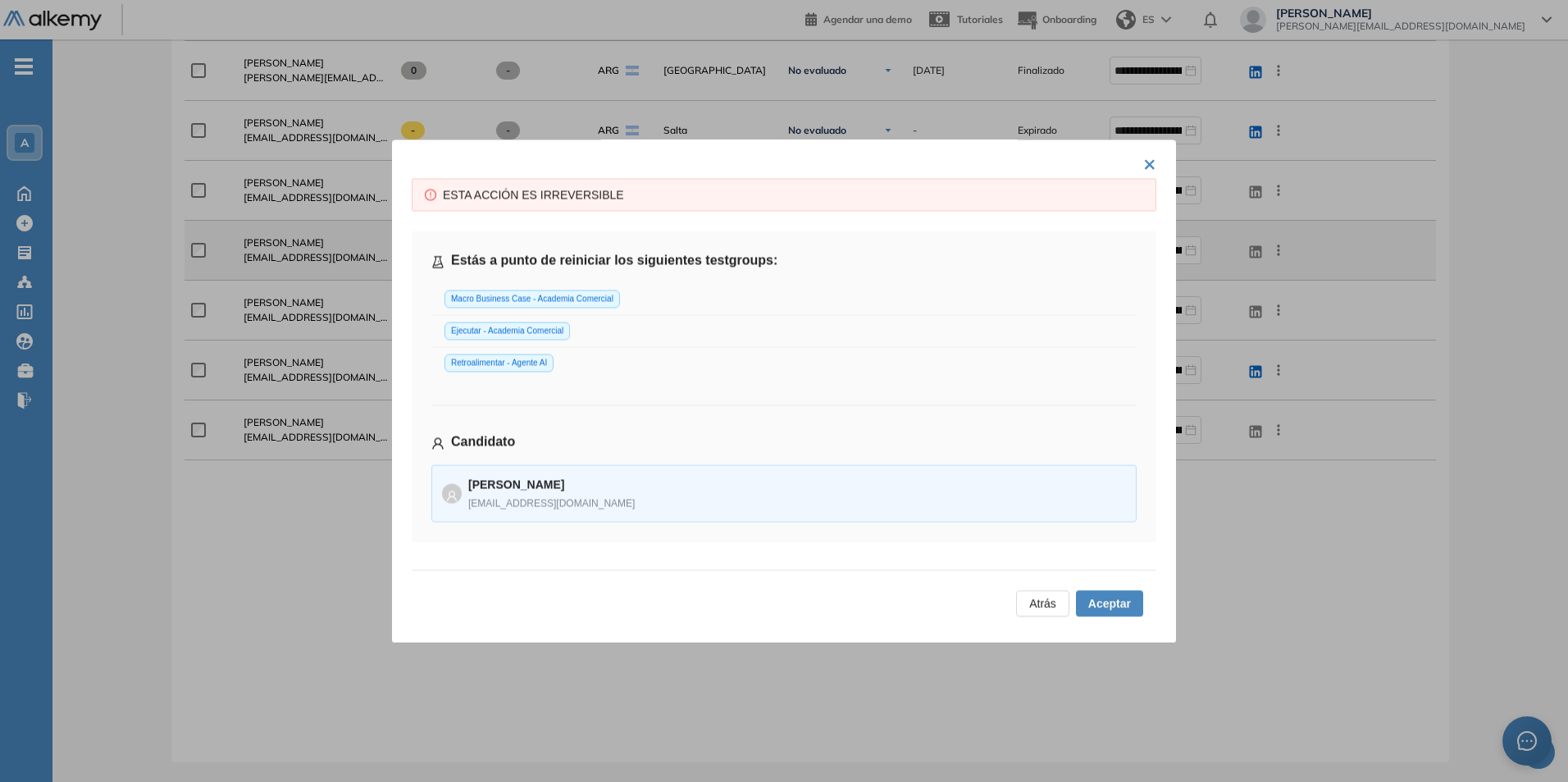
click at [1109, 601] on span "Aceptar" at bounding box center [1109, 602] width 43 height 18
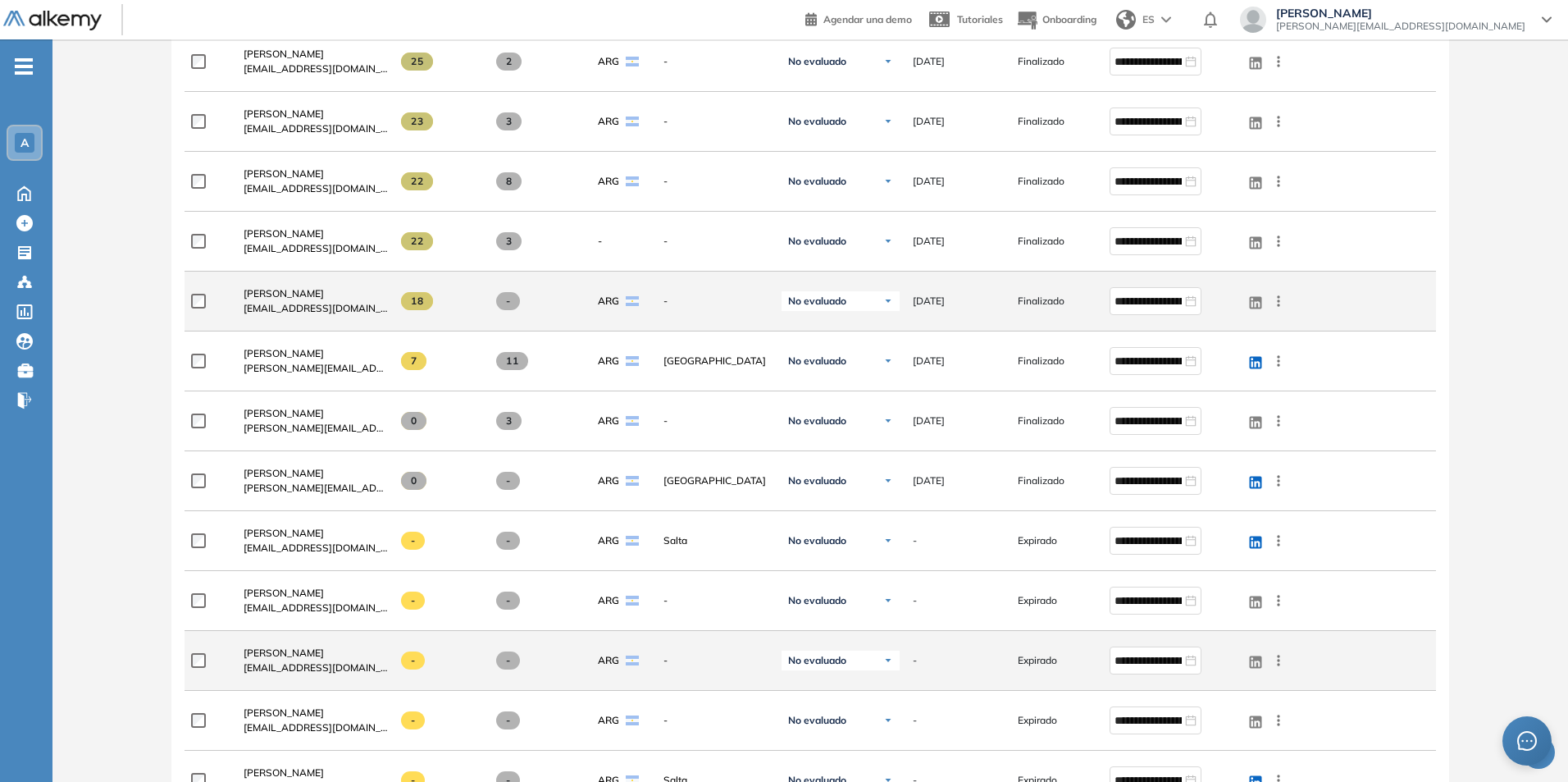
scroll to position [1640, 0]
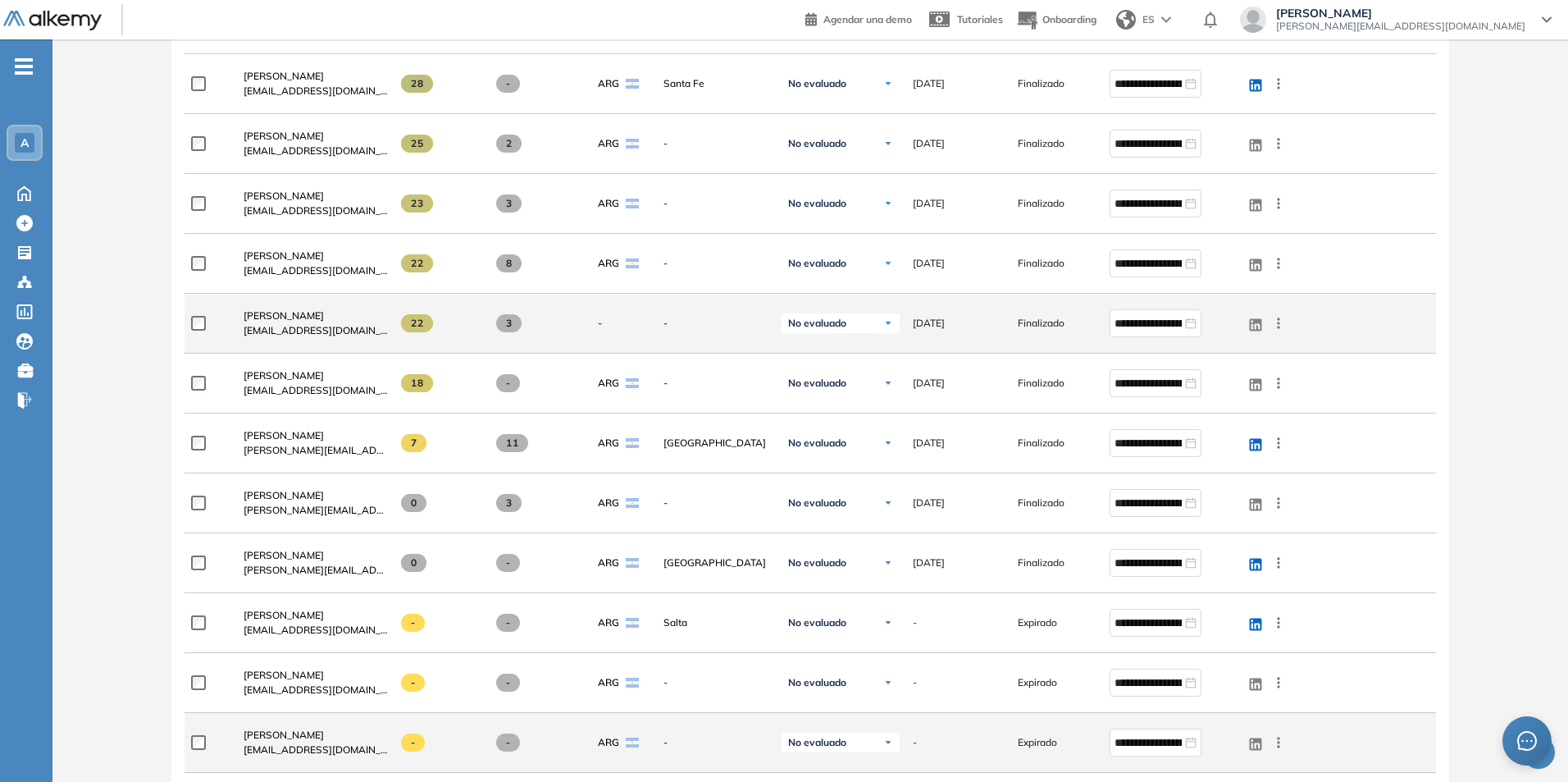
click at [1282, 322] on icon at bounding box center [1278, 323] width 16 height 16
click at [1216, 481] on span "Reiniciar" at bounding box center [1219, 485] width 48 height 14
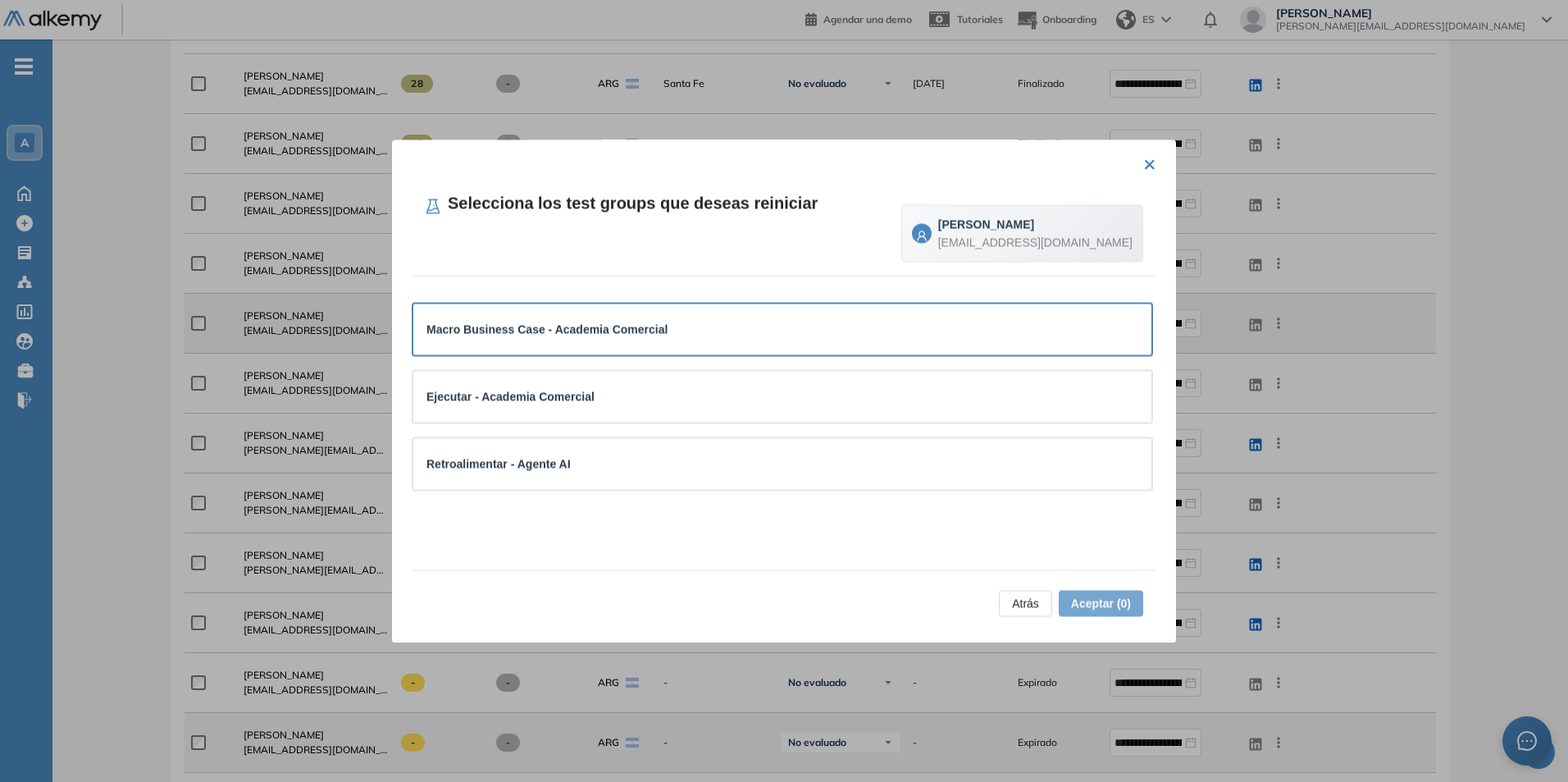
click at [714, 335] on div "Macro Business Case - Academia Comercial" at bounding box center [782, 328] width 712 height 18
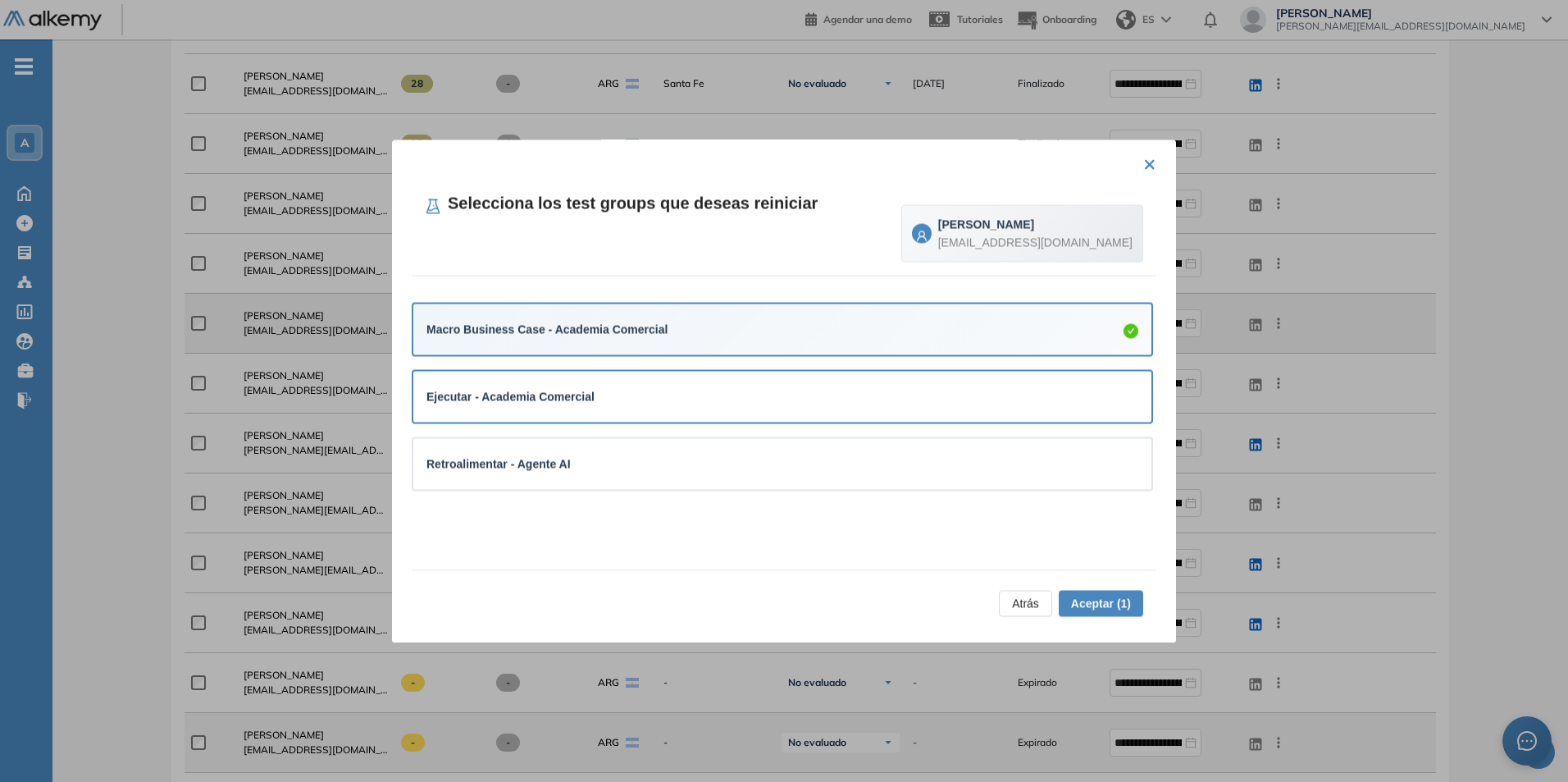
click at [704, 380] on div "Ejecutar - Academia Comercial" at bounding box center [783, 397] width 738 height 51
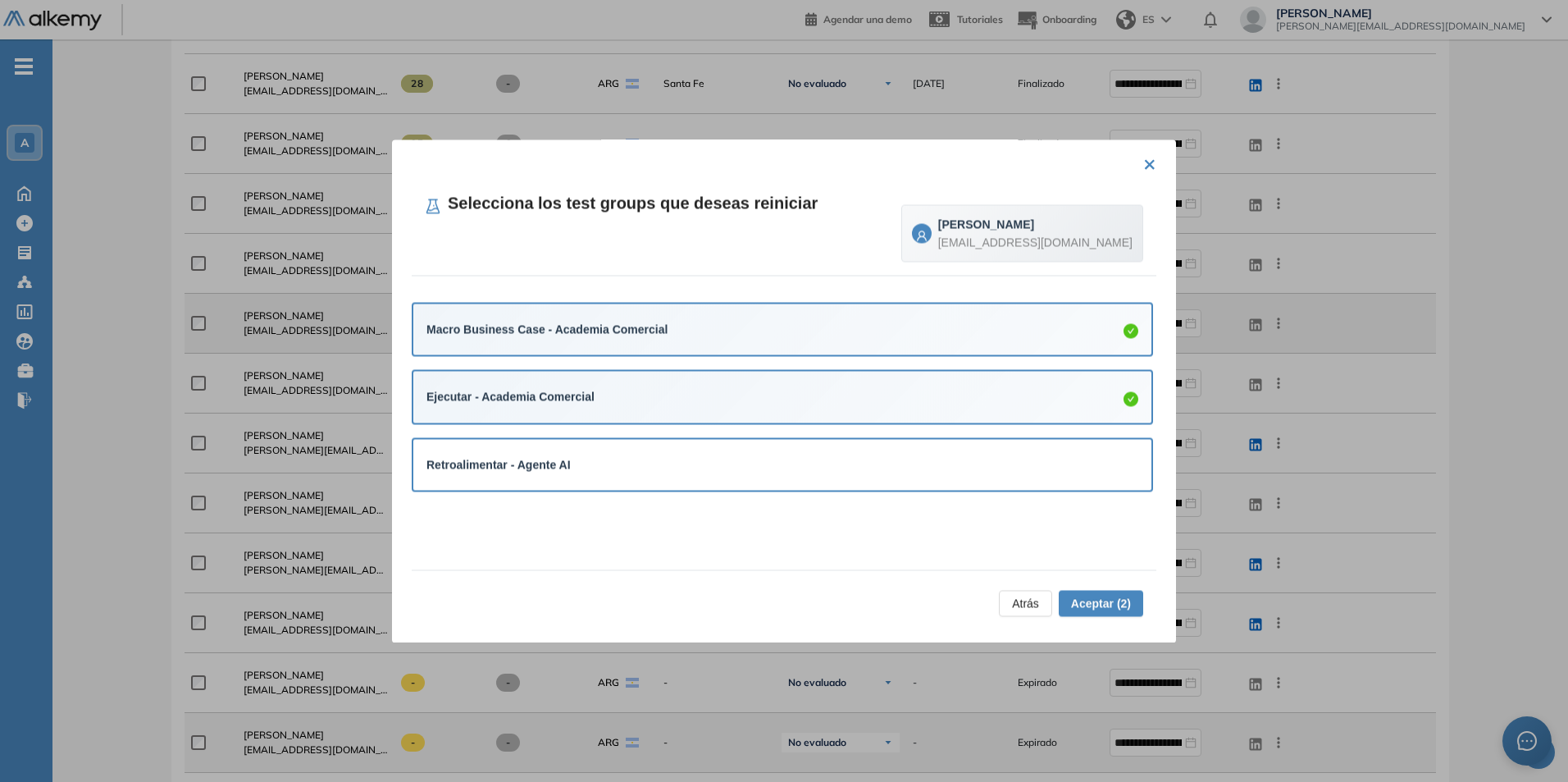
click at [696, 450] on div "Retroalimentar - Agente AI" at bounding box center [783, 465] width 738 height 51
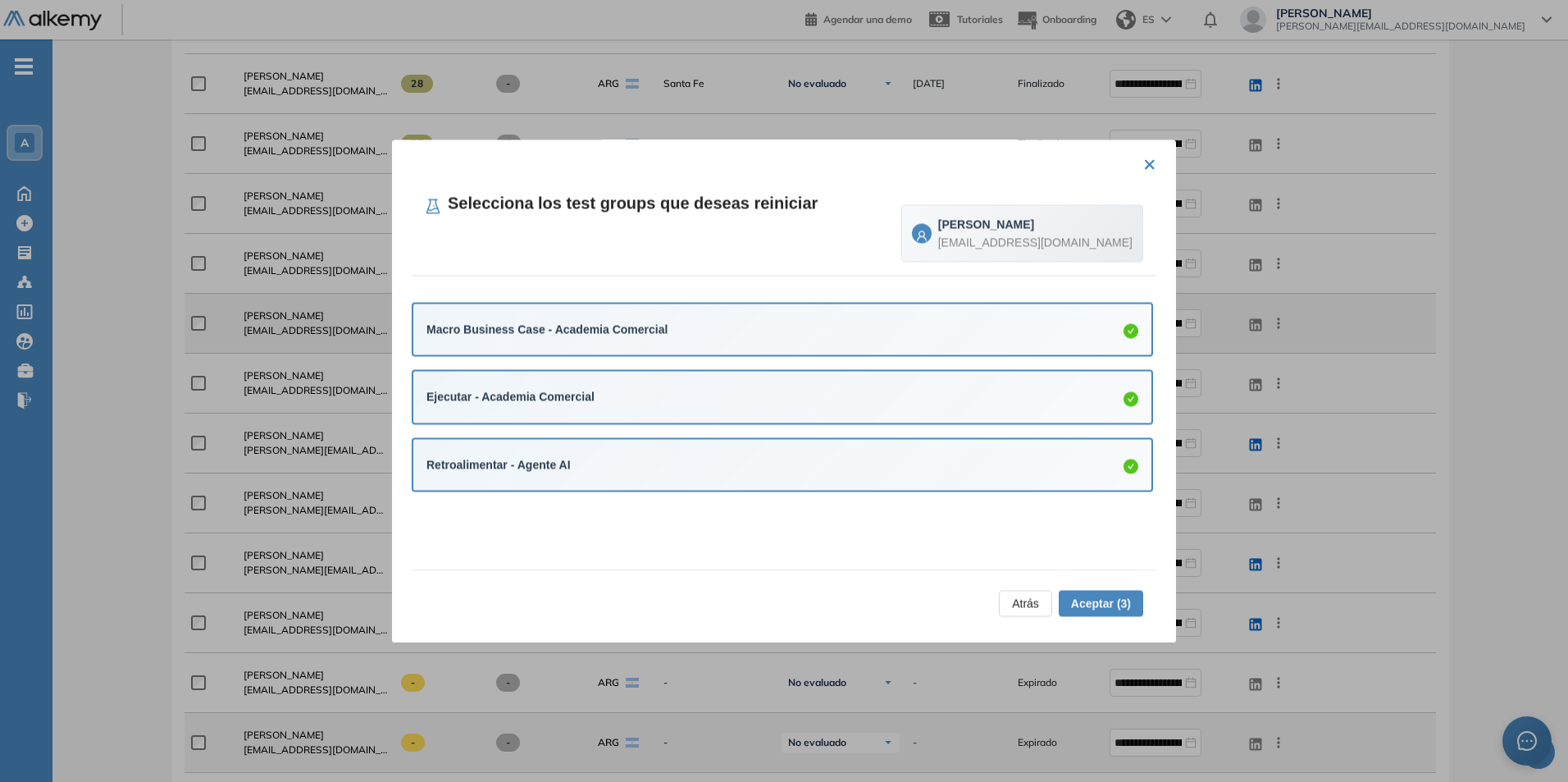
click at [1109, 604] on span "Aceptar (3)" at bounding box center [1101, 602] width 60 height 18
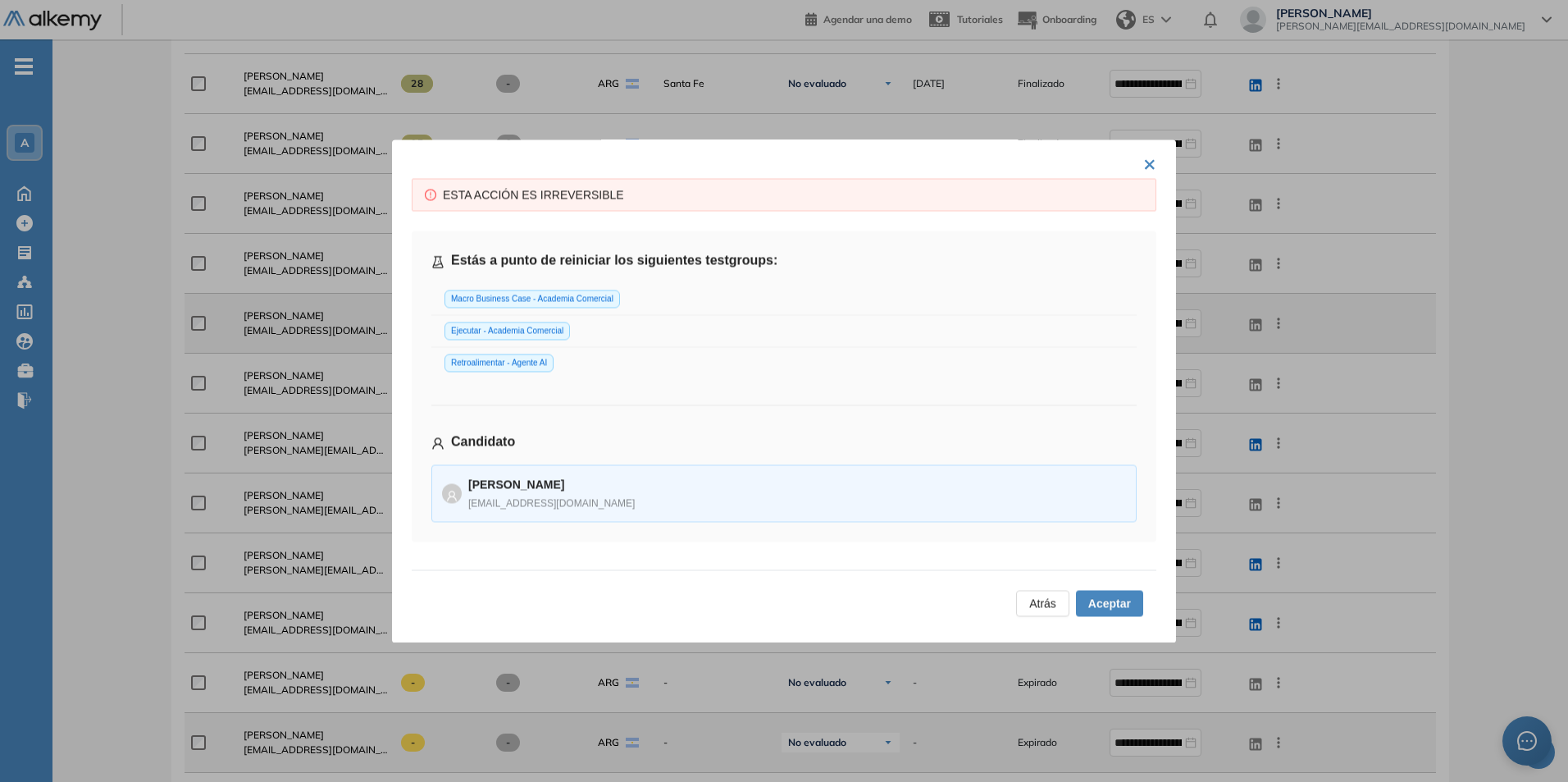
click at [1109, 599] on span "Aceptar" at bounding box center [1109, 602] width 43 height 18
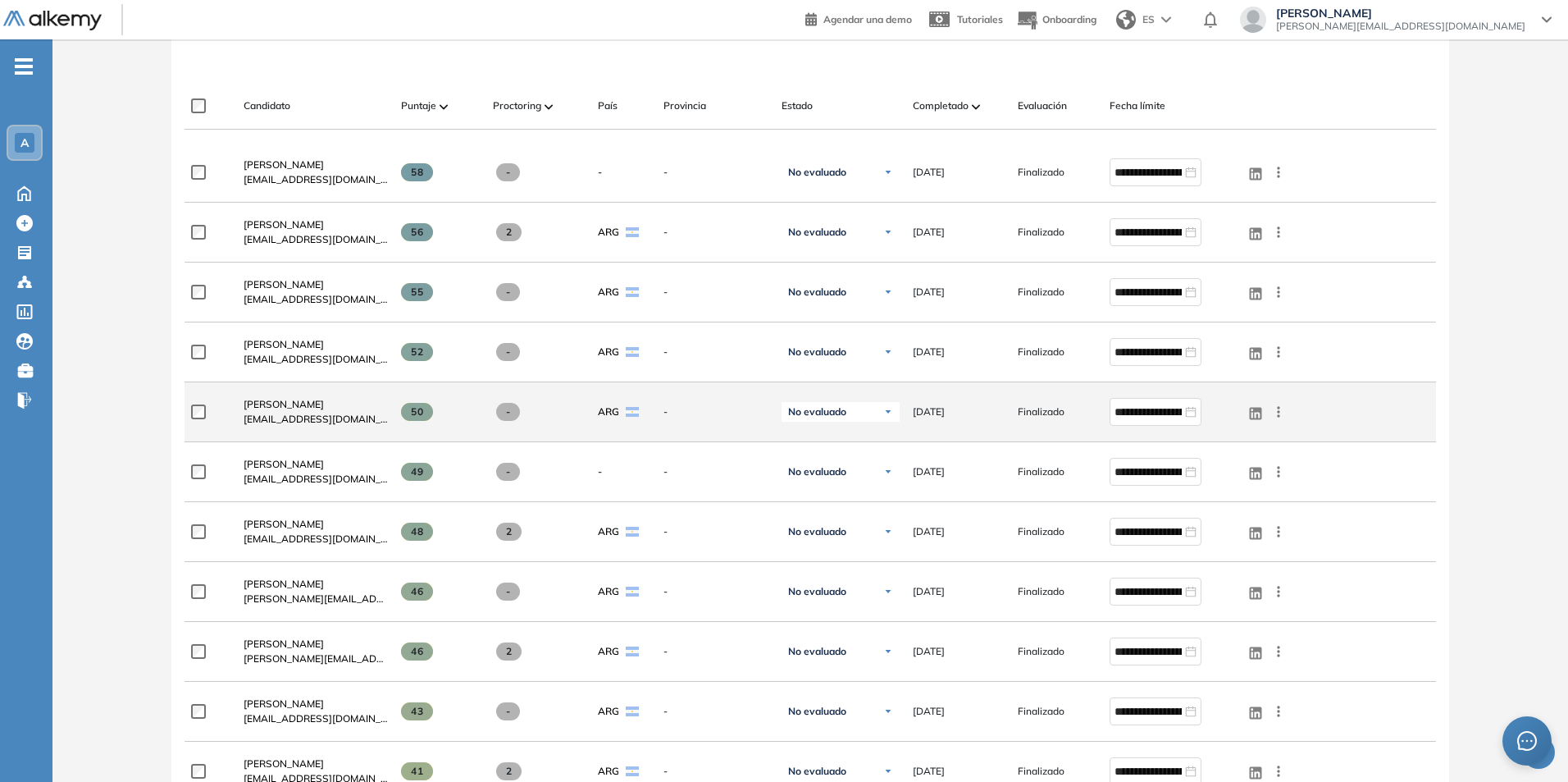
scroll to position [492, 0]
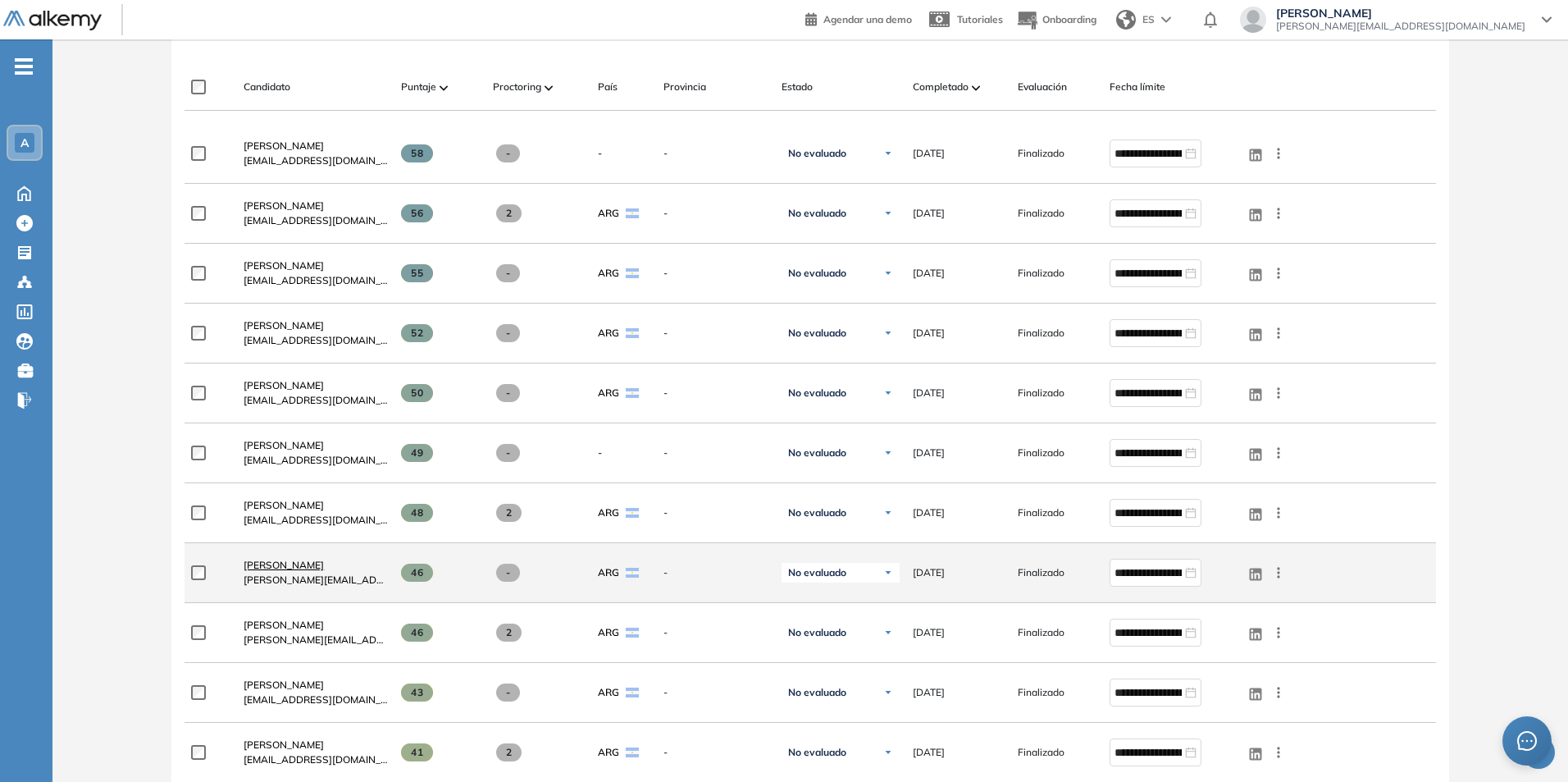
click at [273, 570] on span "[PERSON_NAME]" at bounding box center [283, 565] width 80 height 12
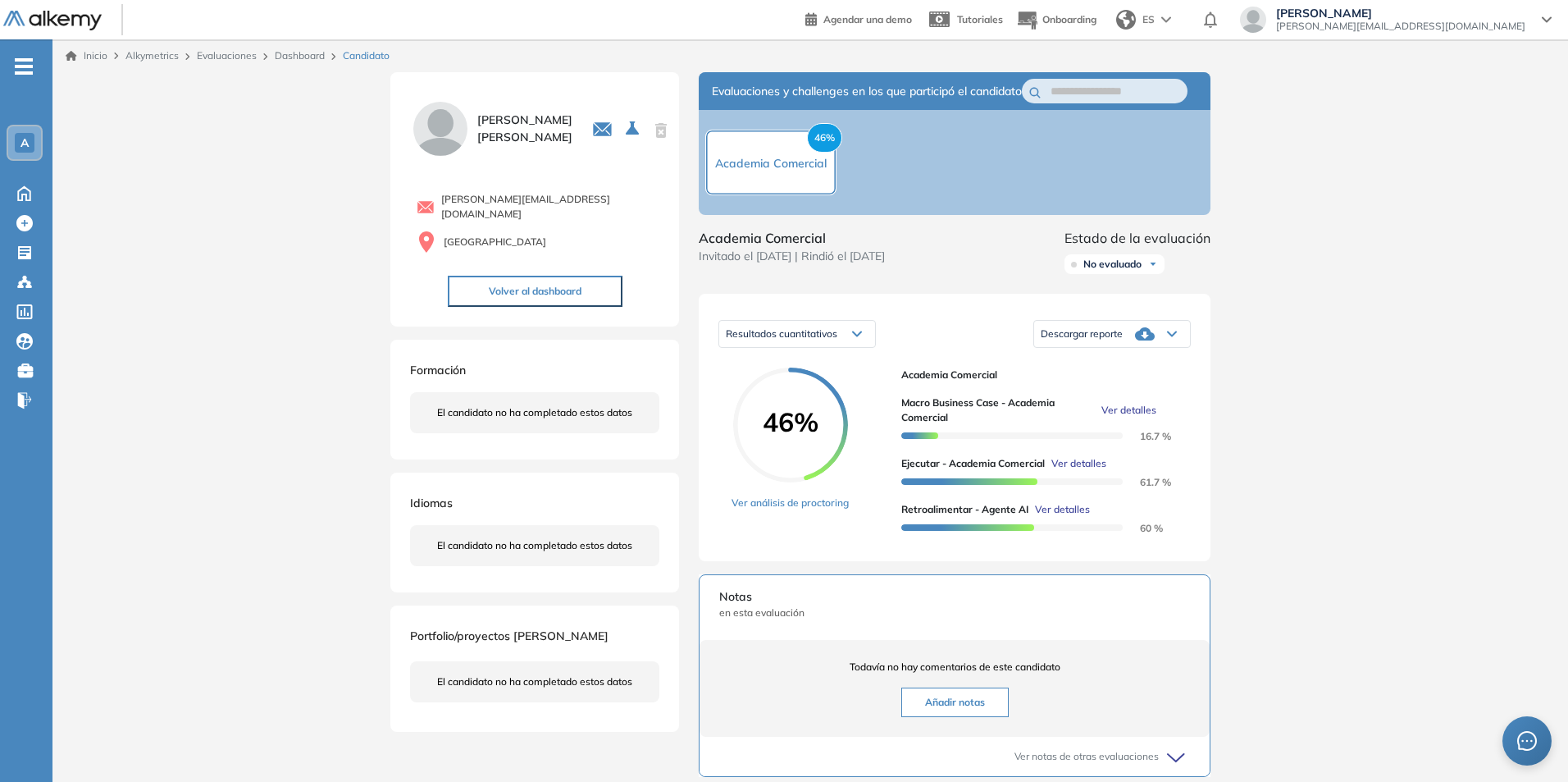
click at [32, 140] on div "A" at bounding box center [24, 142] width 20 height 20
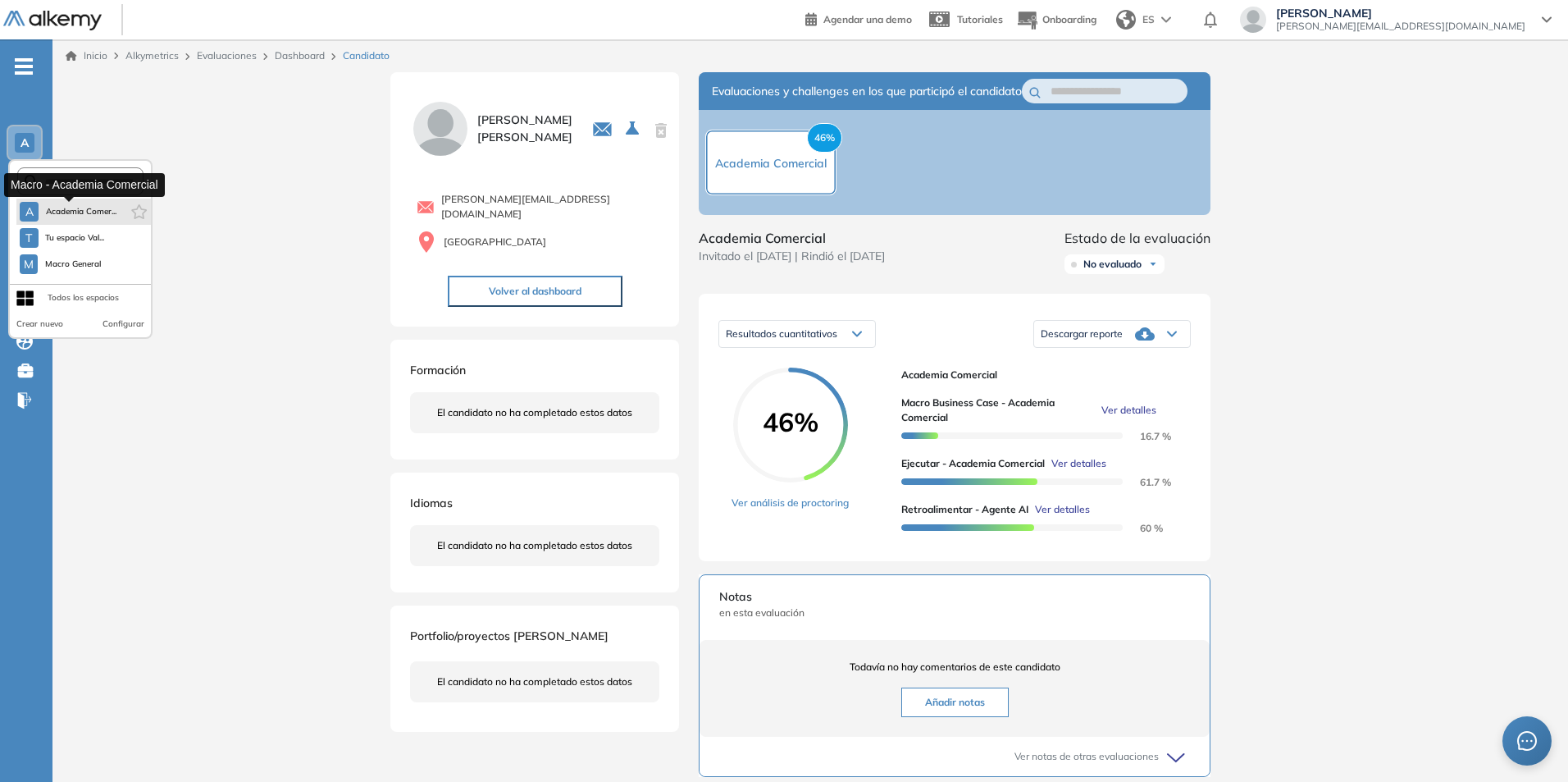
click at [90, 209] on span "Academia Comer..." at bounding box center [81, 211] width 71 height 13
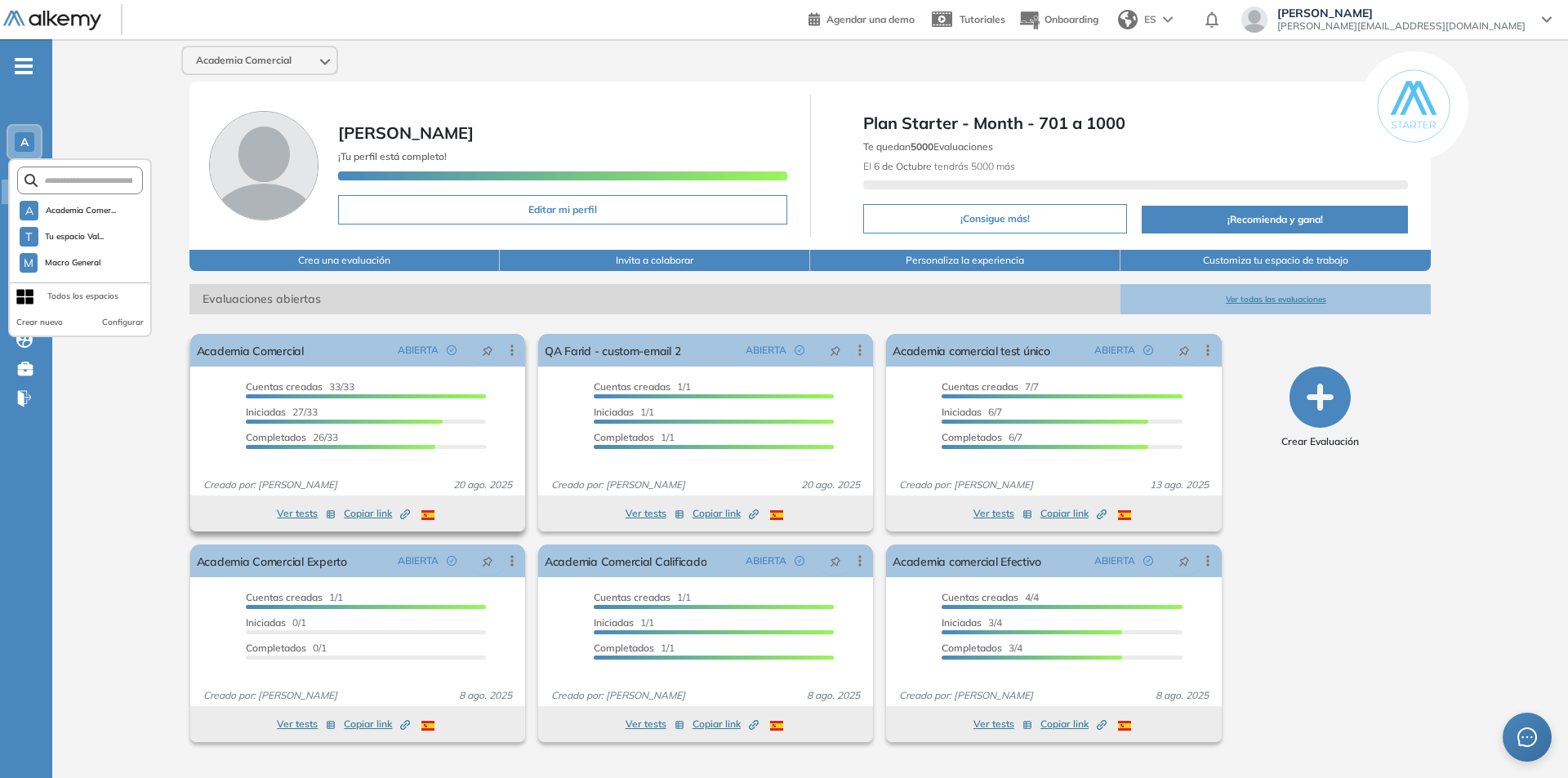
click at [289, 513] on button "Ver tests" at bounding box center [306, 513] width 58 height 19
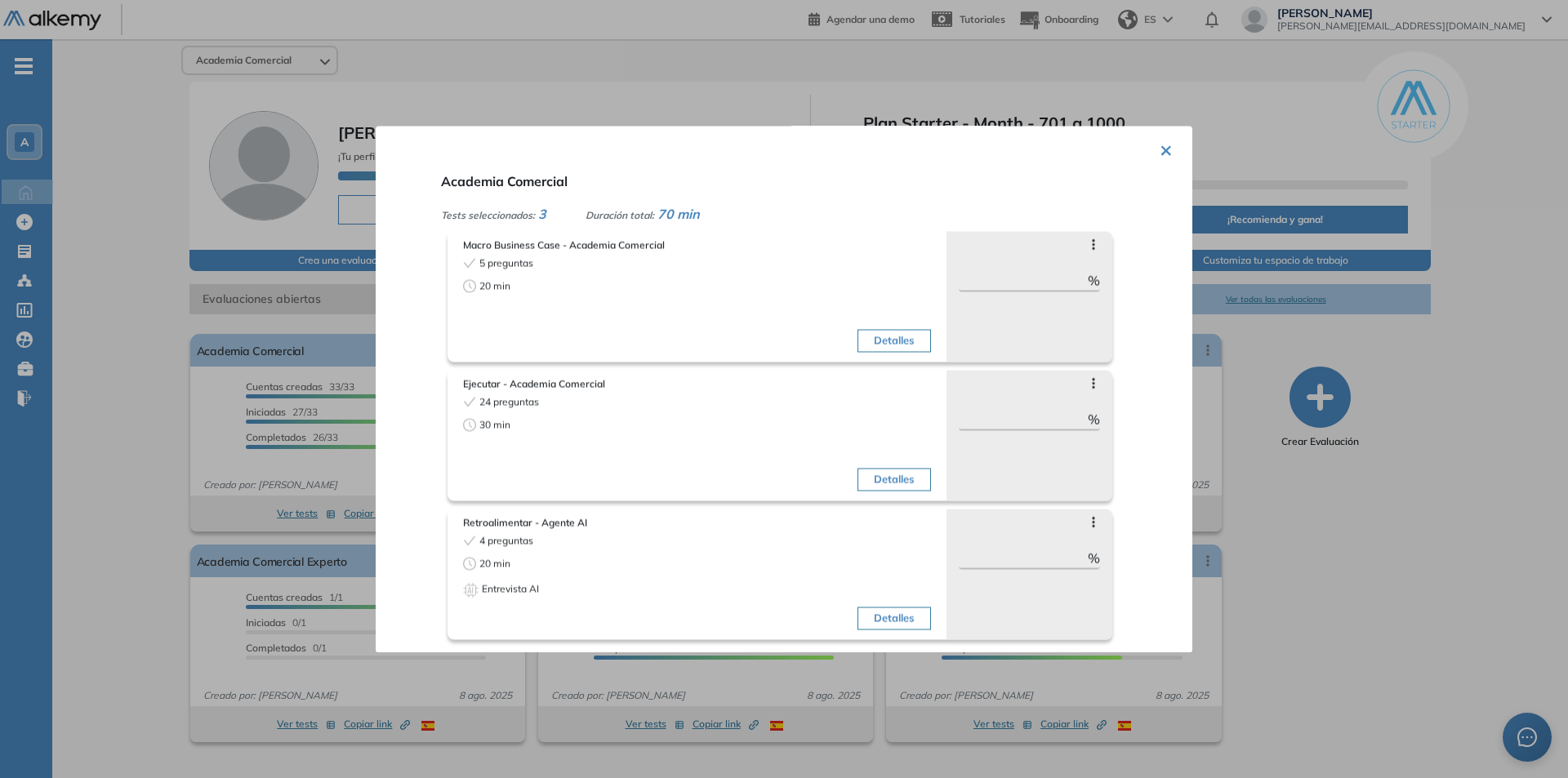
click at [1166, 151] on button "×" at bounding box center [1166, 148] width 13 height 32
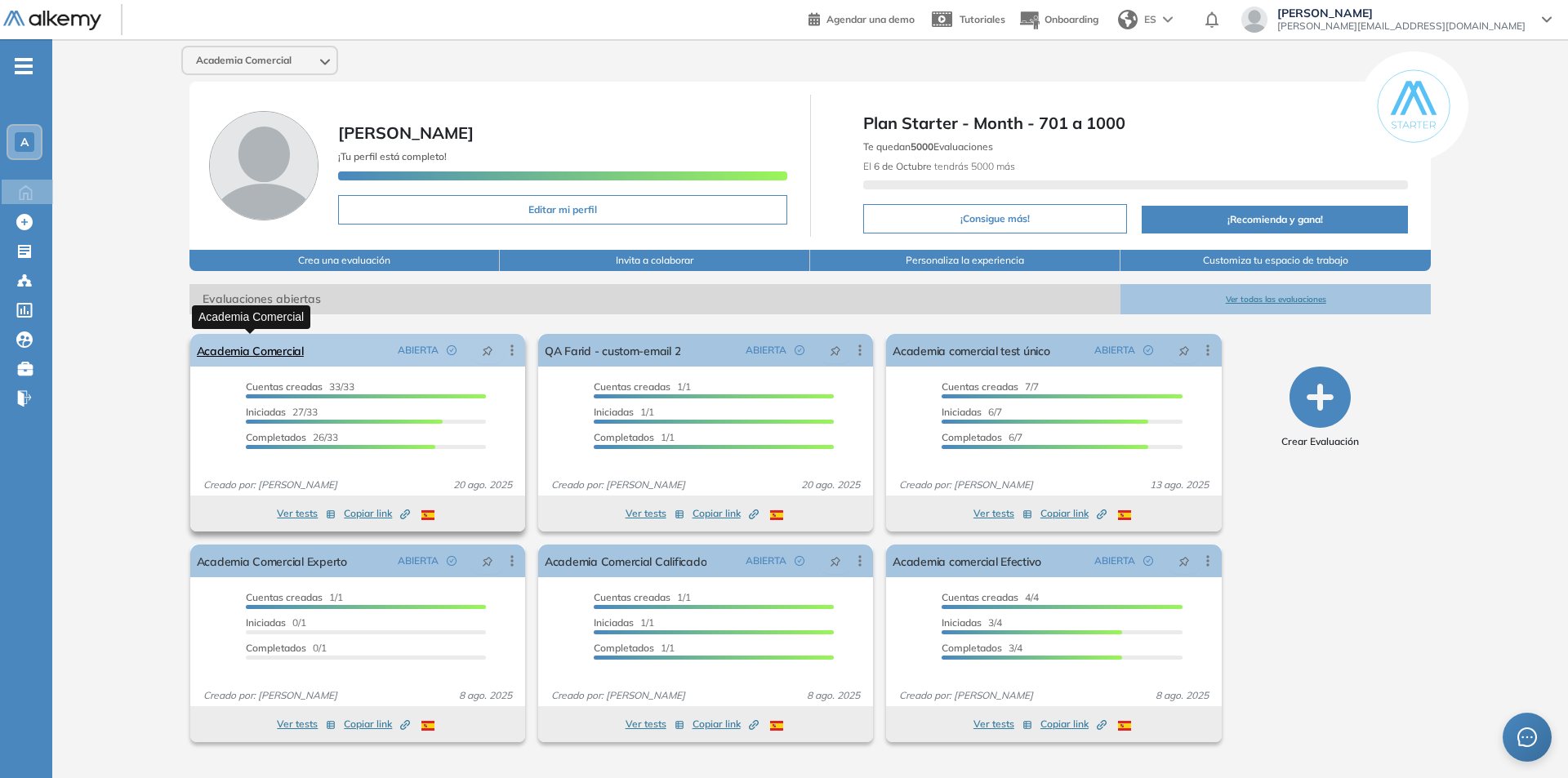
click at [243, 353] on link "Academia Comercial" at bounding box center [250, 350] width 107 height 33
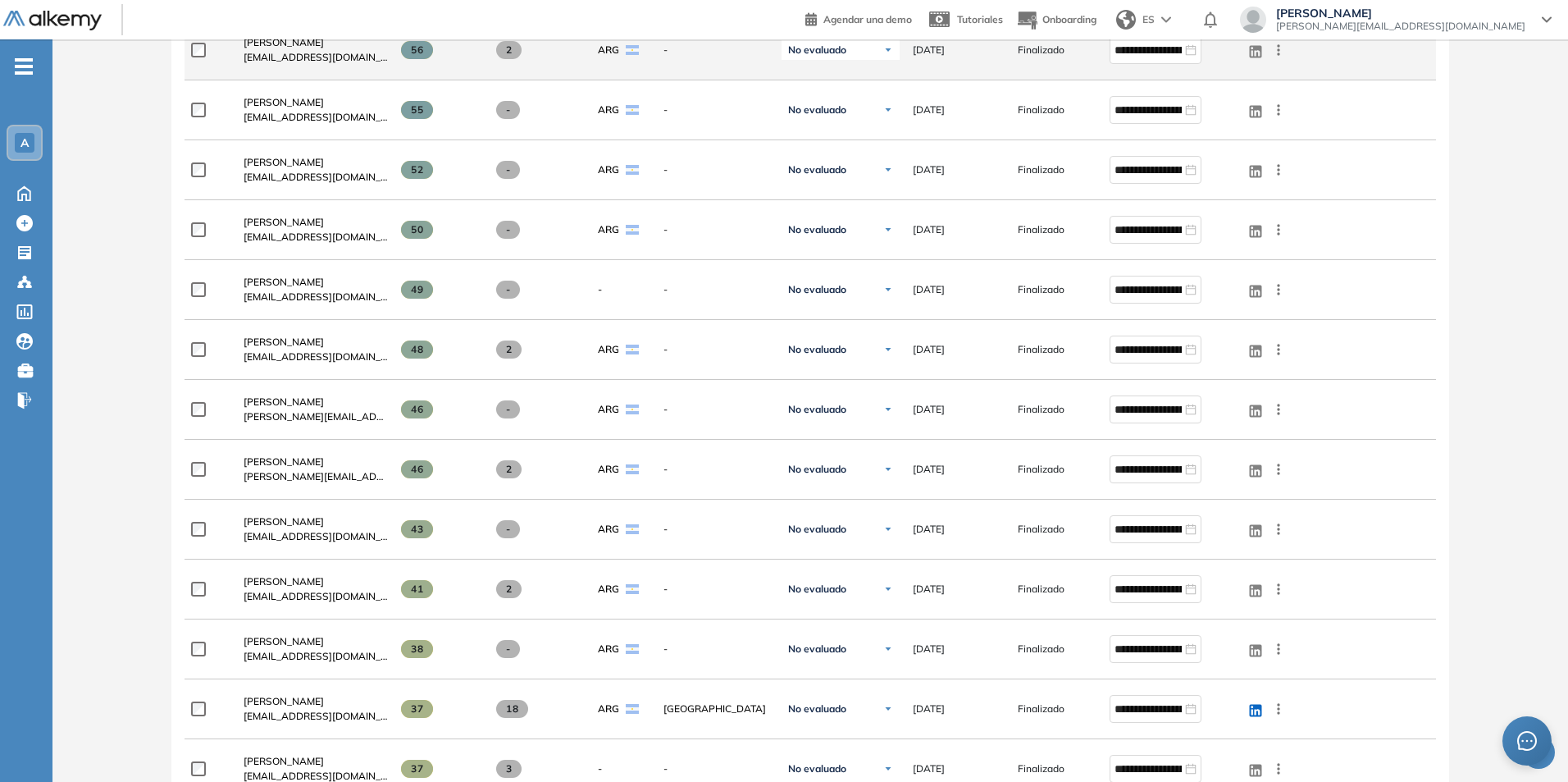
scroll to position [656, 0]
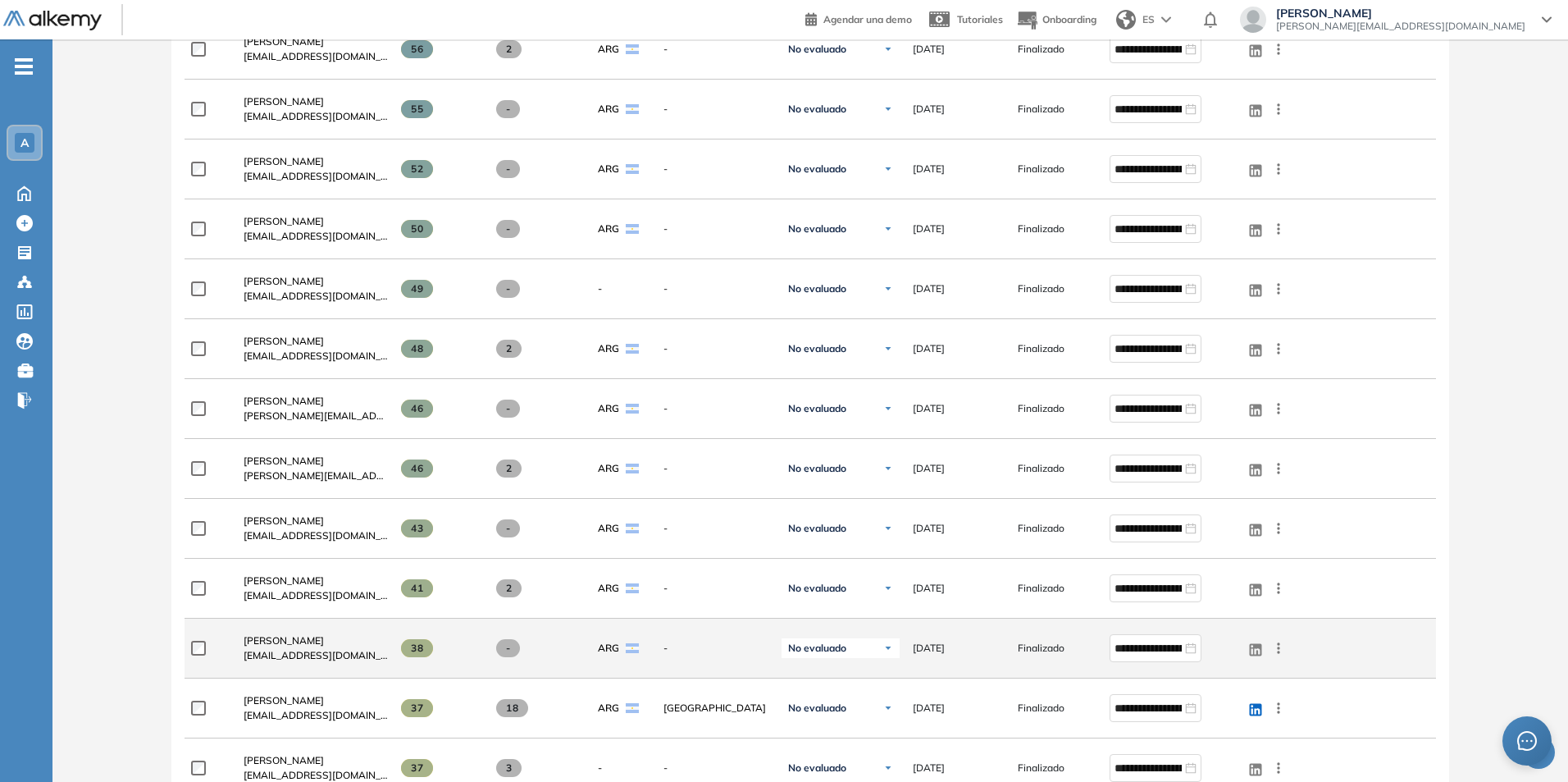
click at [1280, 648] on icon at bounding box center [1279, 648] width 3 height 11
click at [1222, 767] on span "Reiniciar" at bounding box center [1219, 764] width 48 height 14
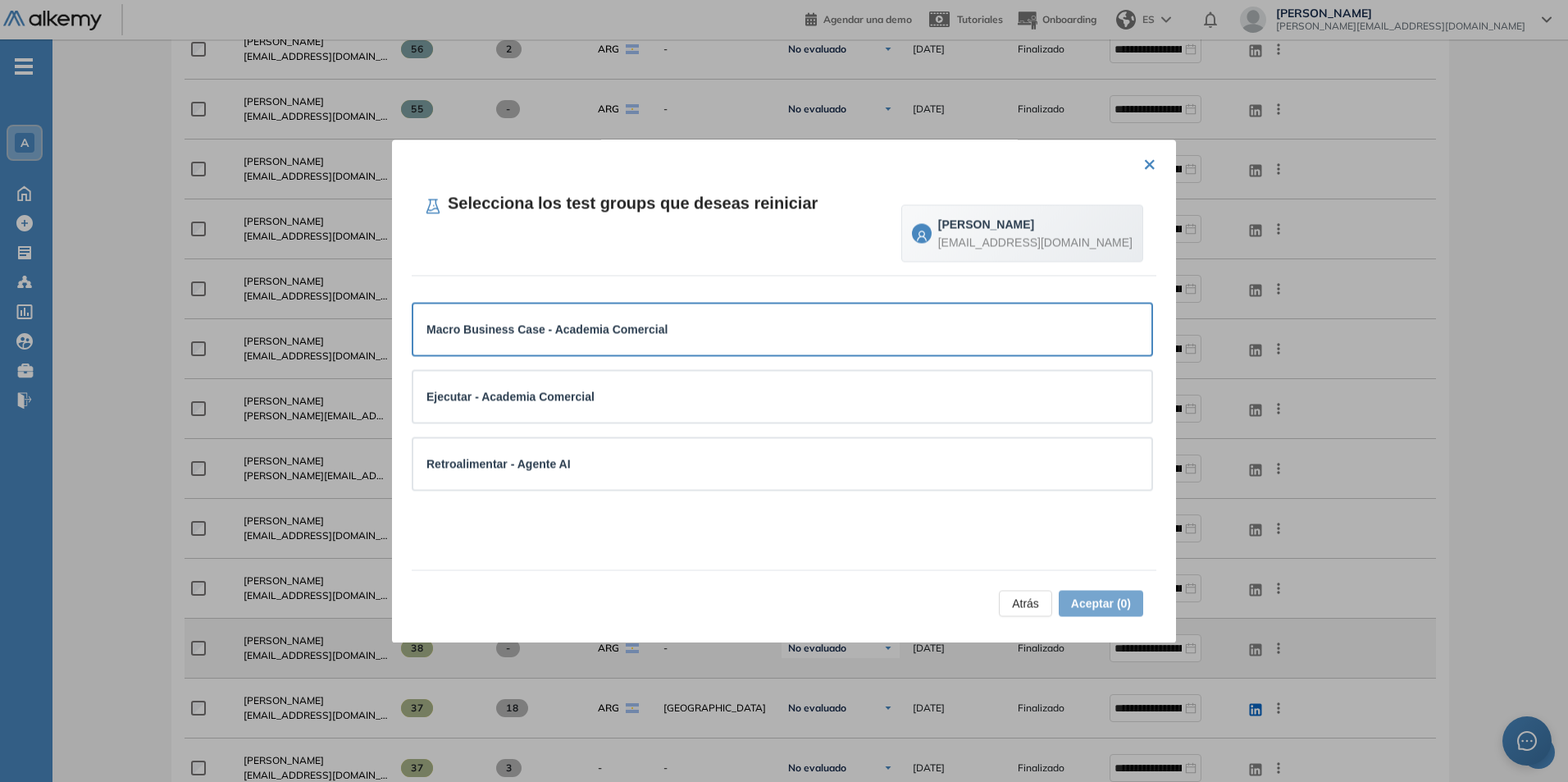
click at [681, 336] on div "Macro Business Case - Academia Comercial" at bounding box center [782, 328] width 712 height 18
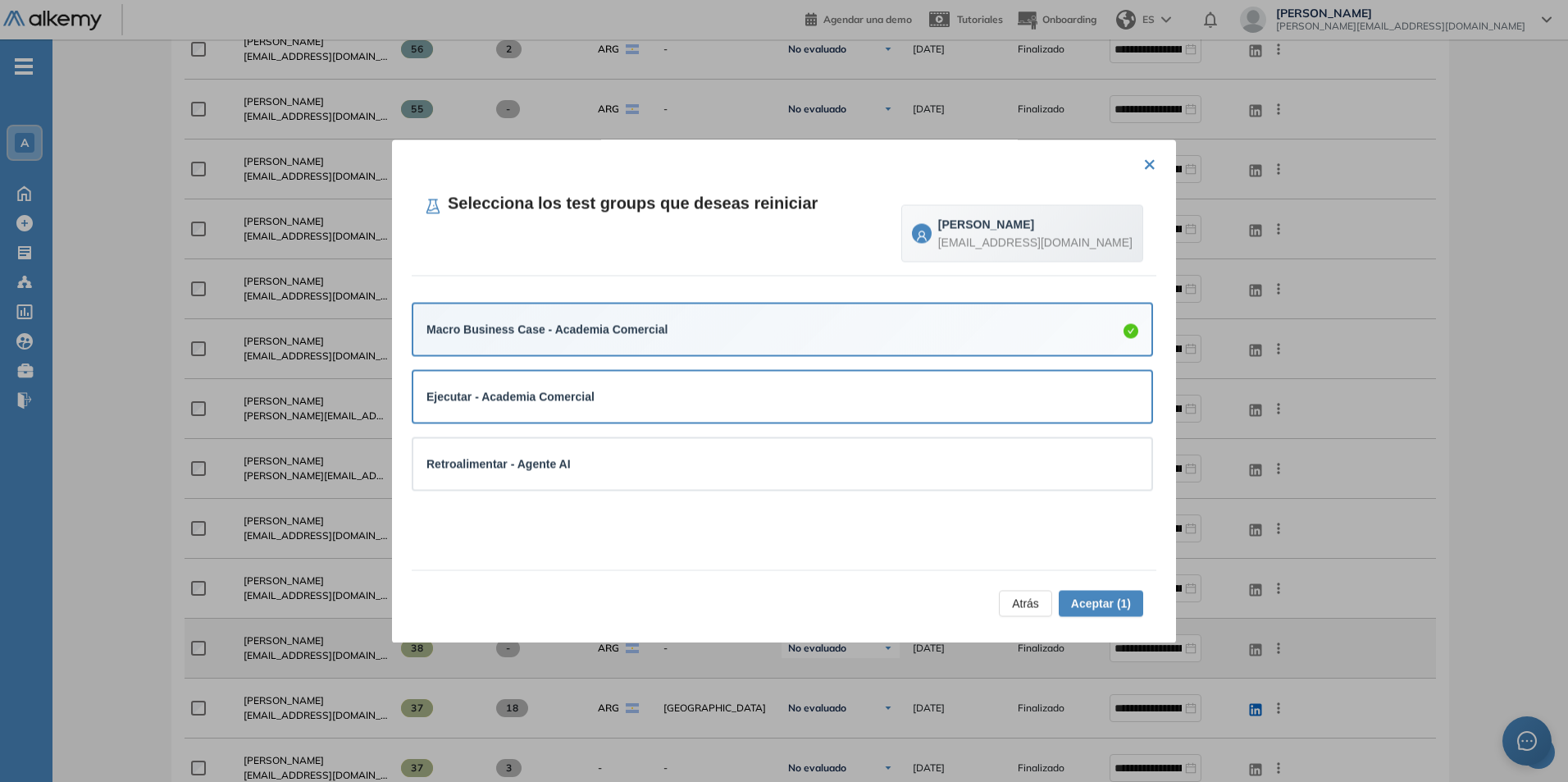
click at [670, 397] on div "Ejecutar - Academia Comercial" at bounding box center [782, 397] width 712 height 18
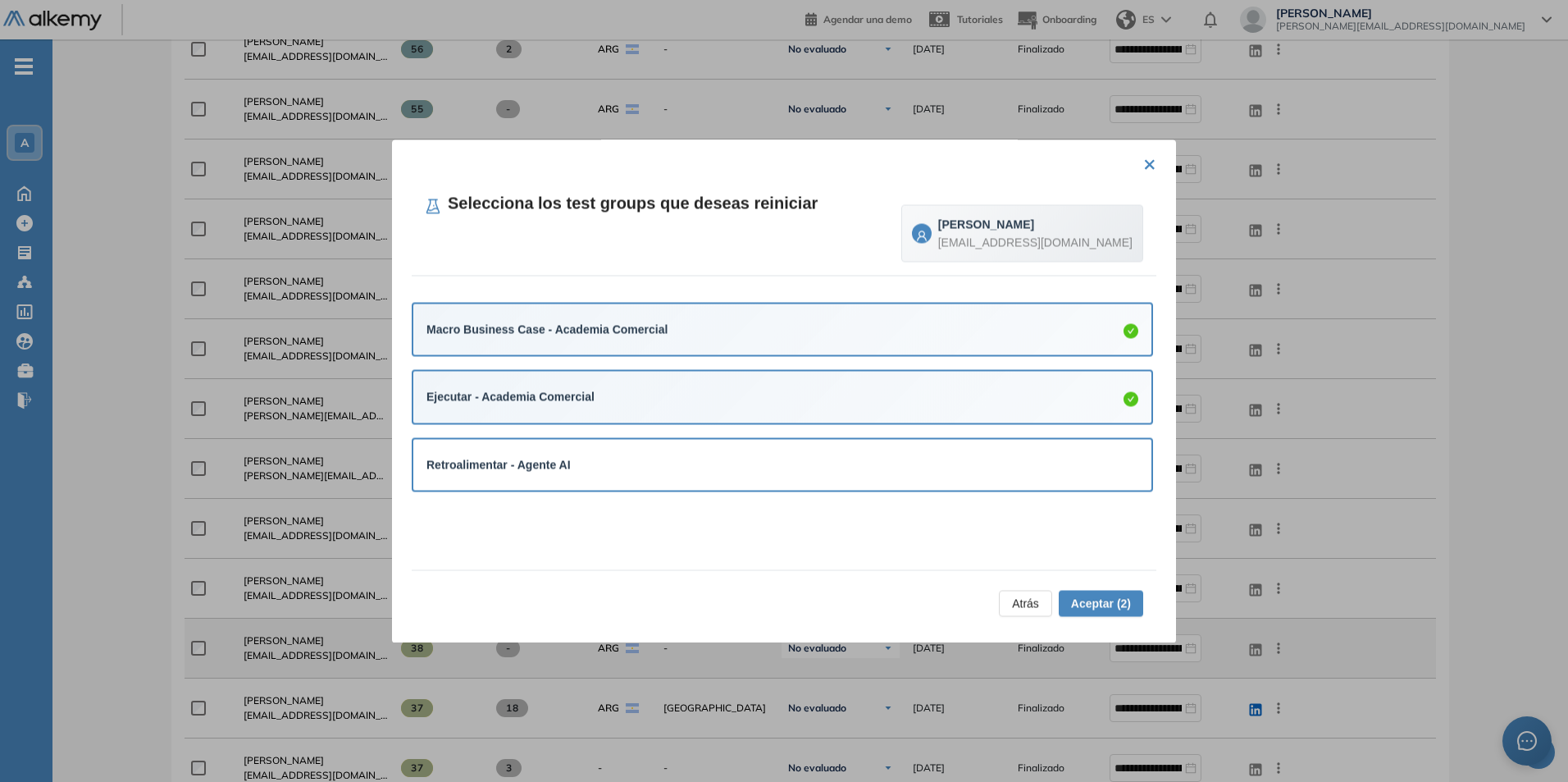
click at [698, 458] on div "Retroalimentar - Agente AI" at bounding box center [782, 464] width 712 height 18
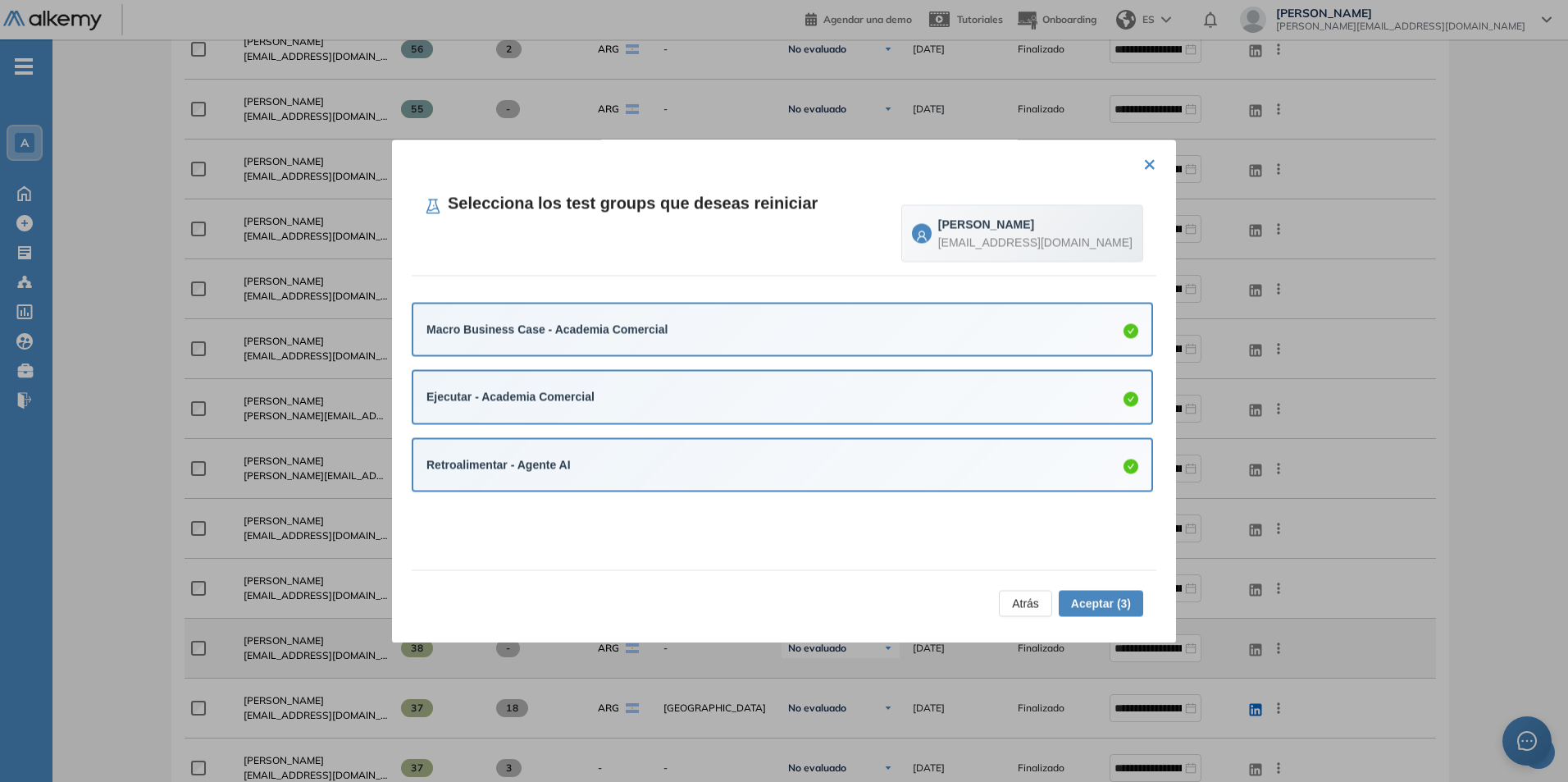
click at [1101, 600] on span "Aceptar (3)" at bounding box center [1101, 602] width 60 height 18
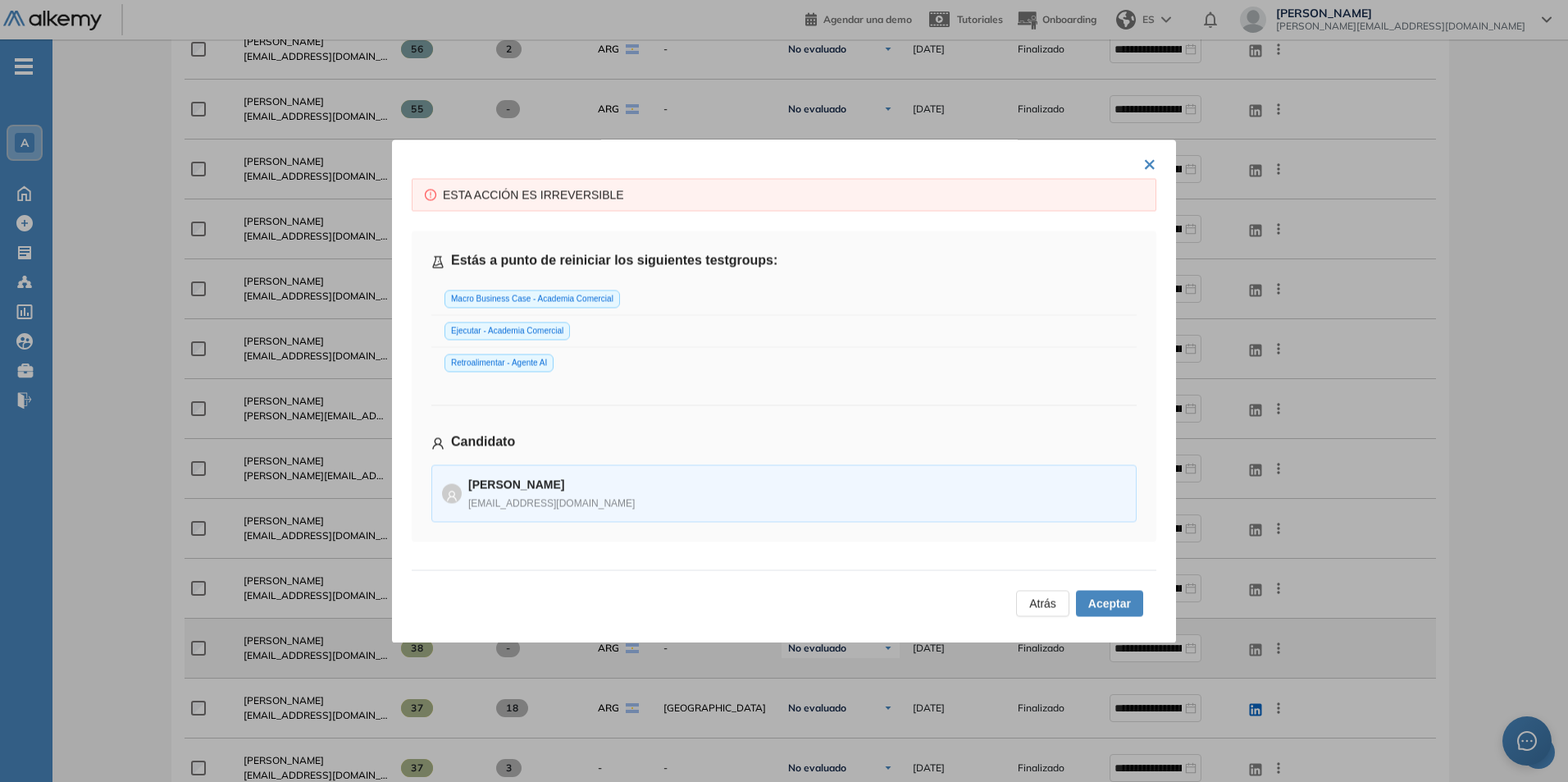
click at [1091, 606] on span "Aceptar" at bounding box center [1109, 602] width 43 height 18
